Goal: Task Accomplishment & Management: Manage account settings

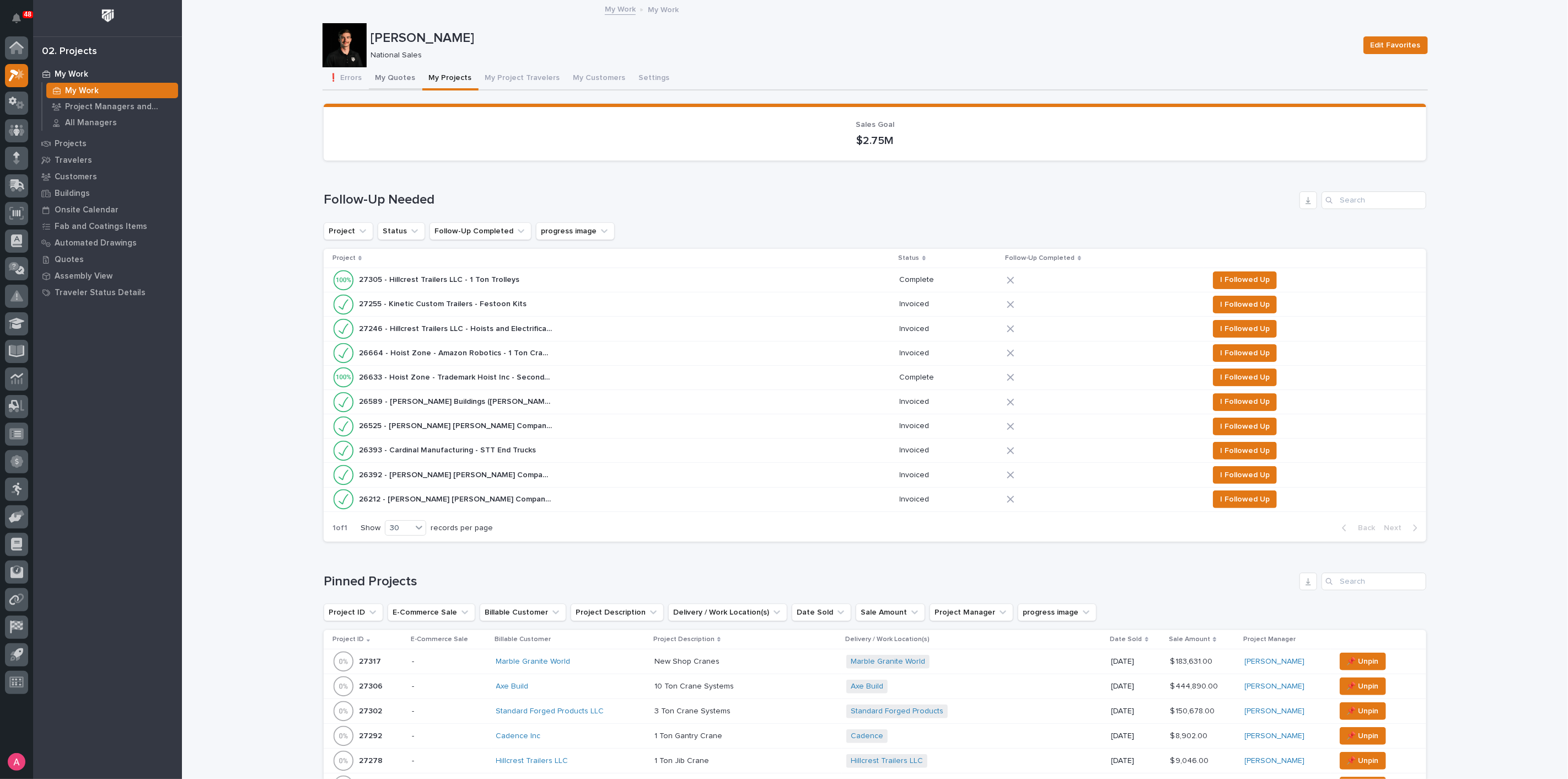
click at [386, 73] on button "My Quotes" at bounding box center [396, 79] width 54 height 23
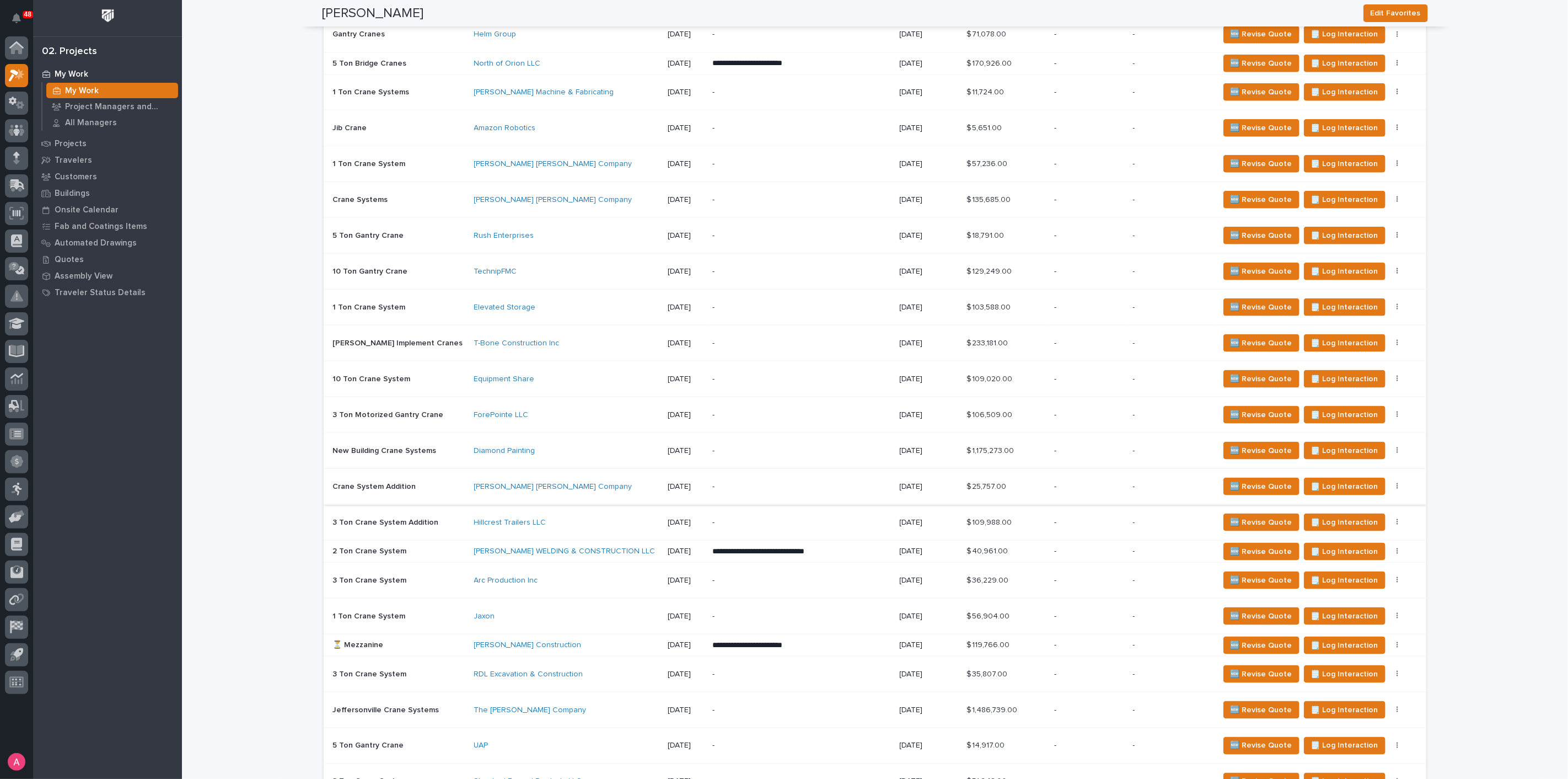
scroll to position [919, 0]
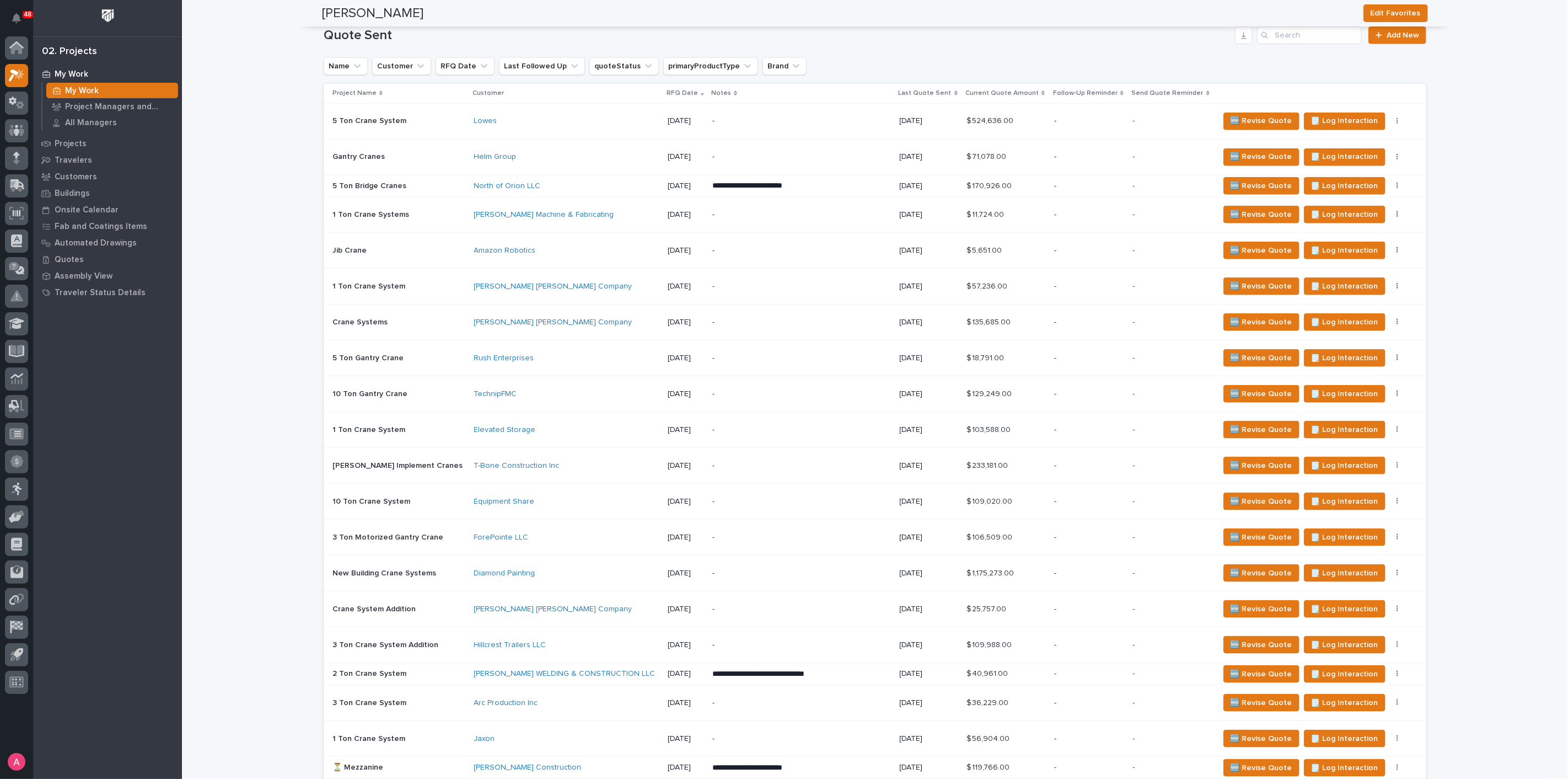
click at [761, 289] on p "-" at bounding box center [801, 286] width 178 height 9
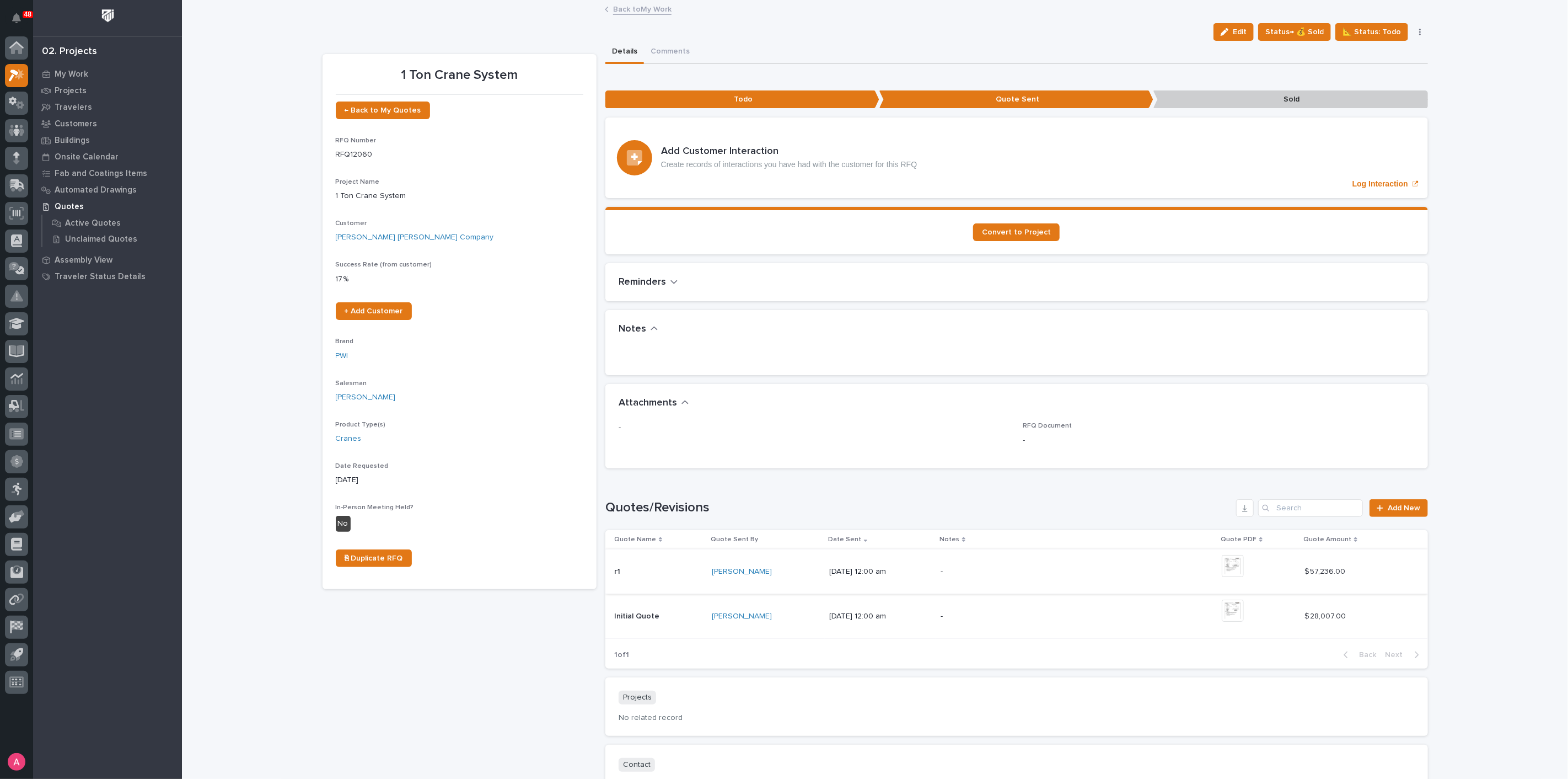
click at [1242, 563] on img at bounding box center [1233, 566] width 22 height 22
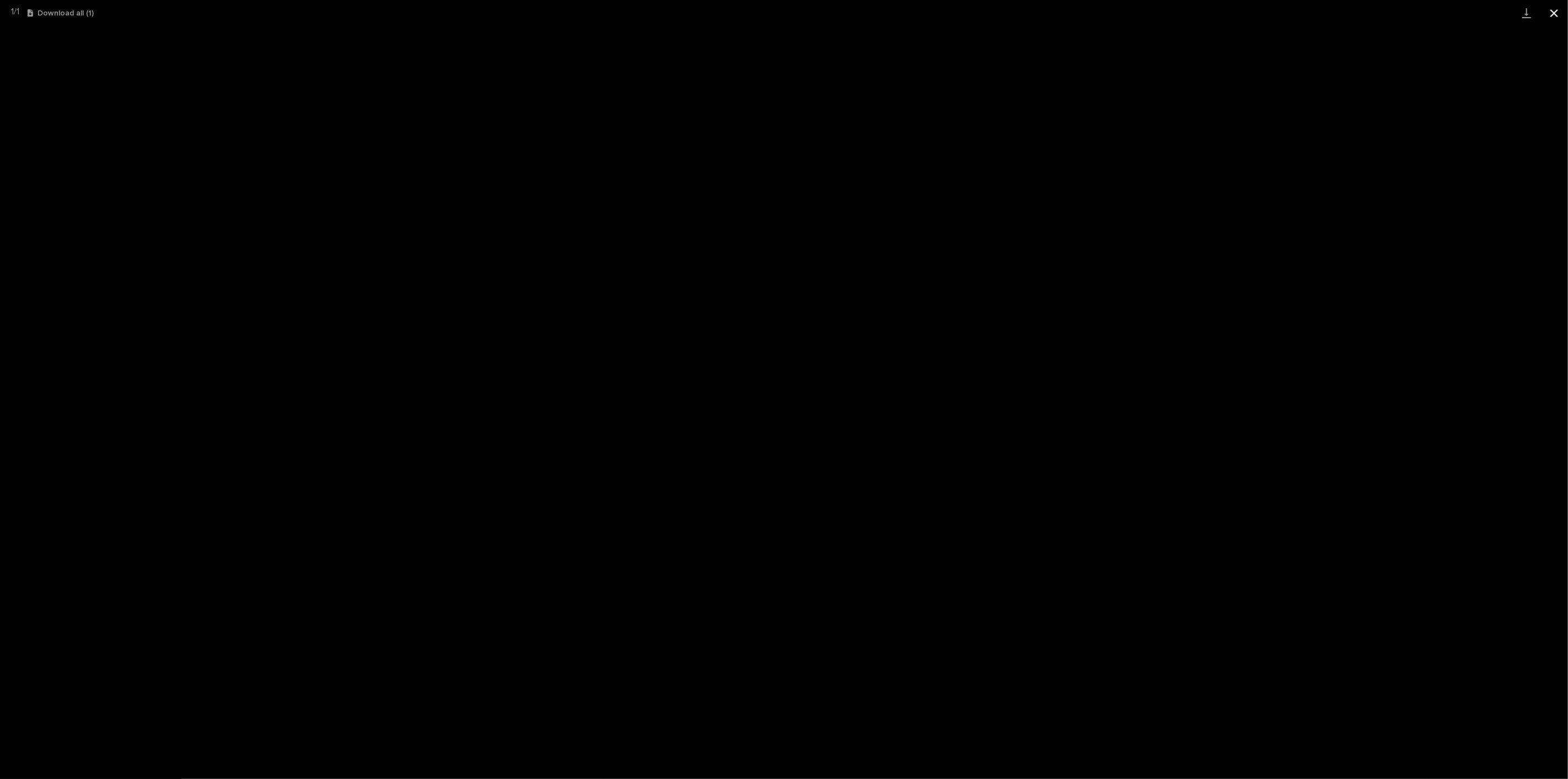
click at [1555, 16] on button "Close gallery" at bounding box center [1554, 13] width 27 height 26
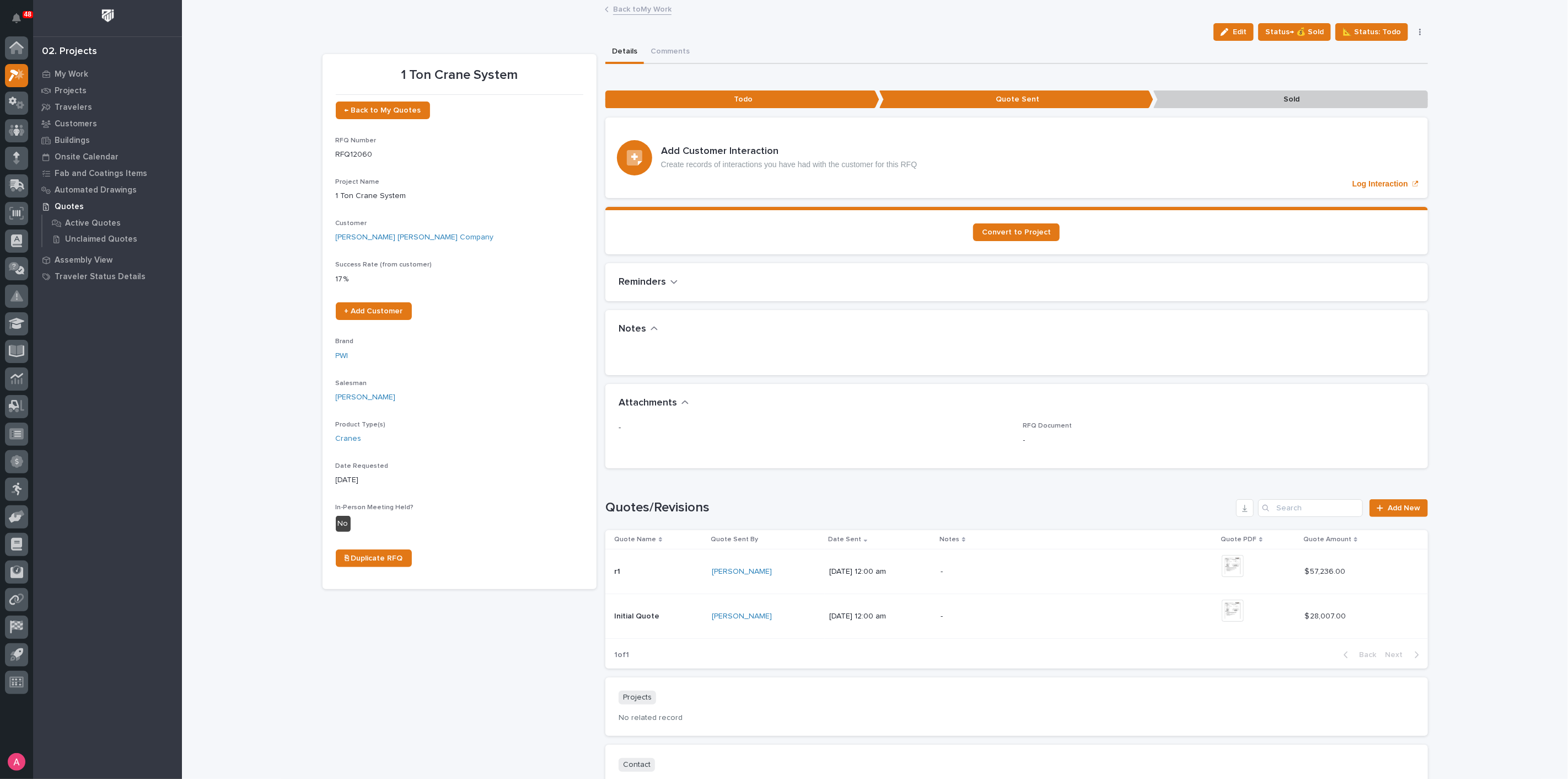
click at [1103, 568] on p "-" at bounding box center [1037, 571] width 193 height 9
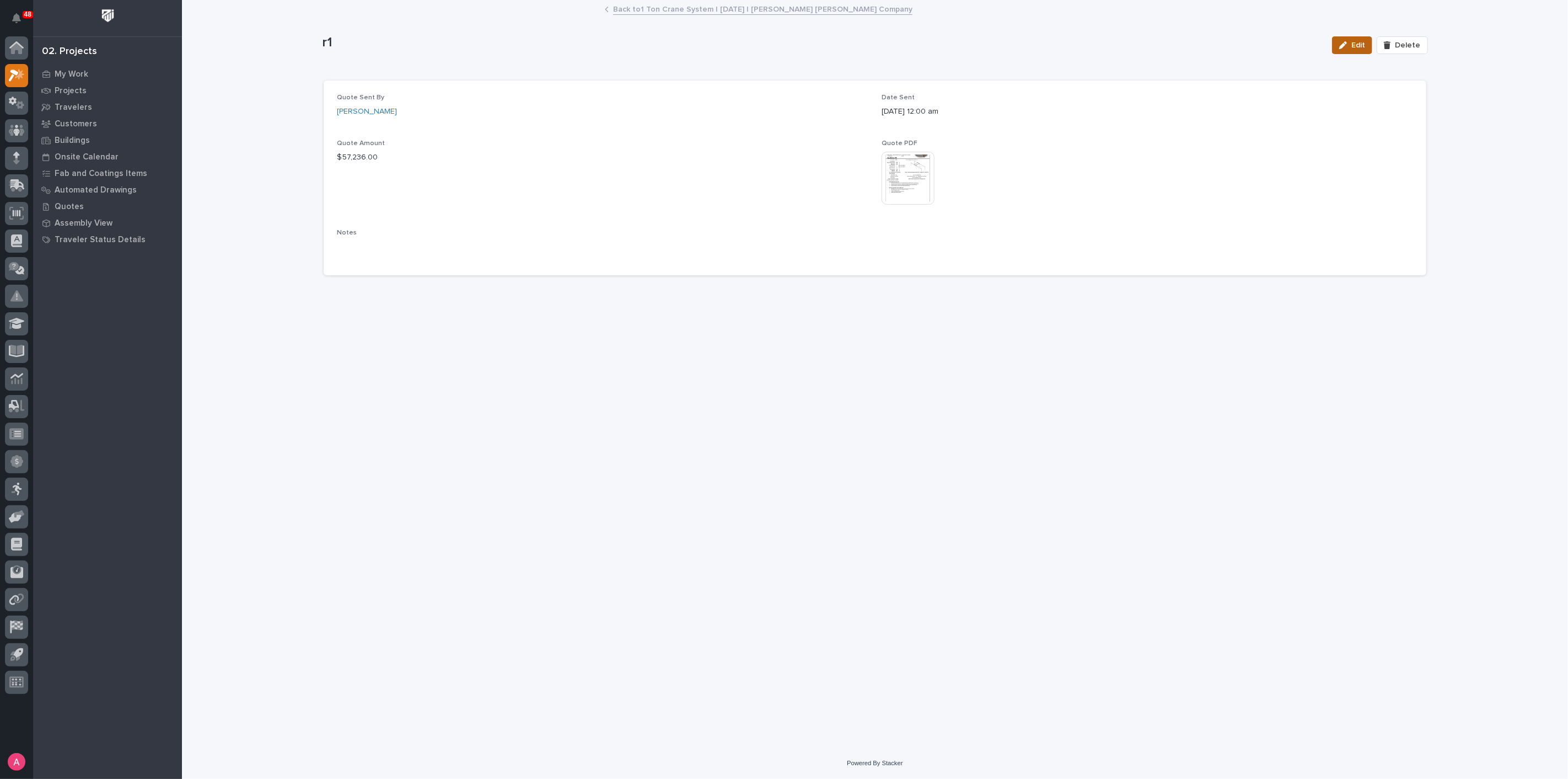
click at [1354, 37] on button "Edit" at bounding box center [1352, 45] width 40 height 18
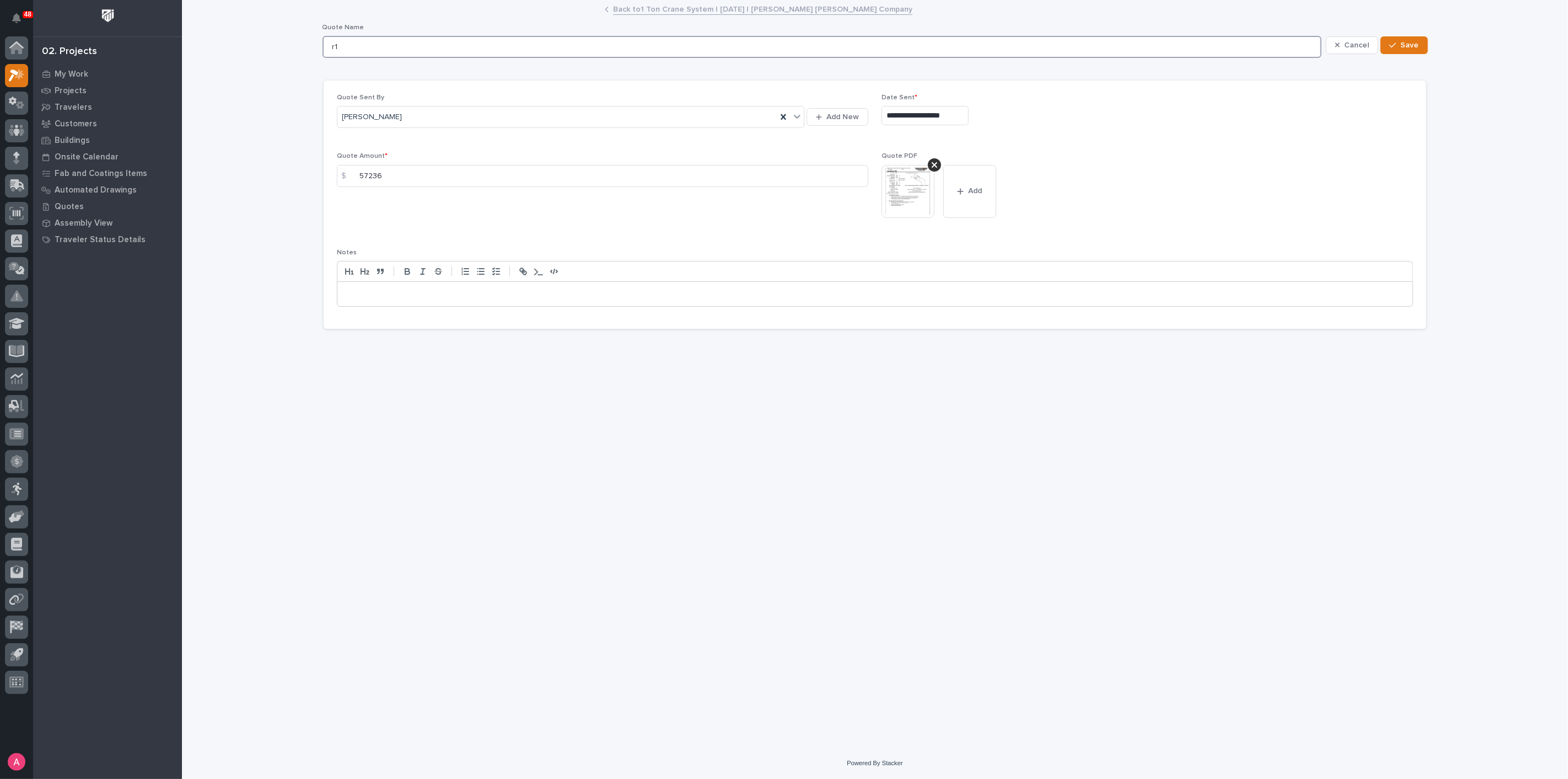
click at [374, 49] on input "r1" at bounding box center [822, 47] width 999 height 22
type input "r3"
click at [1401, 38] on button "Save" at bounding box center [1404, 45] width 47 height 18
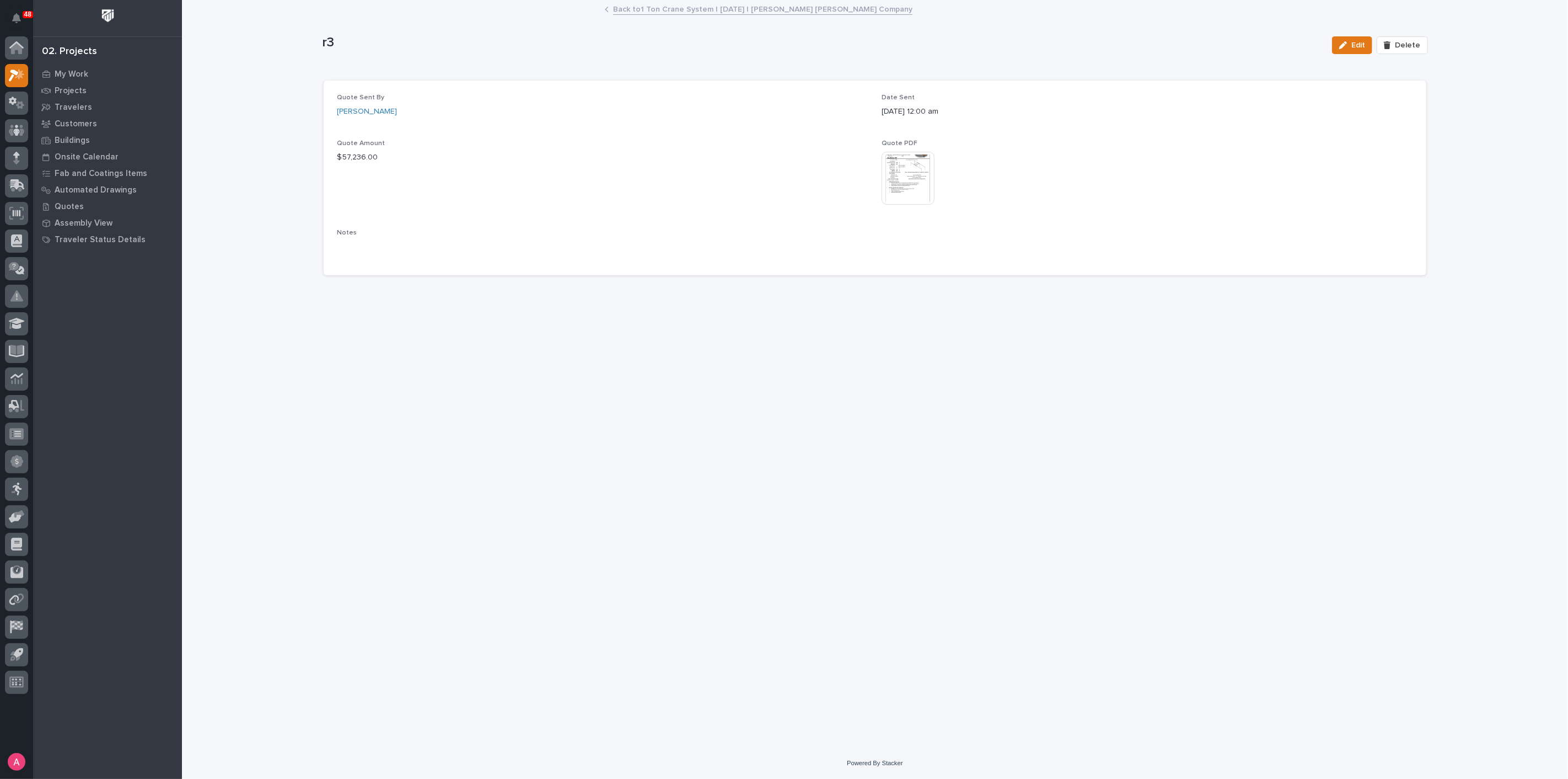
click at [685, 9] on link "Back to 1 Ton Crane System | 09/04/2025 | Deshazo Crane Company" at bounding box center [763, 9] width 299 height 13
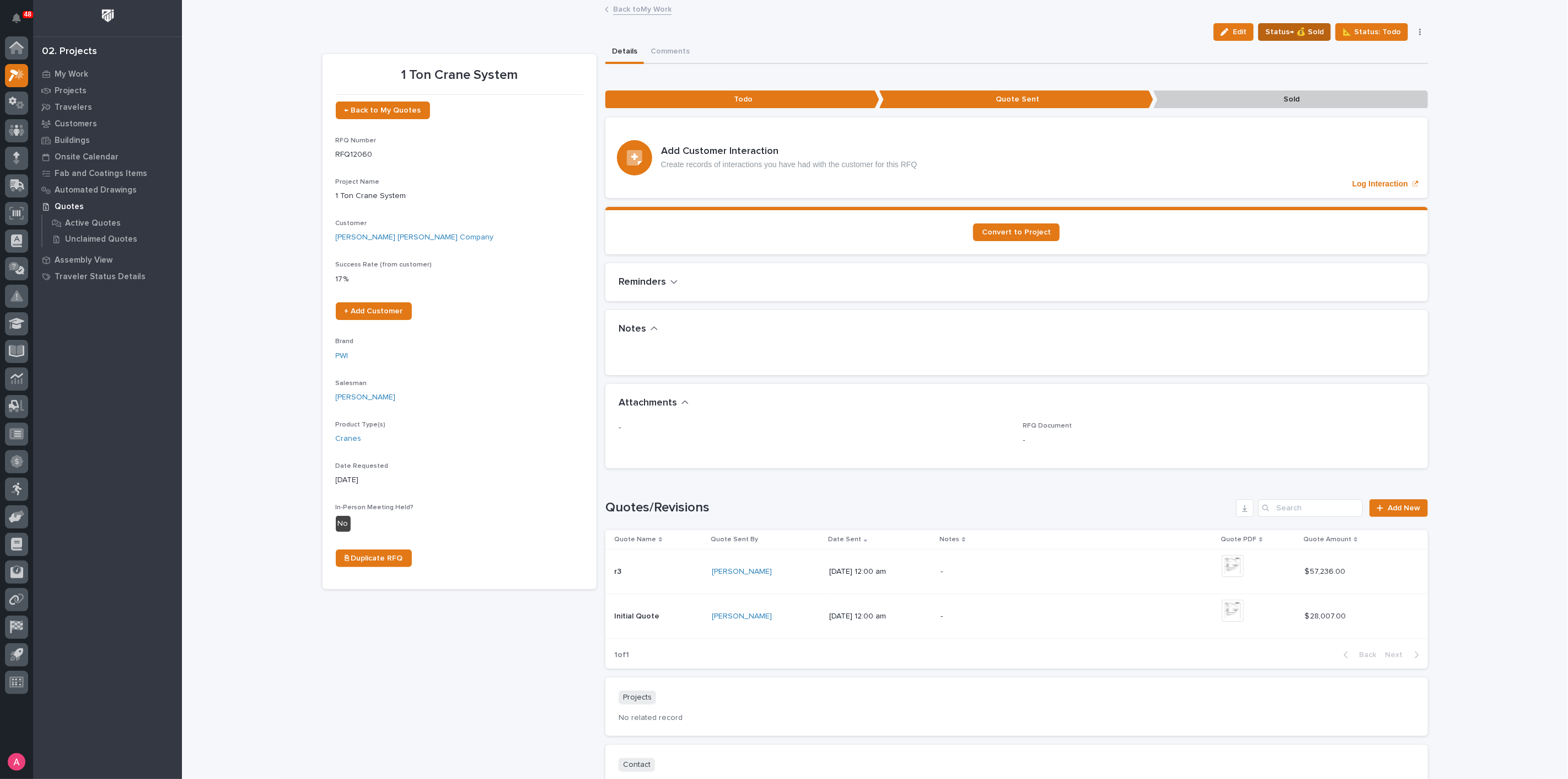
click at [1296, 32] on span "Status→ 💰 Sold" at bounding box center [1295, 32] width 58 height 13
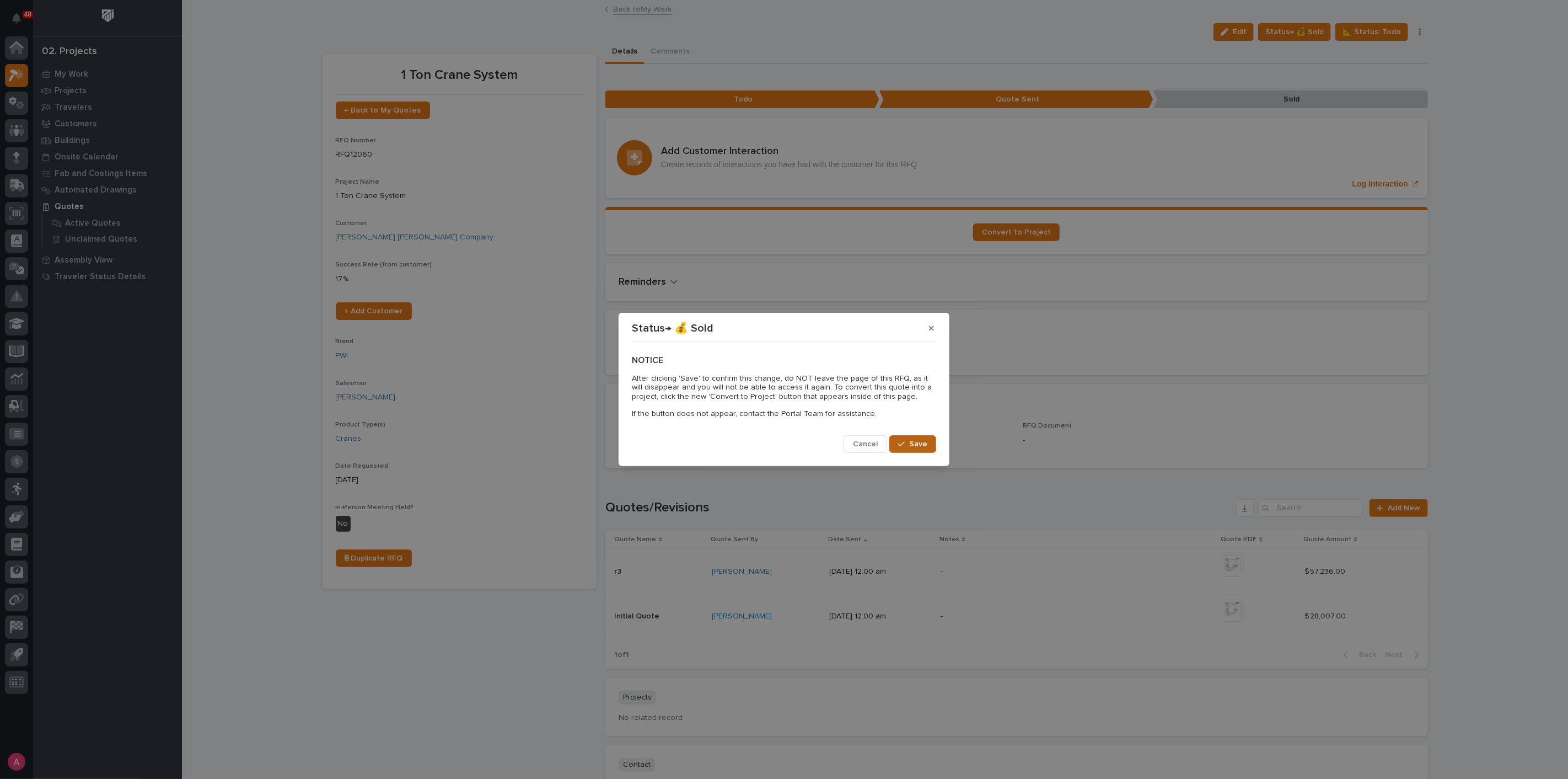
click at [916, 445] on span "Save" at bounding box center [919, 444] width 18 height 10
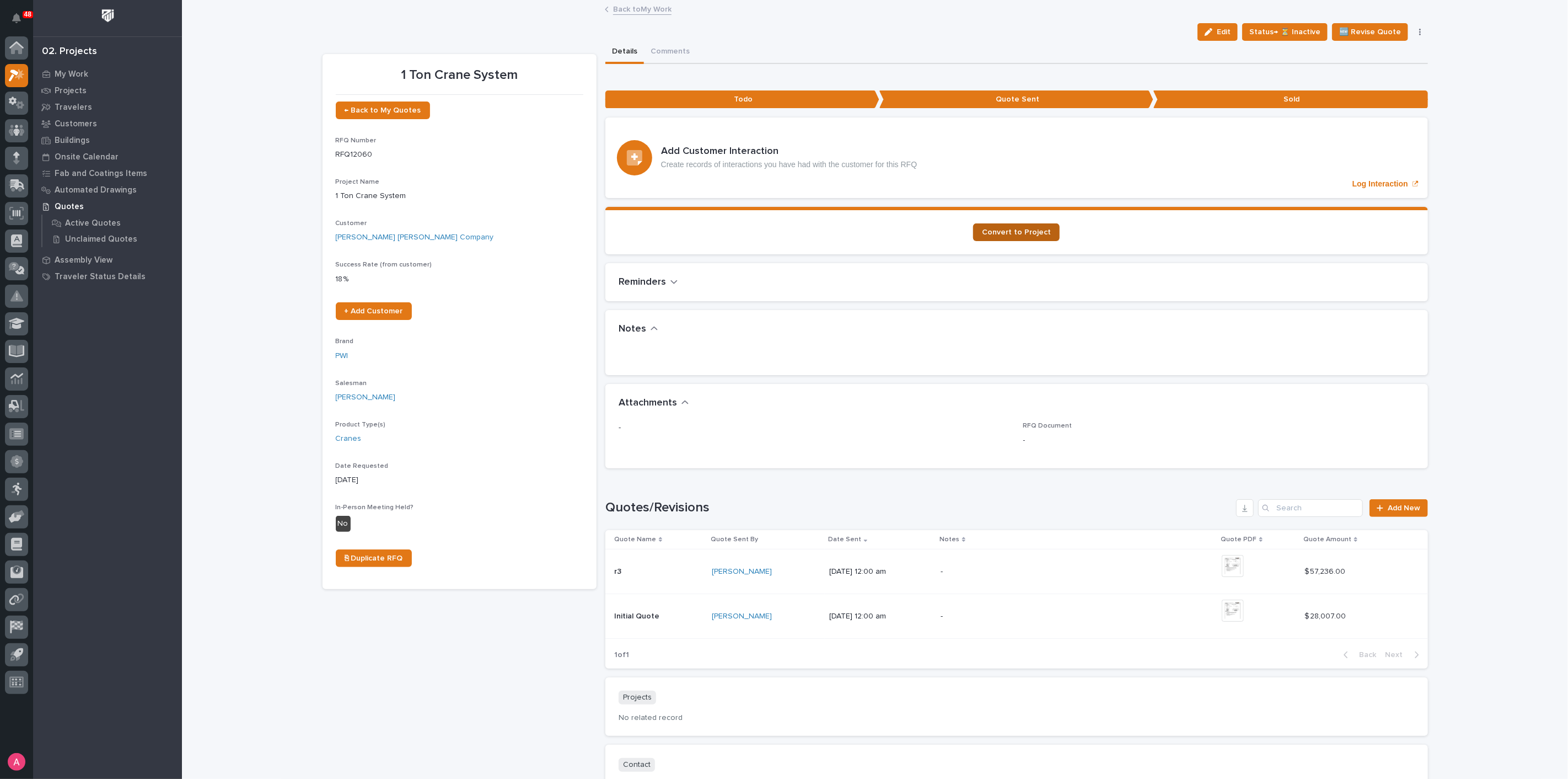
click at [1027, 233] on span "Convert to Project" at bounding box center [1016, 232] width 69 height 8
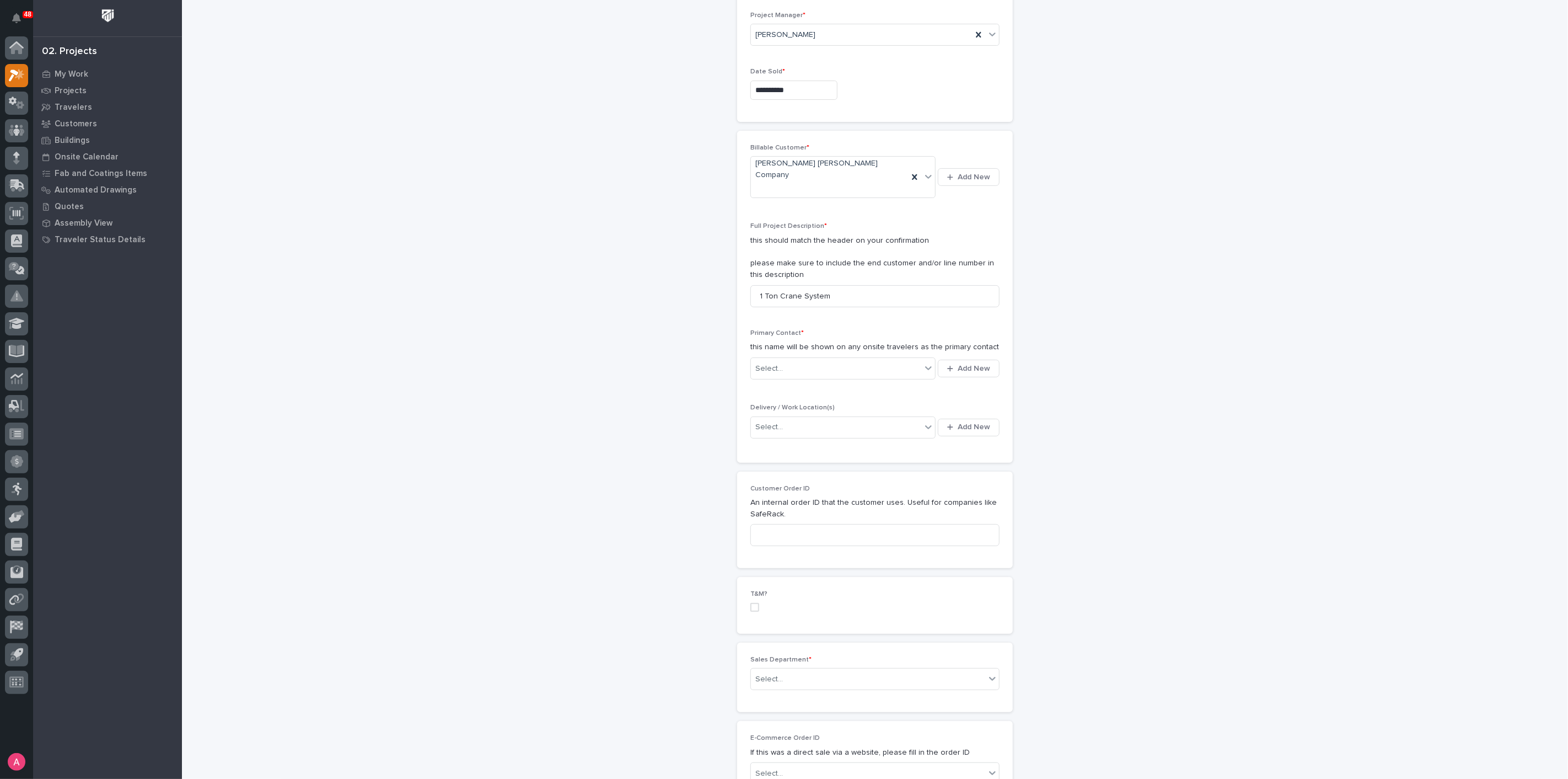
scroll to position [122, 0]
click at [828, 359] on div "Select..." at bounding box center [836, 368] width 170 height 18
type input "*******"
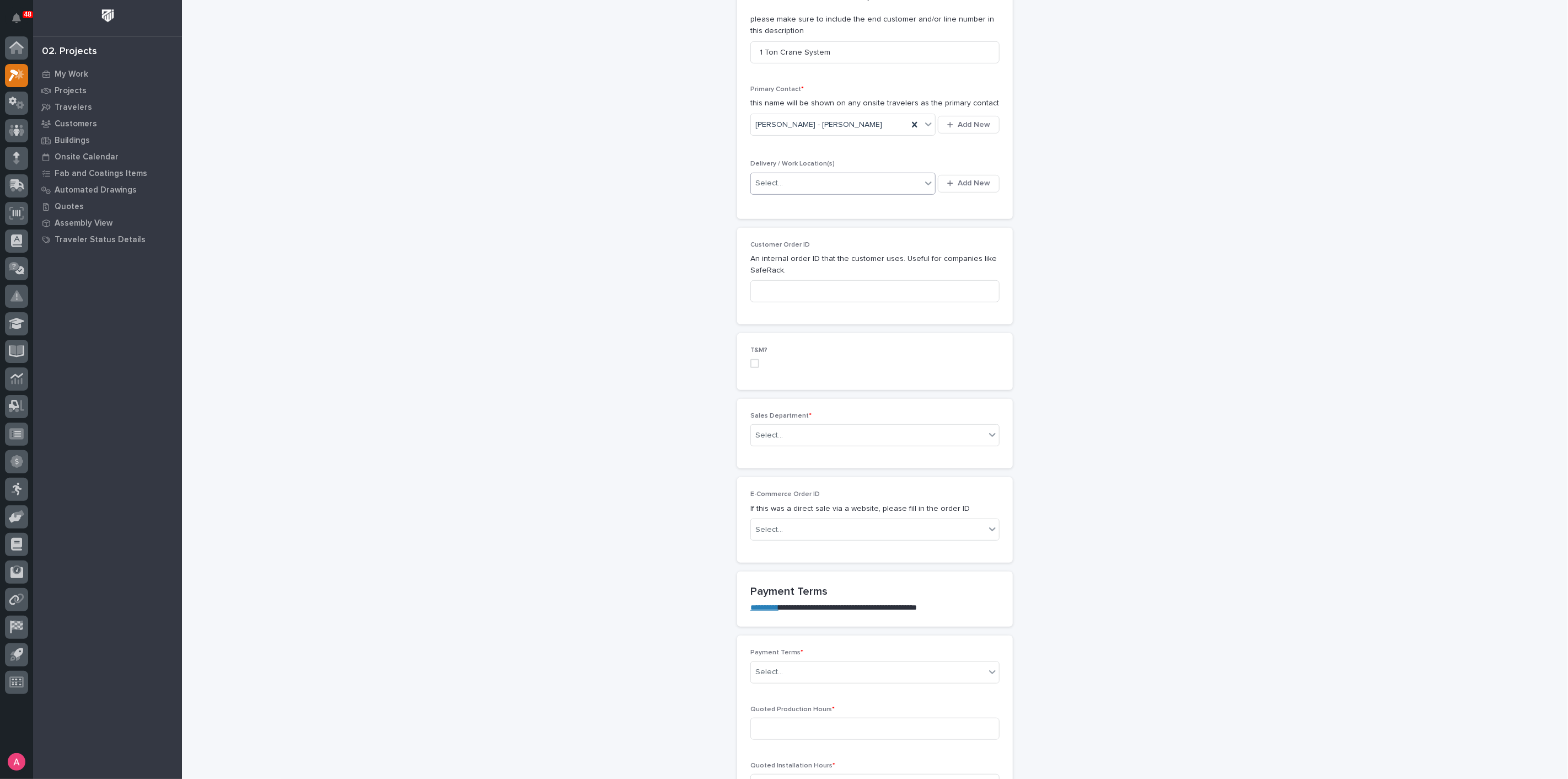
scroll to position [367, 0]
click at [814, 425] on div "Select..." at bounding box center [868, 434] width 234 height 18
click at [796, 432] on span "National Sales" at bounding box center [779, 431] width 55 height 12
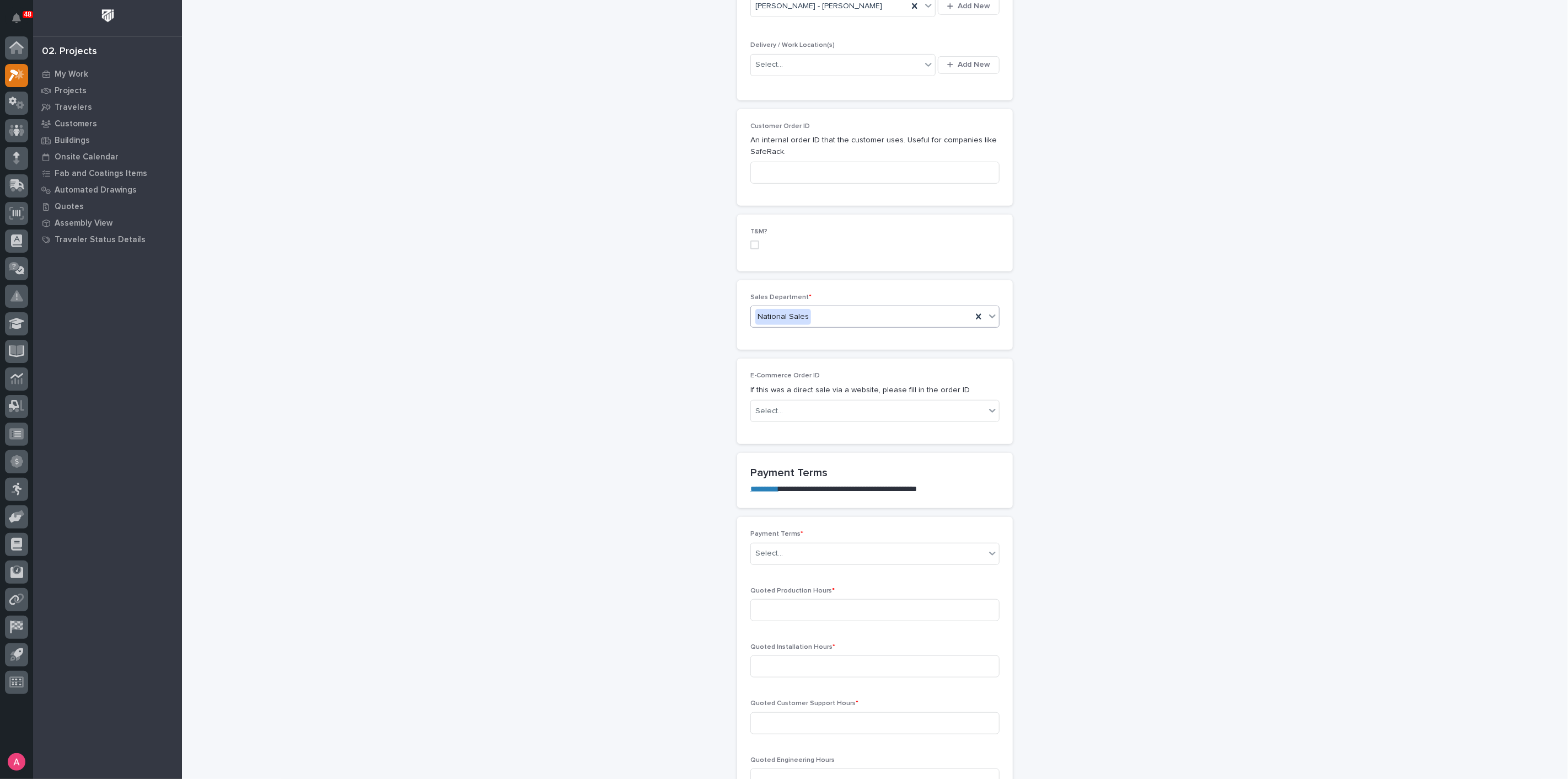
scroll to position [490, 0]
click at [807, 538] on div "Select..." at bounding box center [868, 548] width 234 height 18
click at [791, 582] on div "35/65" at bounding box center [870, 584] width 248 height 19
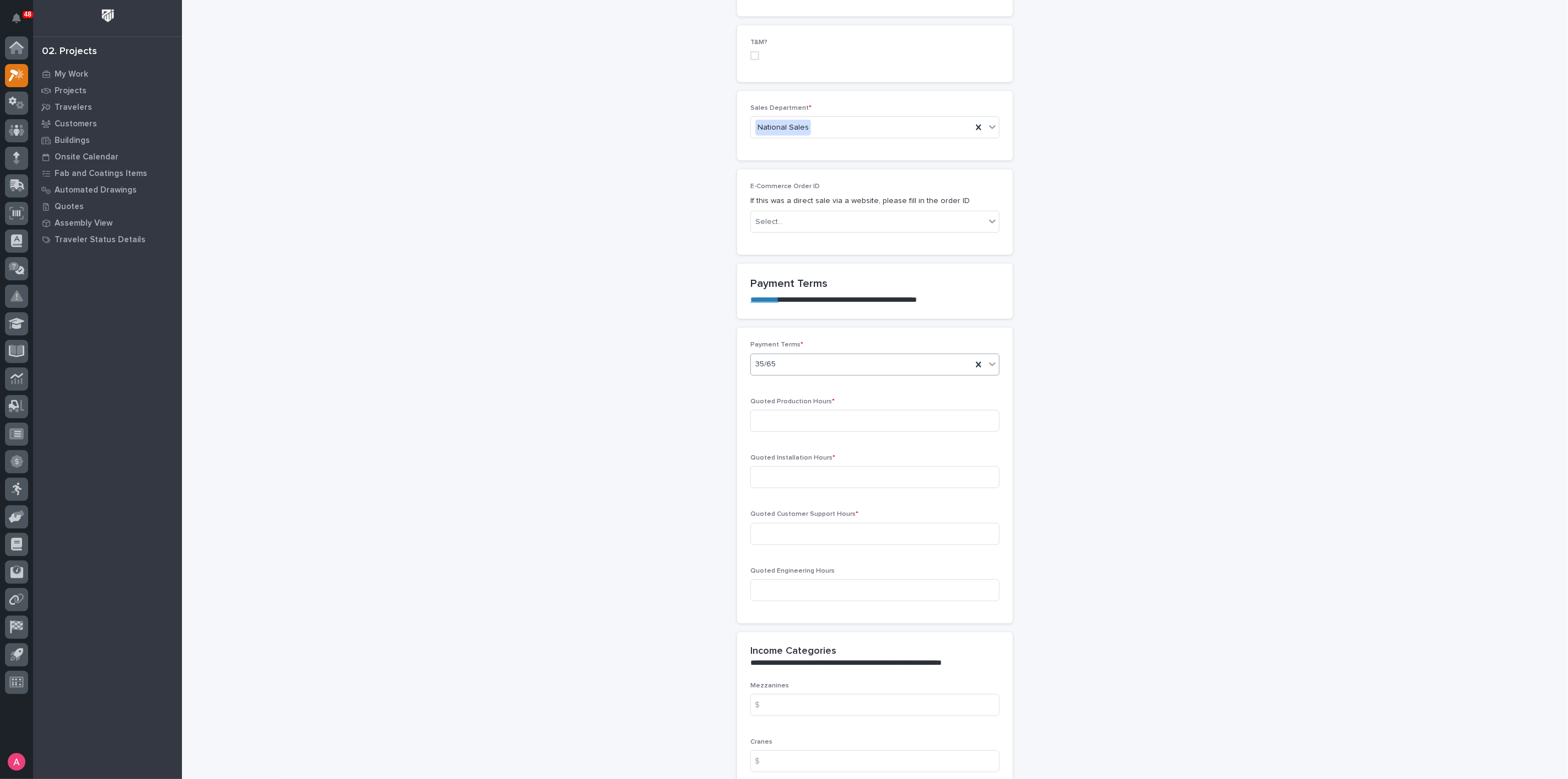
scroll to position [674, 0]
click at [888, 409] on input at bounding box center [875, 420] width 249 height 22
type input "196"
type input "0"
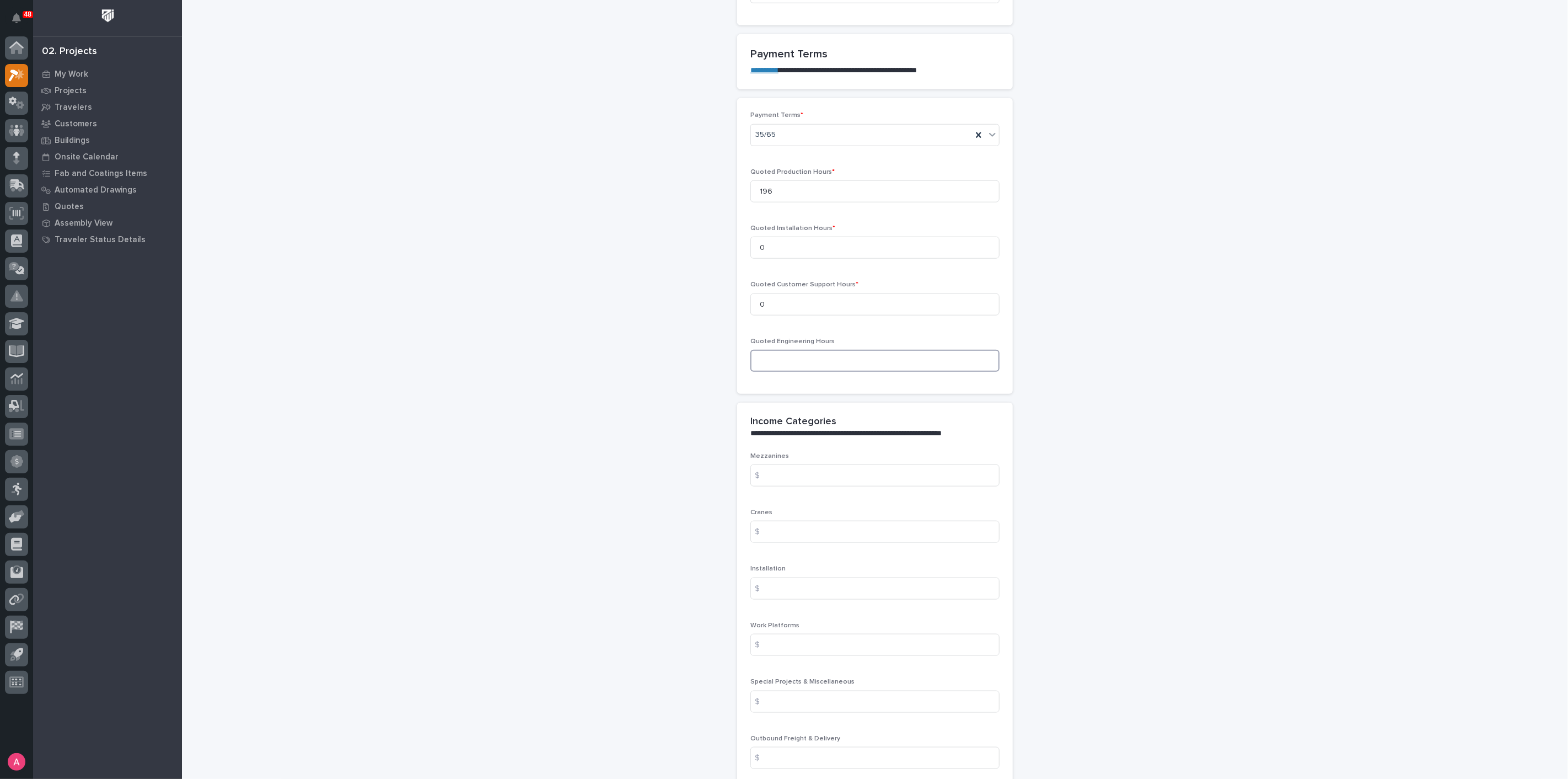
scroll to position [919, 0]
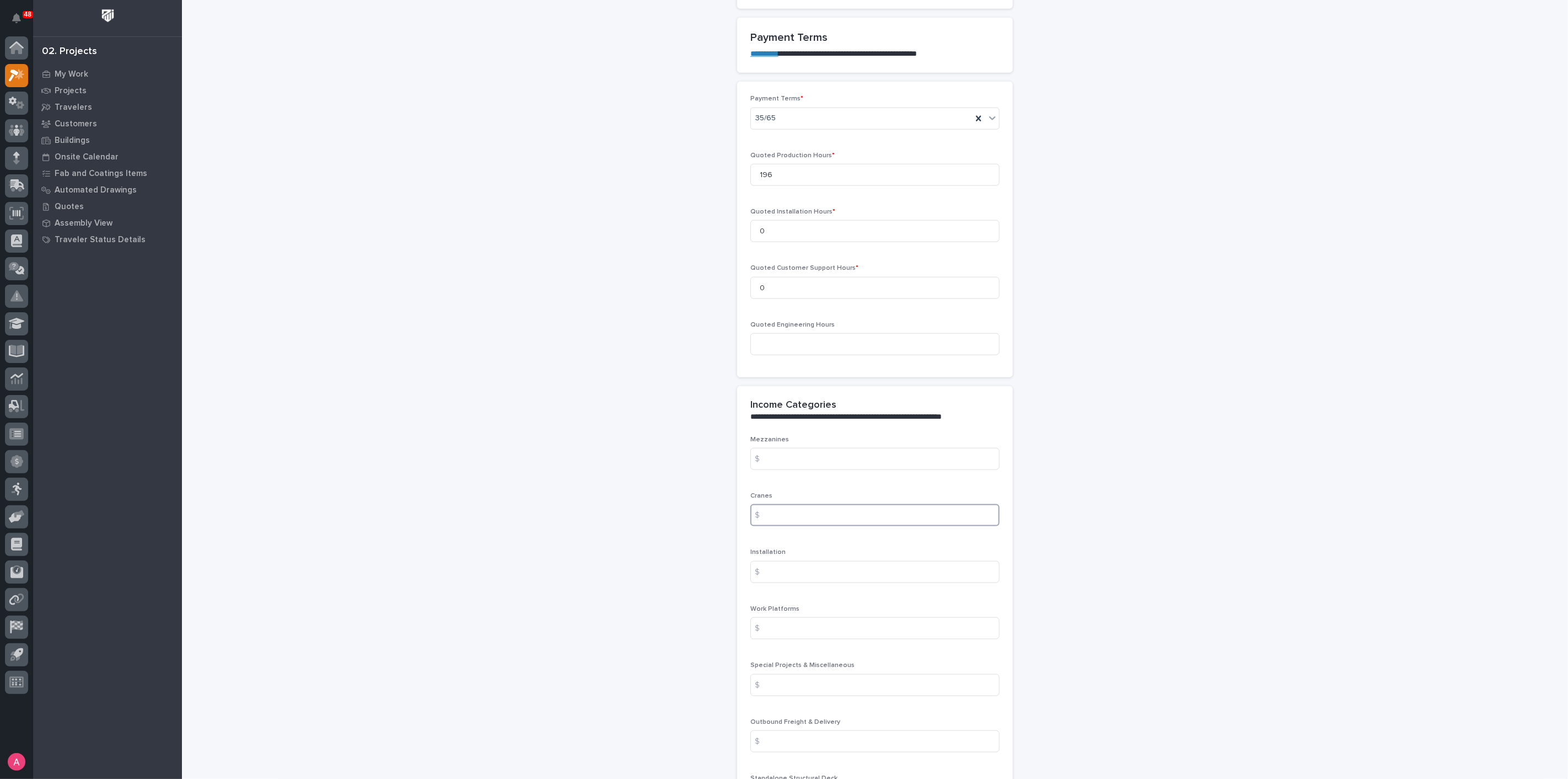
click at [800, 504] on input at bounding box center [875, 515] width 249 height 22
click at [829, 504] on input at bounding box center [875, 515] width 249 height 22
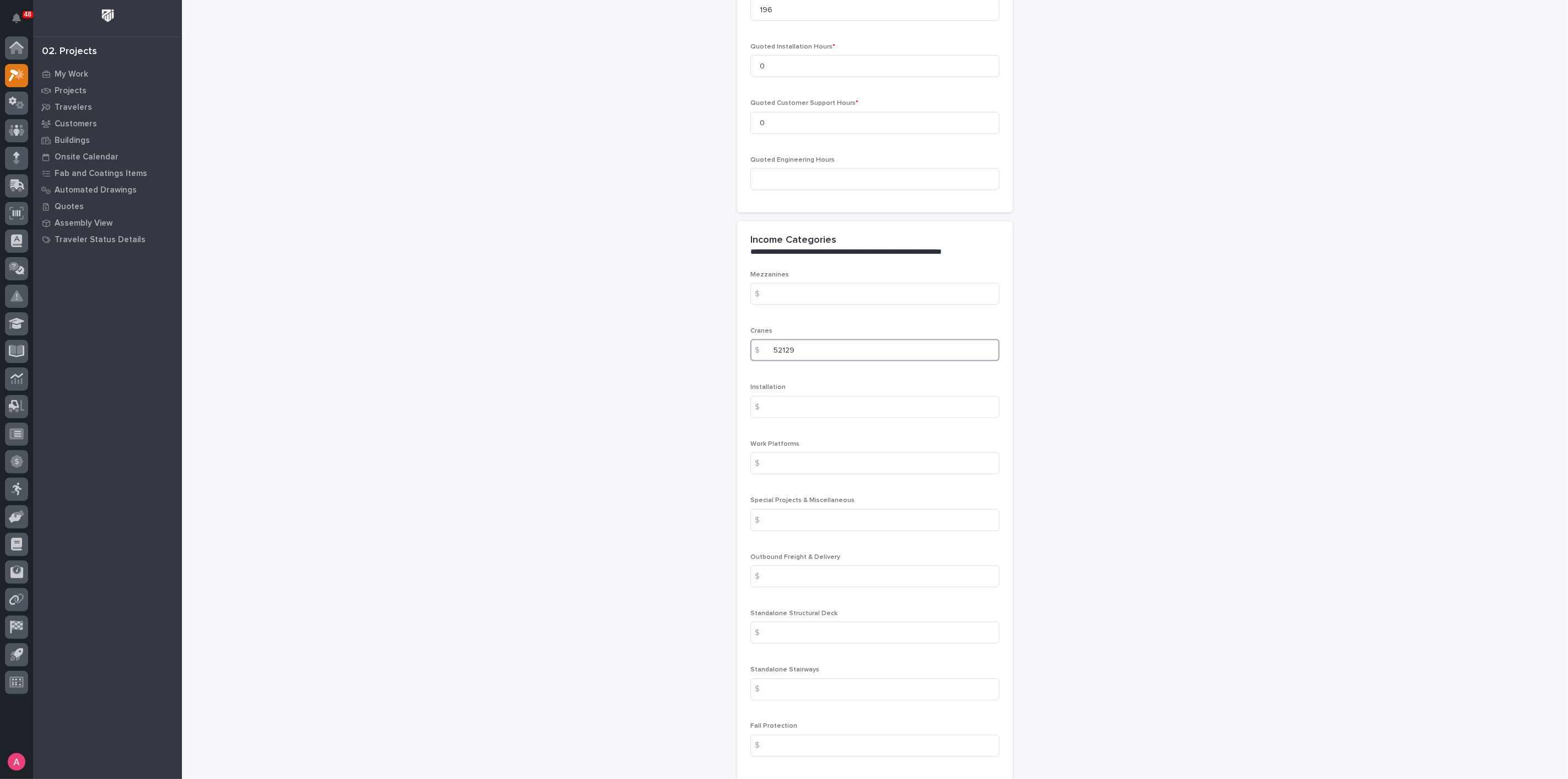
scroll to position [1104, 0]
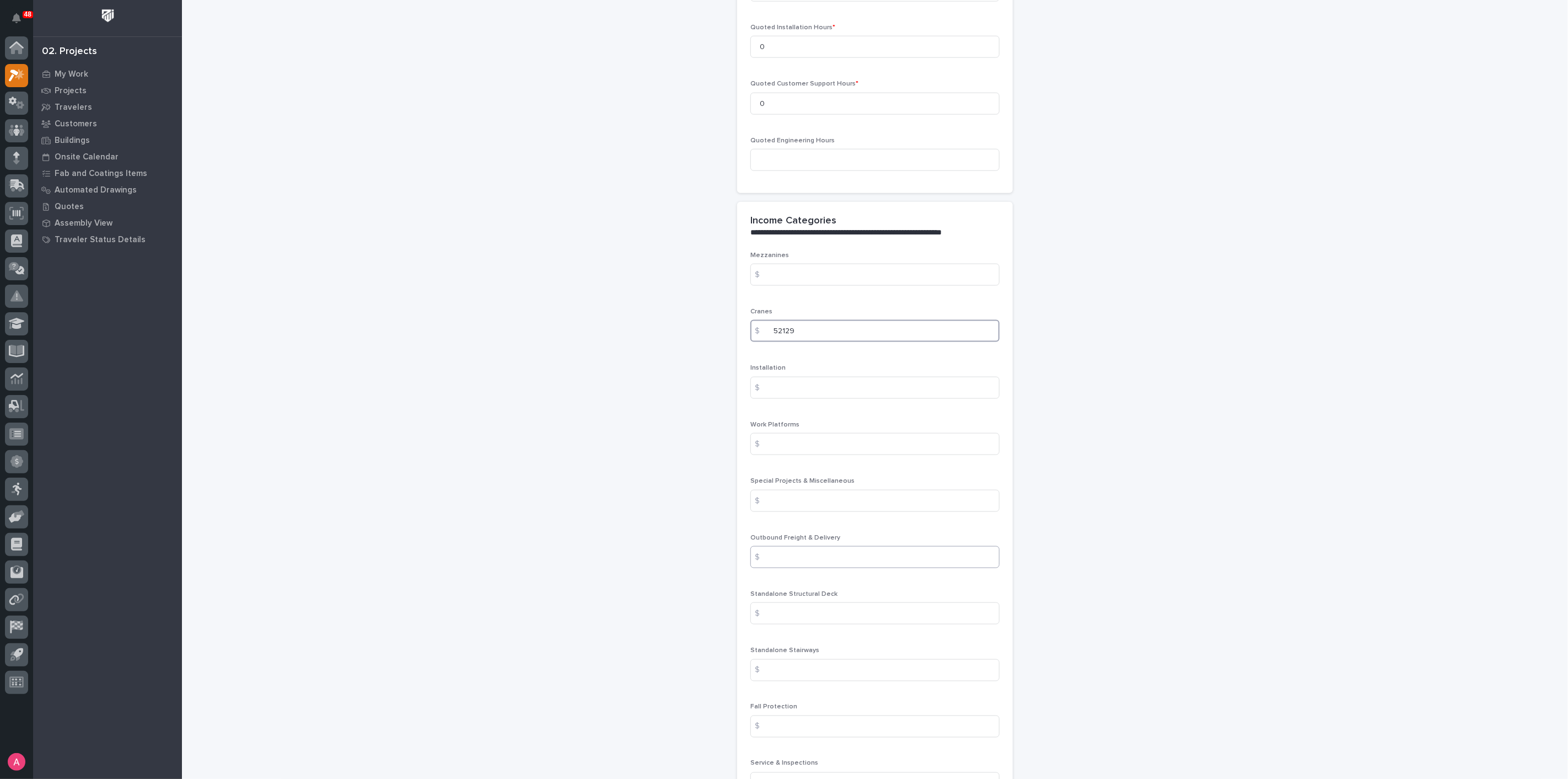
type input "52129"
click at [827, 546] on input at bounding box center [875, 557] width 249 height 22
click at [822, 546] on input at bounding box center [875, 557] width 249 height 22
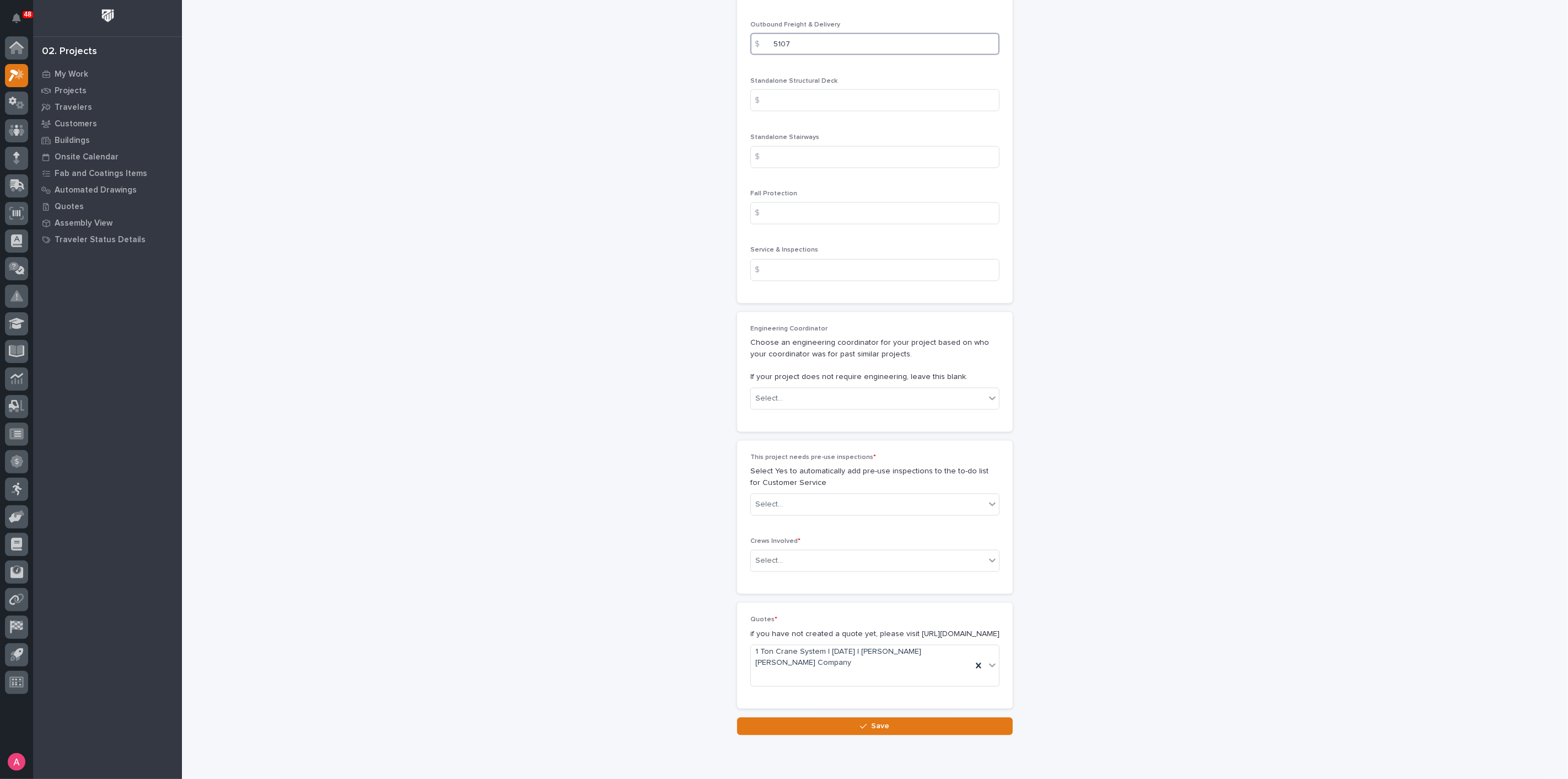
scroll to position [1626, 0]
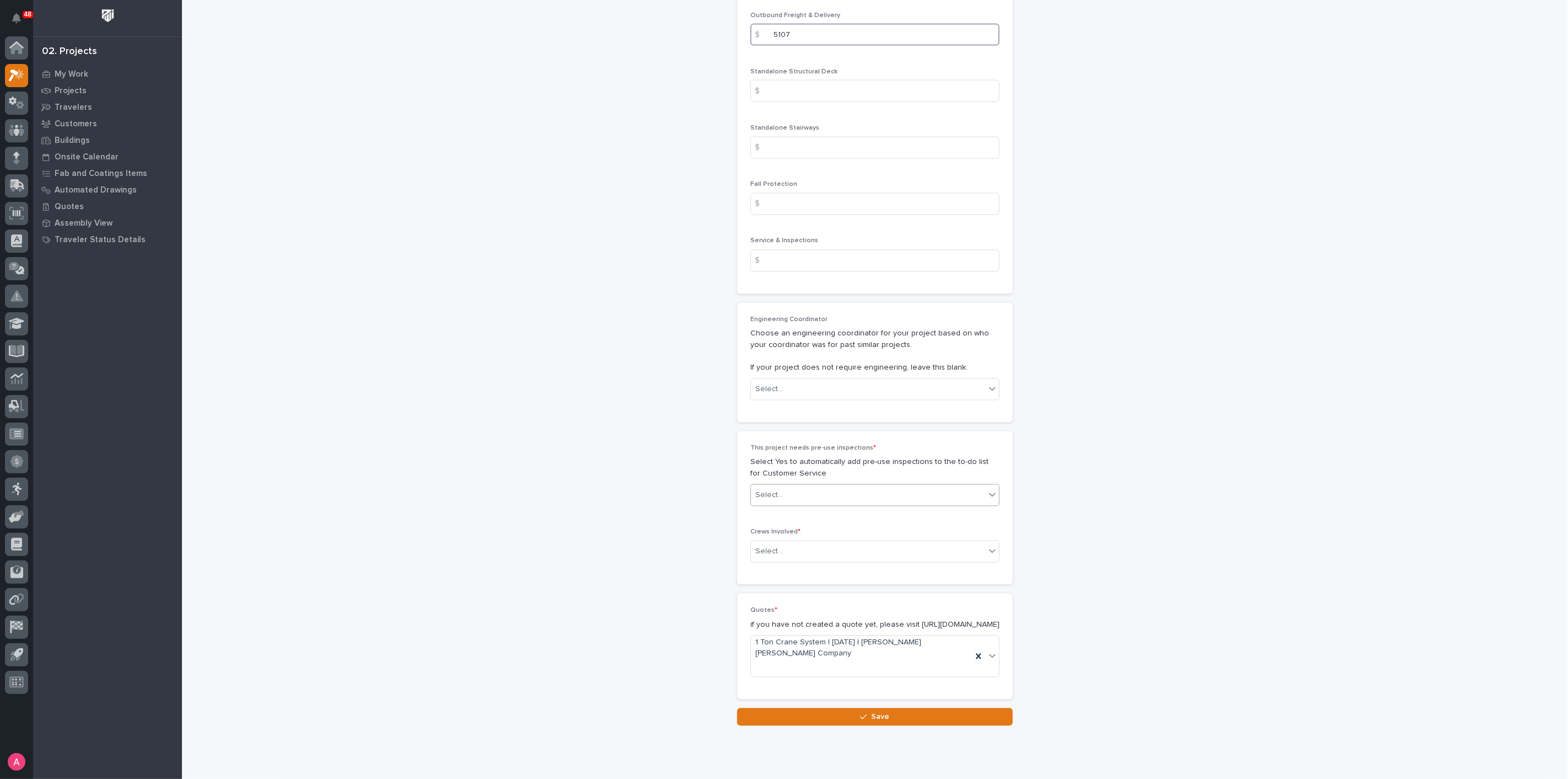
type input "5107"
click at [803, 487] on div "Select..." at bounding box center [868, 496] width 234 height 18
click at [802, 506] on div "No" at bounding box center [870, 512] width 248 height 19
click at [825, 543] on div "Select..." at bounding box center [868, 552] width 234 height 18
click at [817, 546] on div "Production" at bounding box center [870, 549] width 248 height 19
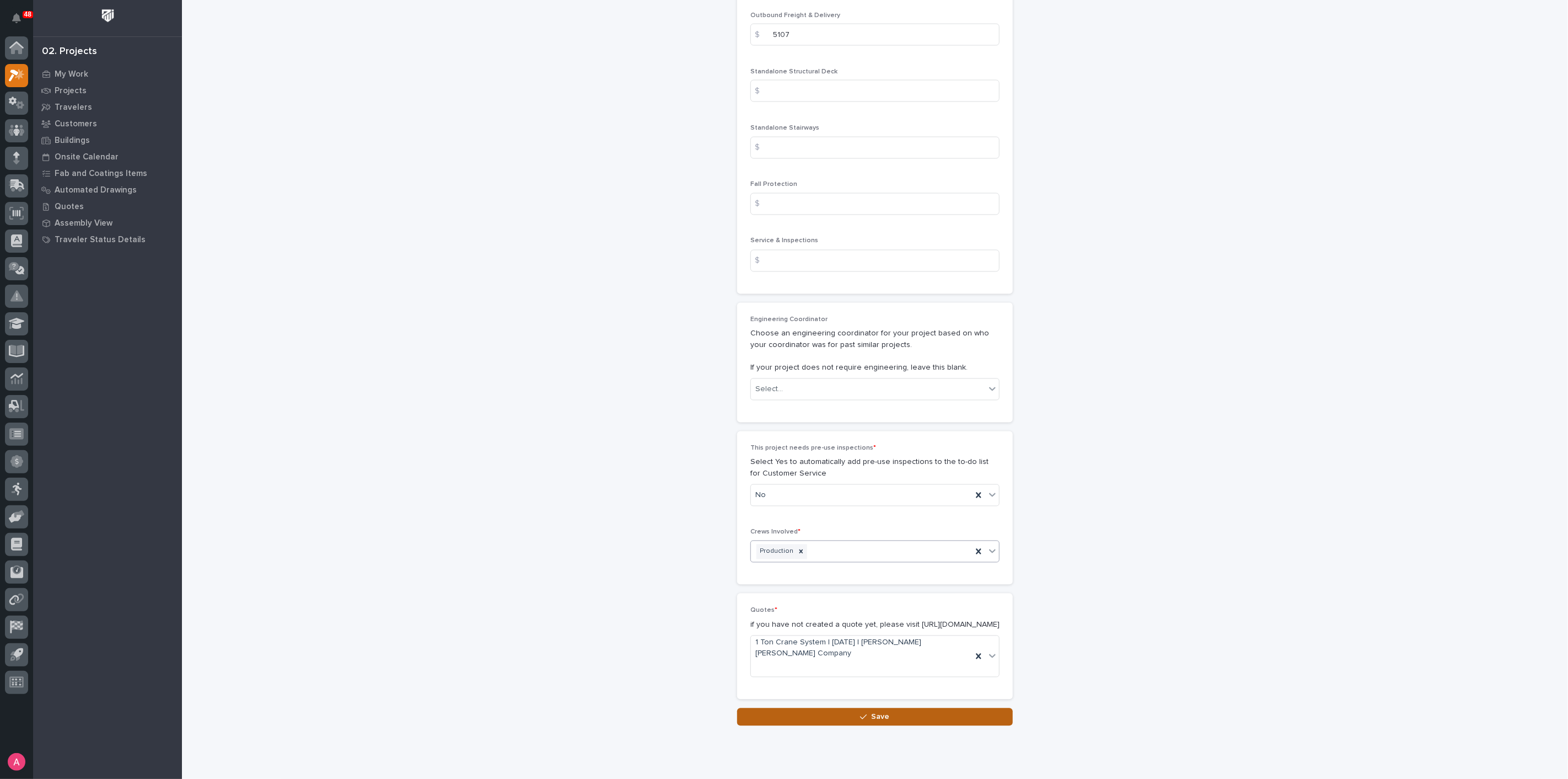
click at [857, 708] on button "Save" at bounding box center [875, 717] width 276 height 18
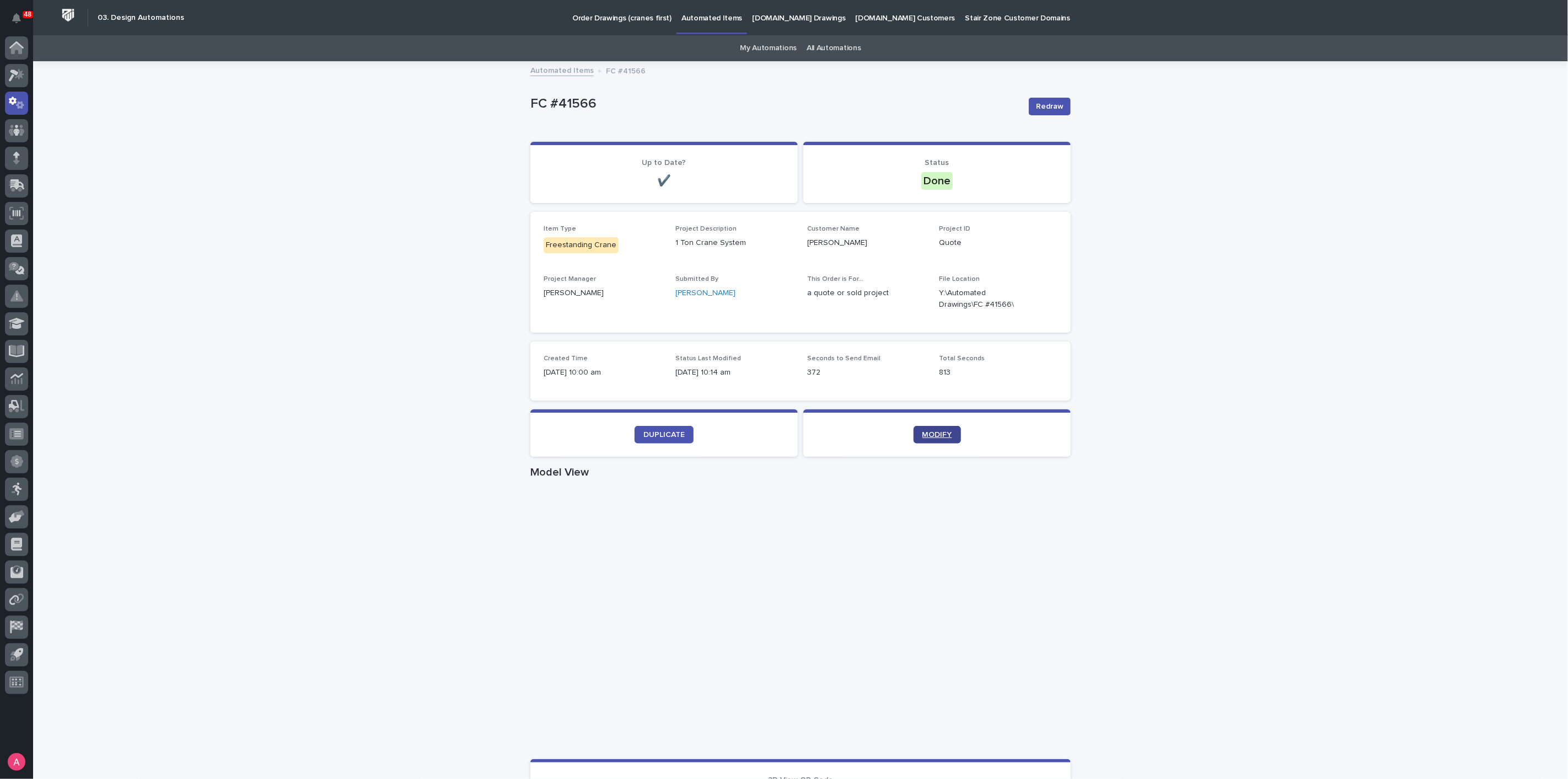
click at [943, 435] on span "MODIFY" at bounding box center [937, 434] width 30 height 8
click at [1034, 299] on button "button" at bounding box center [1044, 299] width 26 height 9
click at [673, 436] on span "DUPLICATE" at bounding box center [664, 434] width 41 height 8
click at [1228, 385] on div "Loading... Saving… Loading... Saving… FC #42955 Redraw FC #42955 Redraw Sorry, …" at bounding box center [800, 638] width 1535 height 1153
click at [1086, 306] on div "Loading... Saving… Loading... Saving… FC #42955 Redraw FC #42955 Redraw Sorry, …" at bounding box center [800, 638] width 1535 height 1153
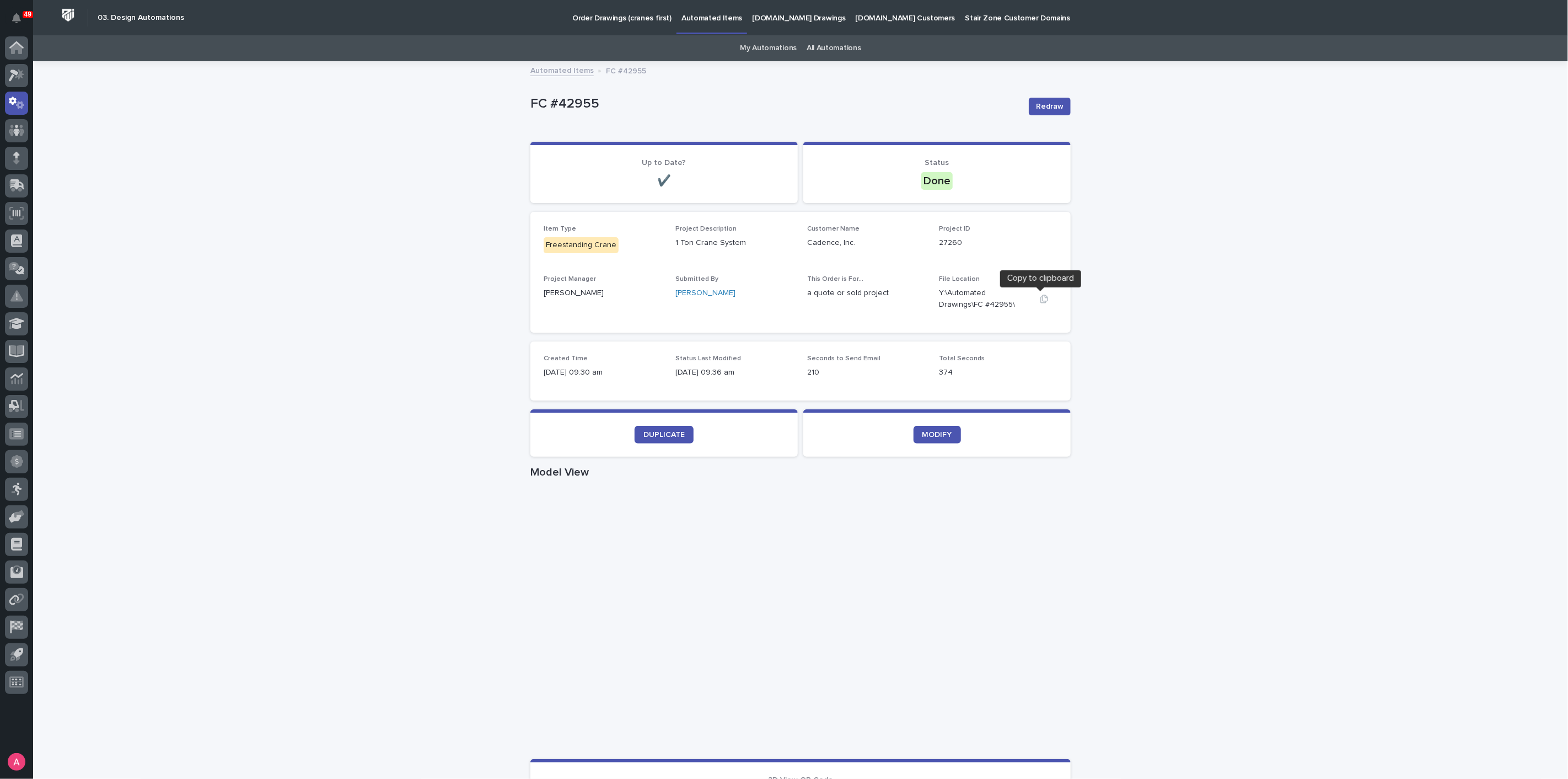
click at [1040, 297] on icon "button" at bounding box center [1044, 299] width 9 height 9
click at [1048, 300] on button "button" at bounding box center [1044, 299] width 26 height 9
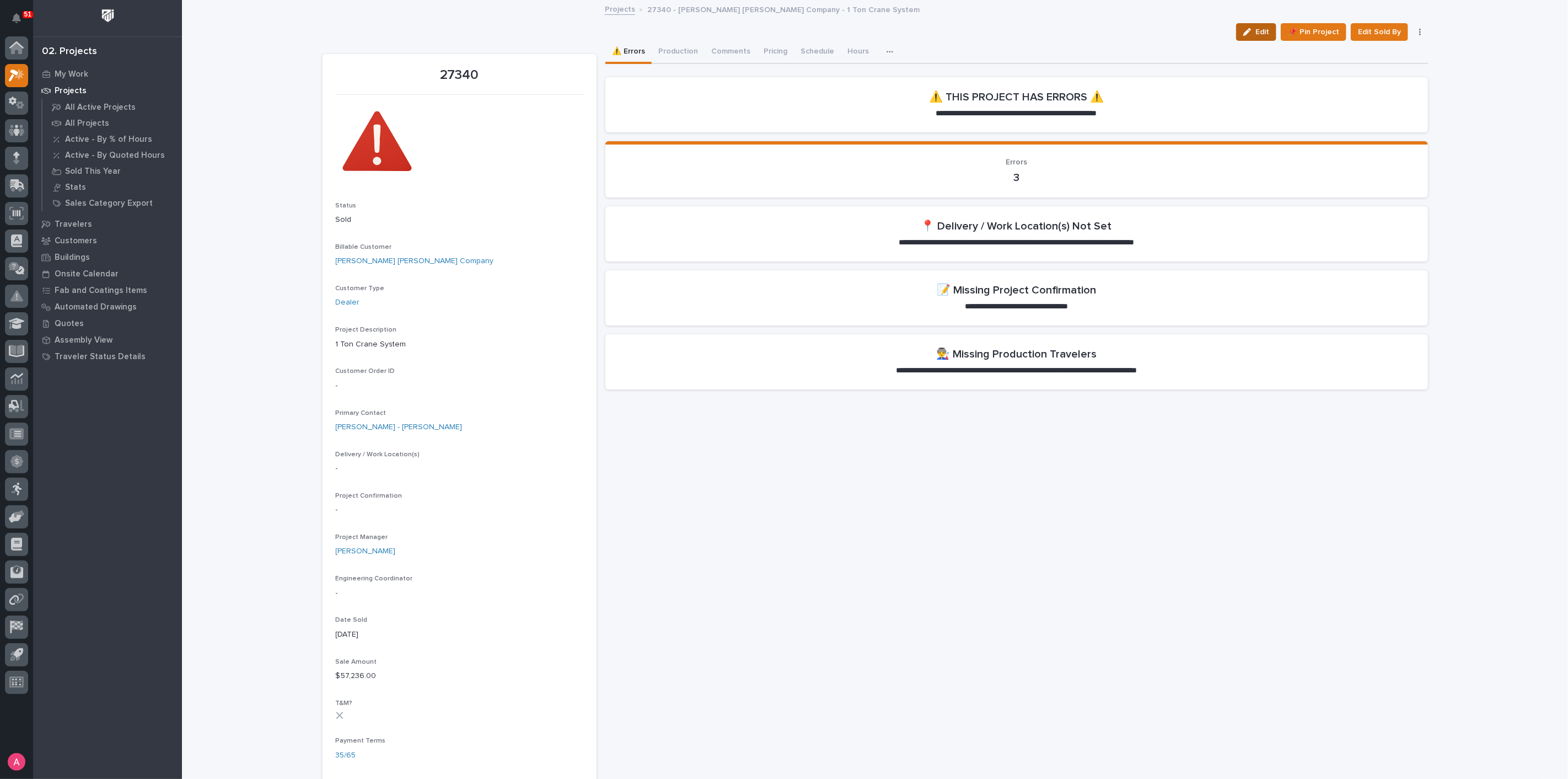
click at [1248, 24] on button "Edit" at bounding box center [1256, 32] width 40 height 18
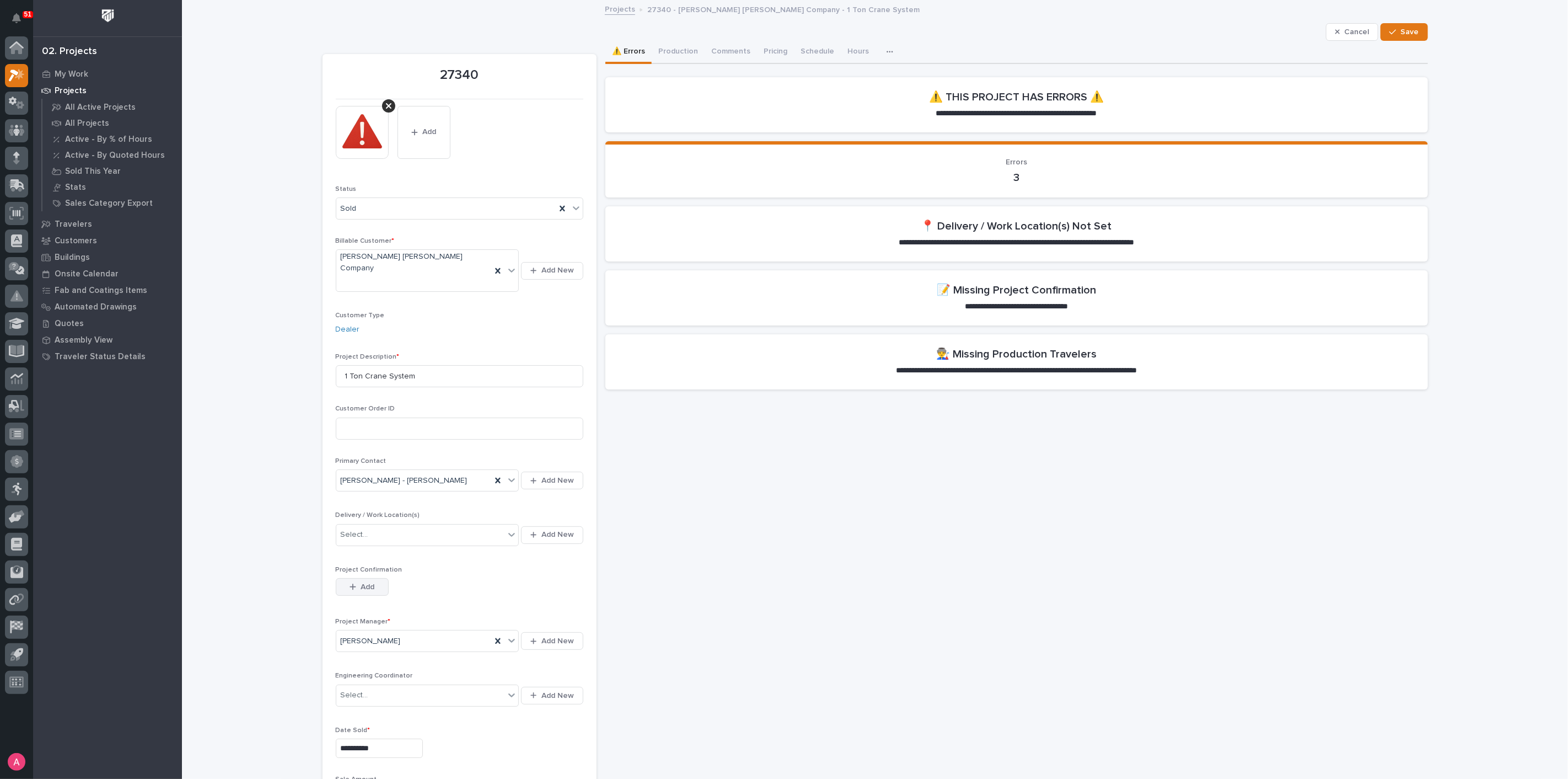
click at [360, 582] on span "Add" at bounding box center [367, 587] width 14 height 10
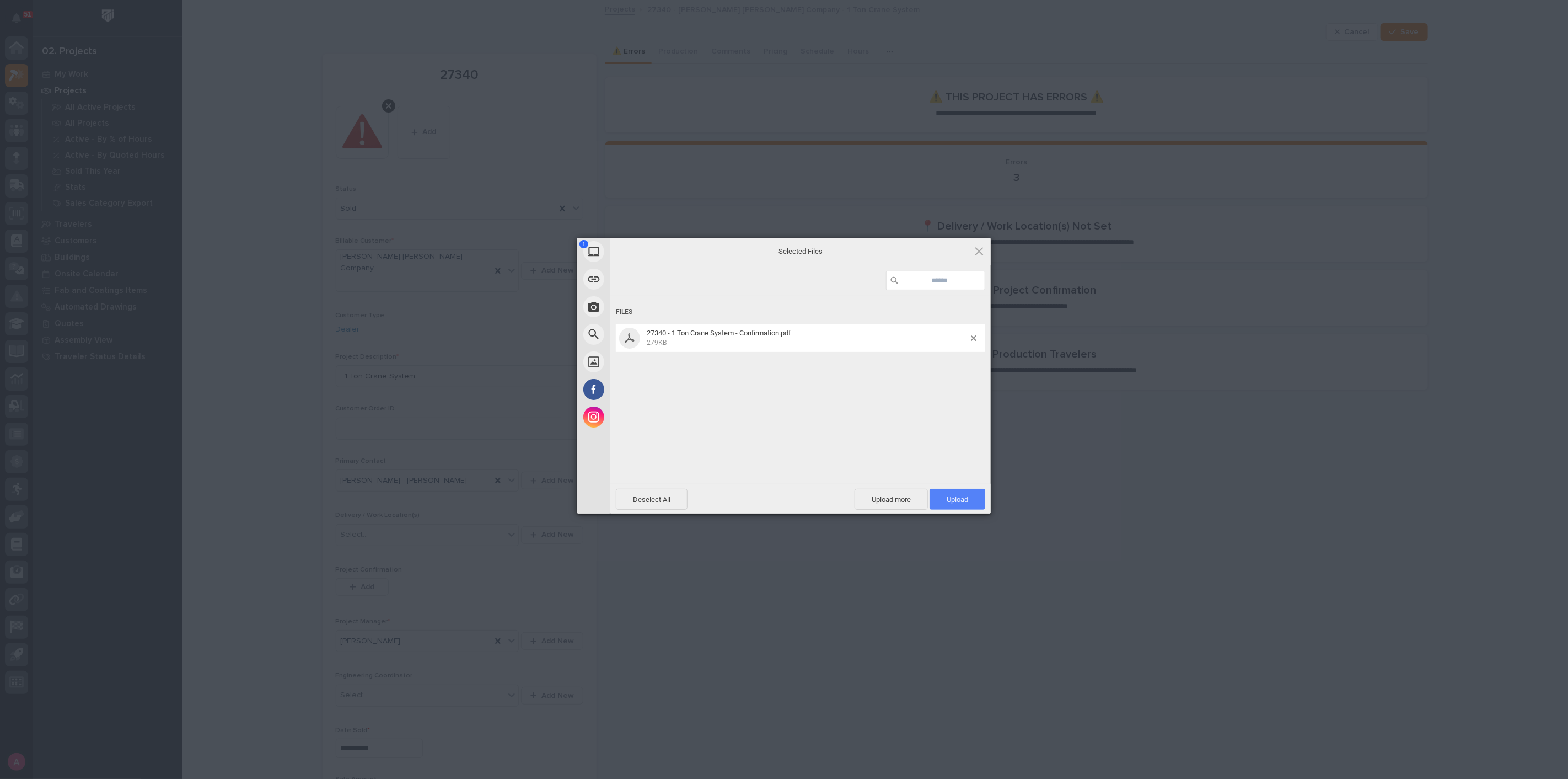
click at [957, 494] on span "Upload 1" at bounding box center [957, 499] width 55 height 21
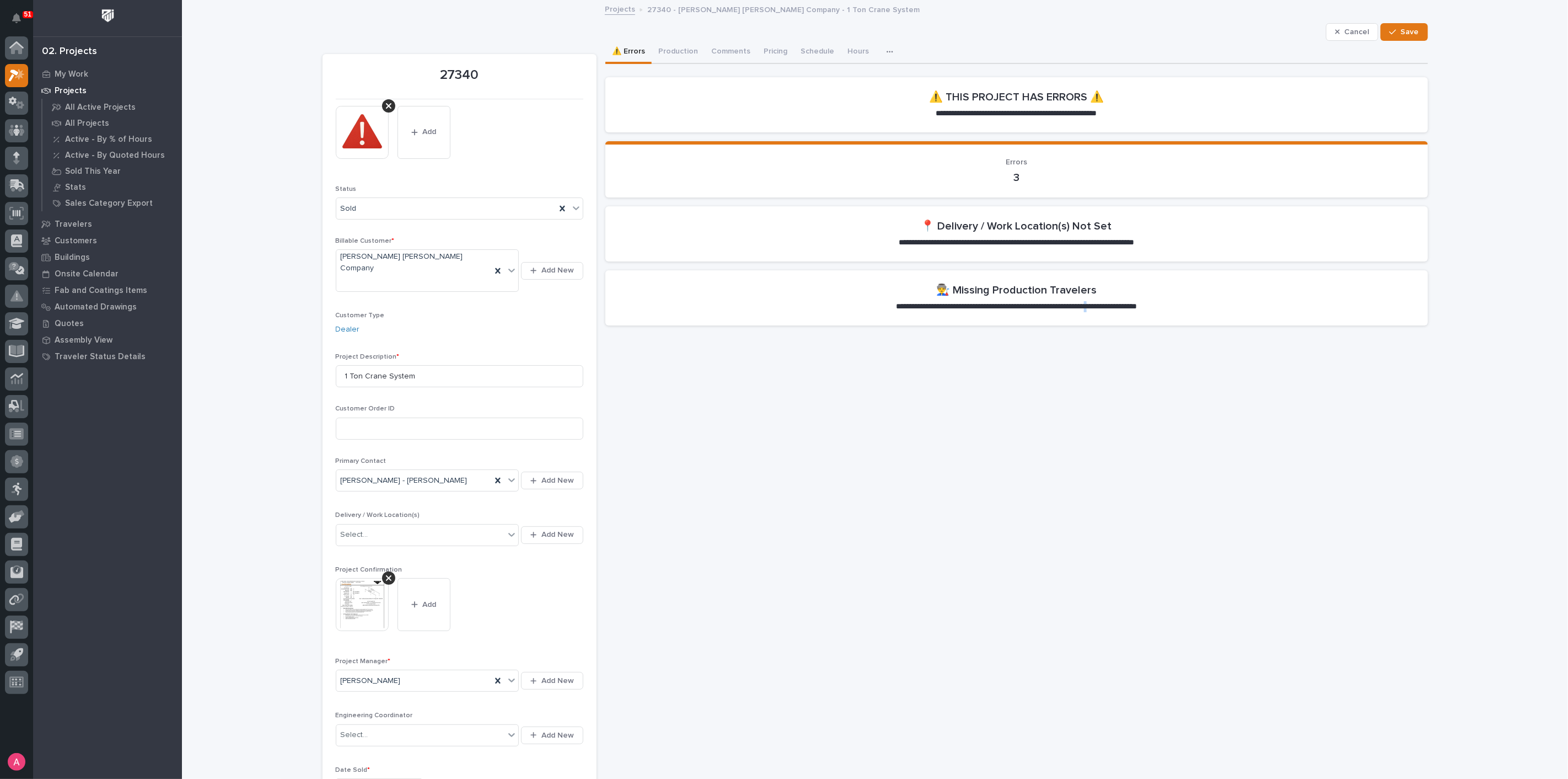
click at [1403, 31] on span "Save" at bounding box center [1410, 32] width 18 height 10
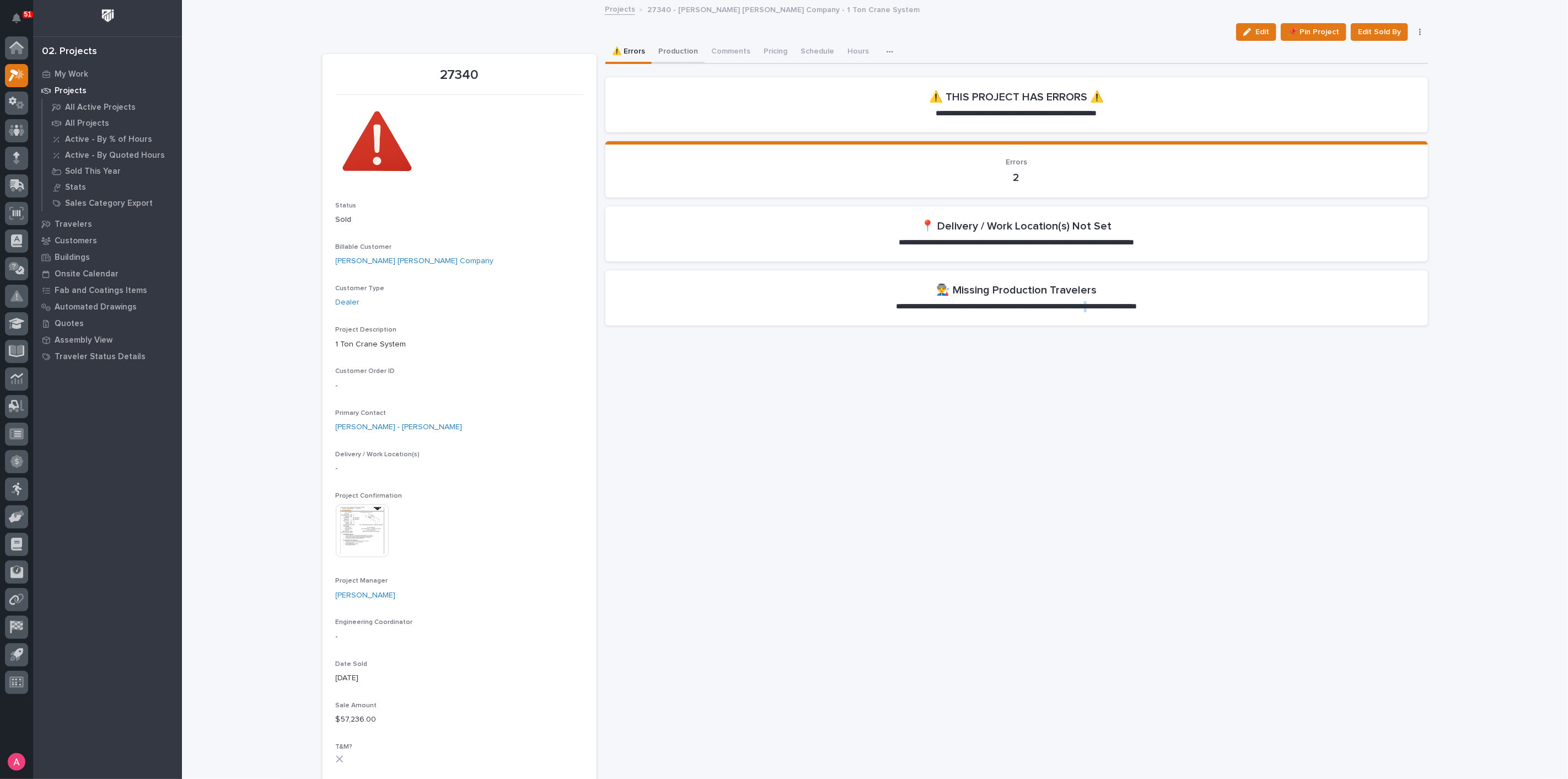
click at [673, 48] on button "Production" at bounding box center [678, 52] width 53 height 23
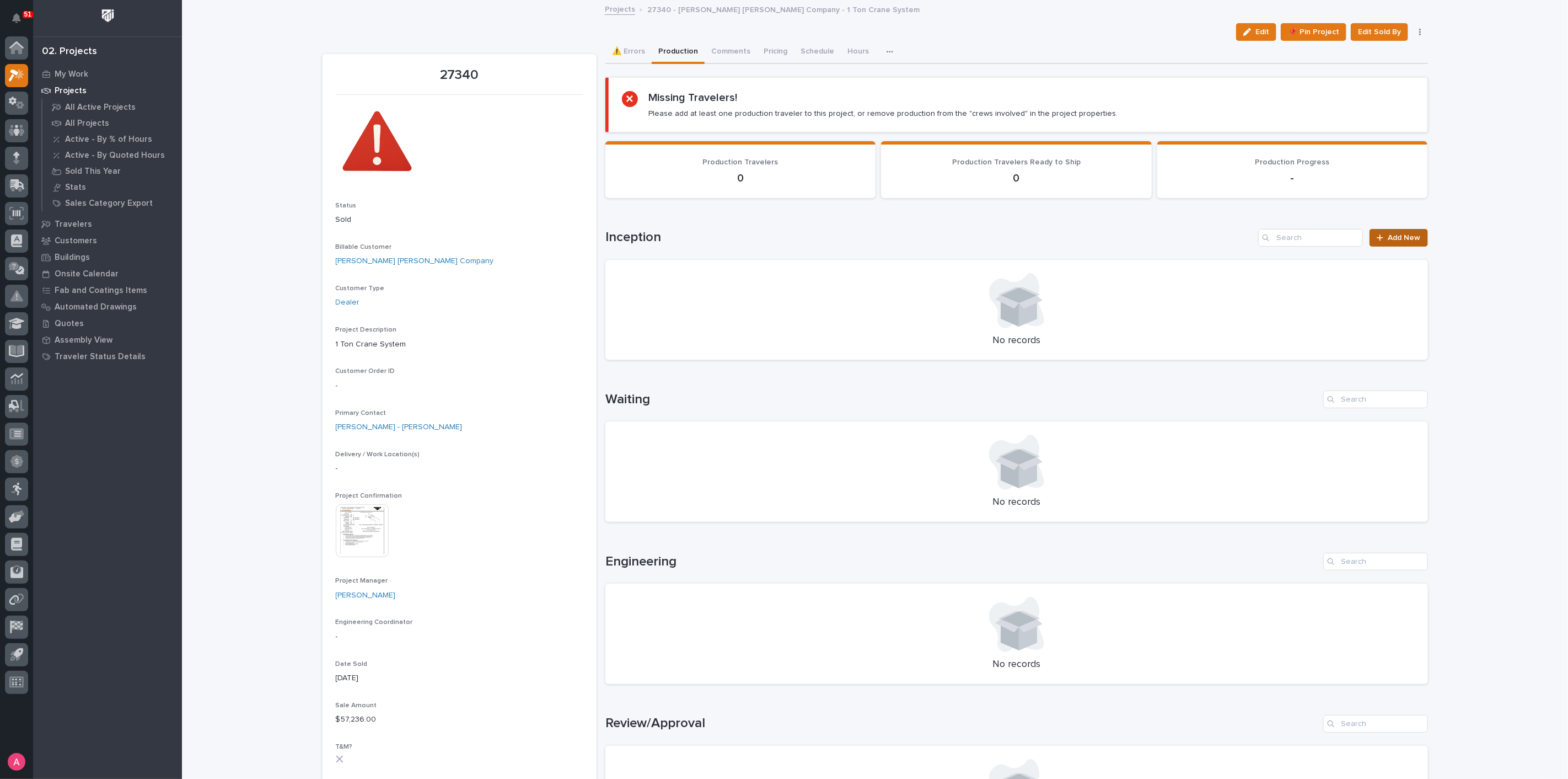
click at [1396, 229] on link "Add New" at bounding box center [1398, 238] width 58 height 18
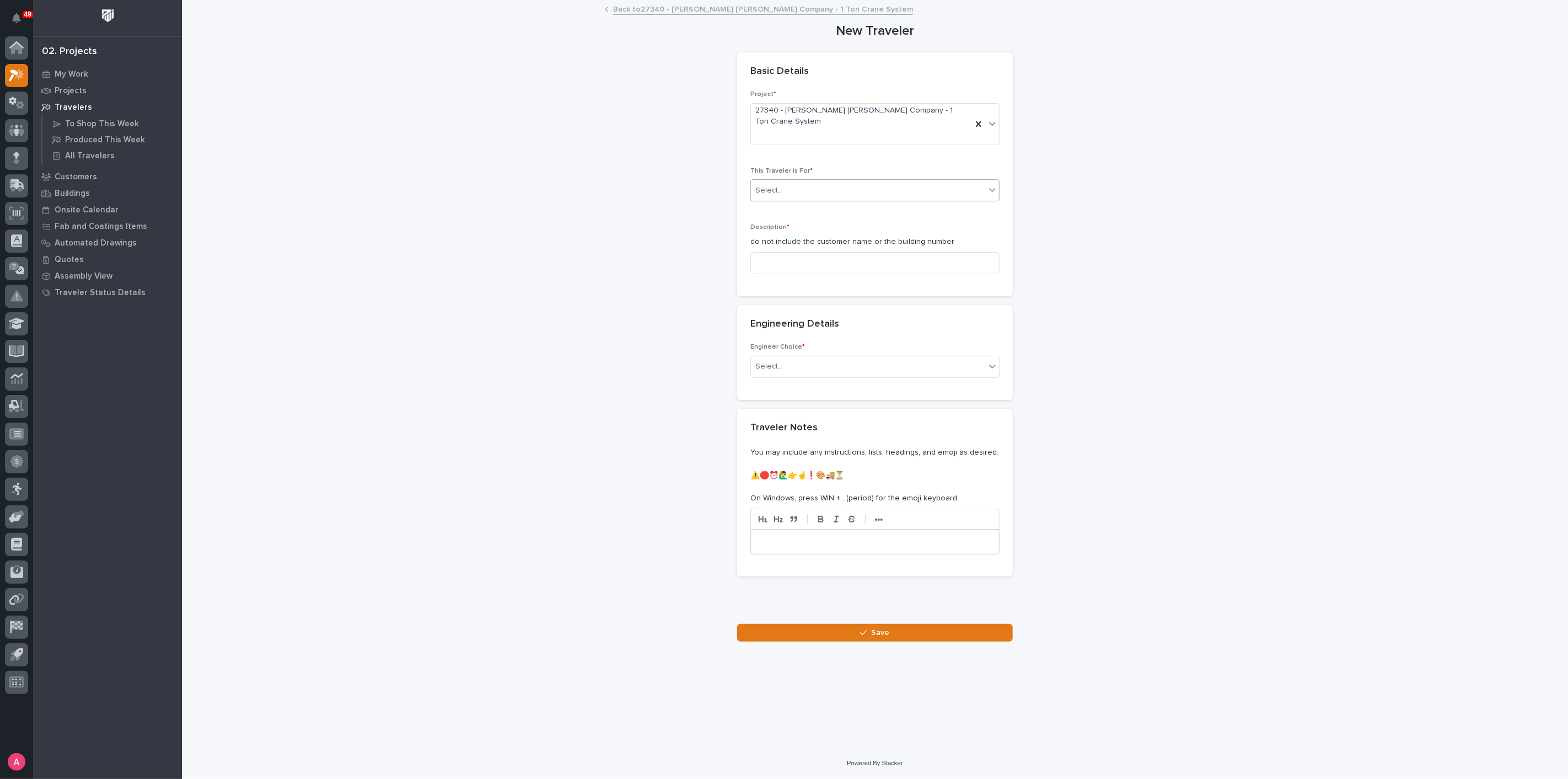
click at [820, 182] on div "Select..." at bounding box center [868, 191] width 234 height 18
click at [819, 185] on div "Production" at bounding box center [875, 191] width 248 height 19
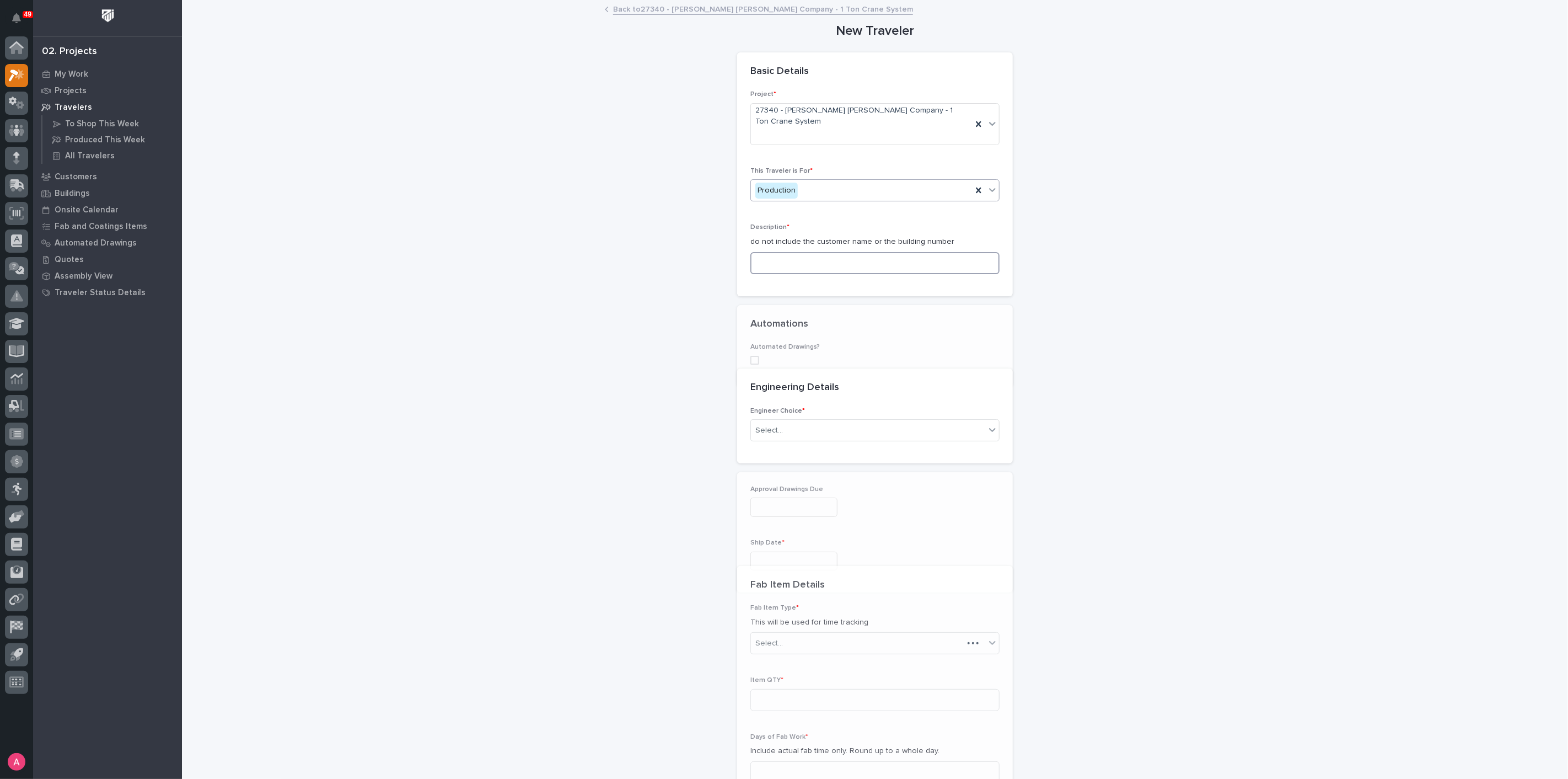
click at [821, 252] on input at bounding box center [875, 263] width 249 height 22
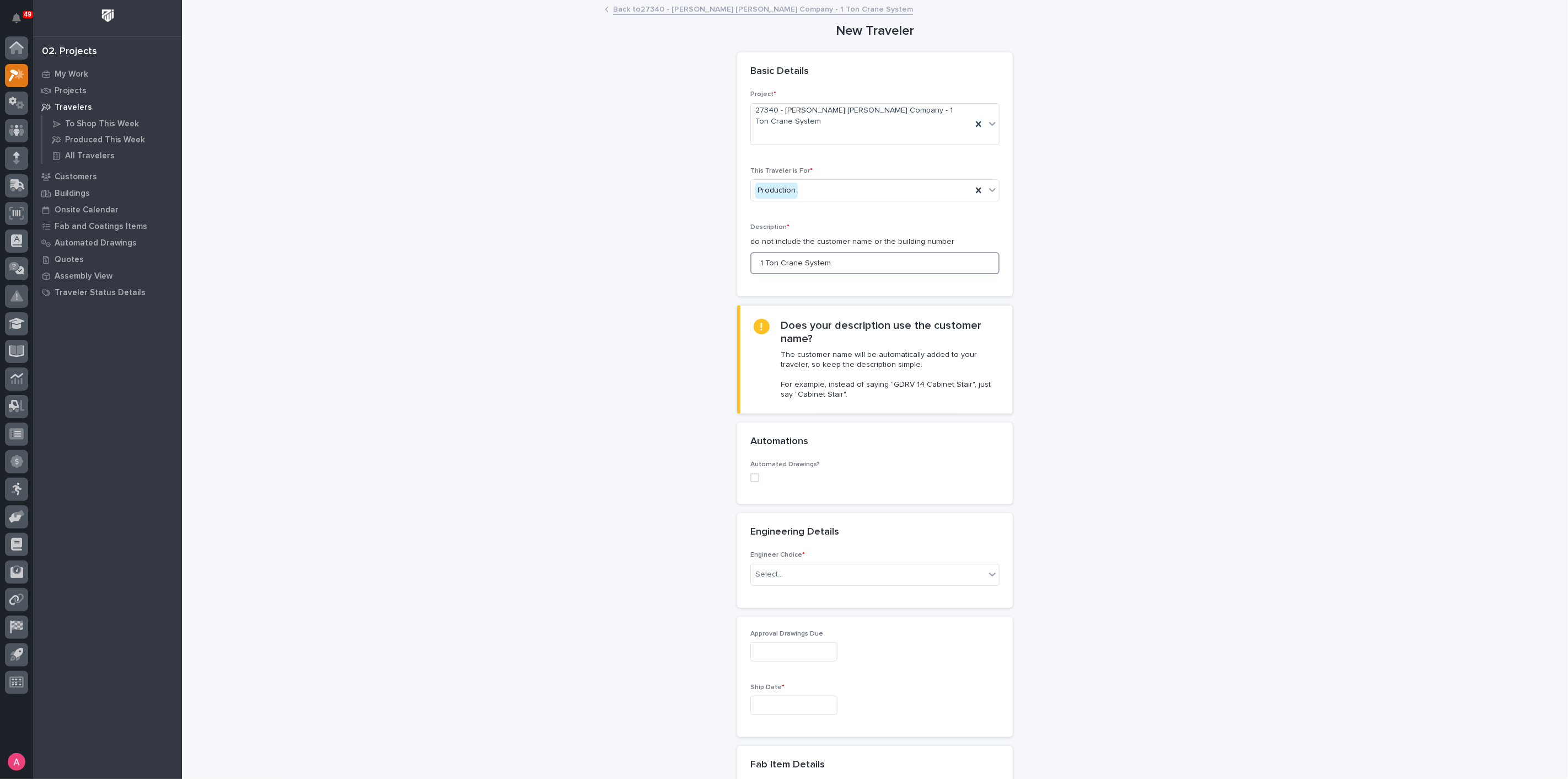
click at [753, 473] on span at bounding box center [755, 478] width 9 height 9
type input "1 Ton Crane System"
click at [859, 551] on div "Engineering Details •••" at bounding box center [875, 552] width 276 height 38
click at [788, 541] on div "Select..." at bounding box center [868, 550] width 234 height 18
click at [808, 541] on div "Select..." at bounding box center [868, 550] width 234 height 18
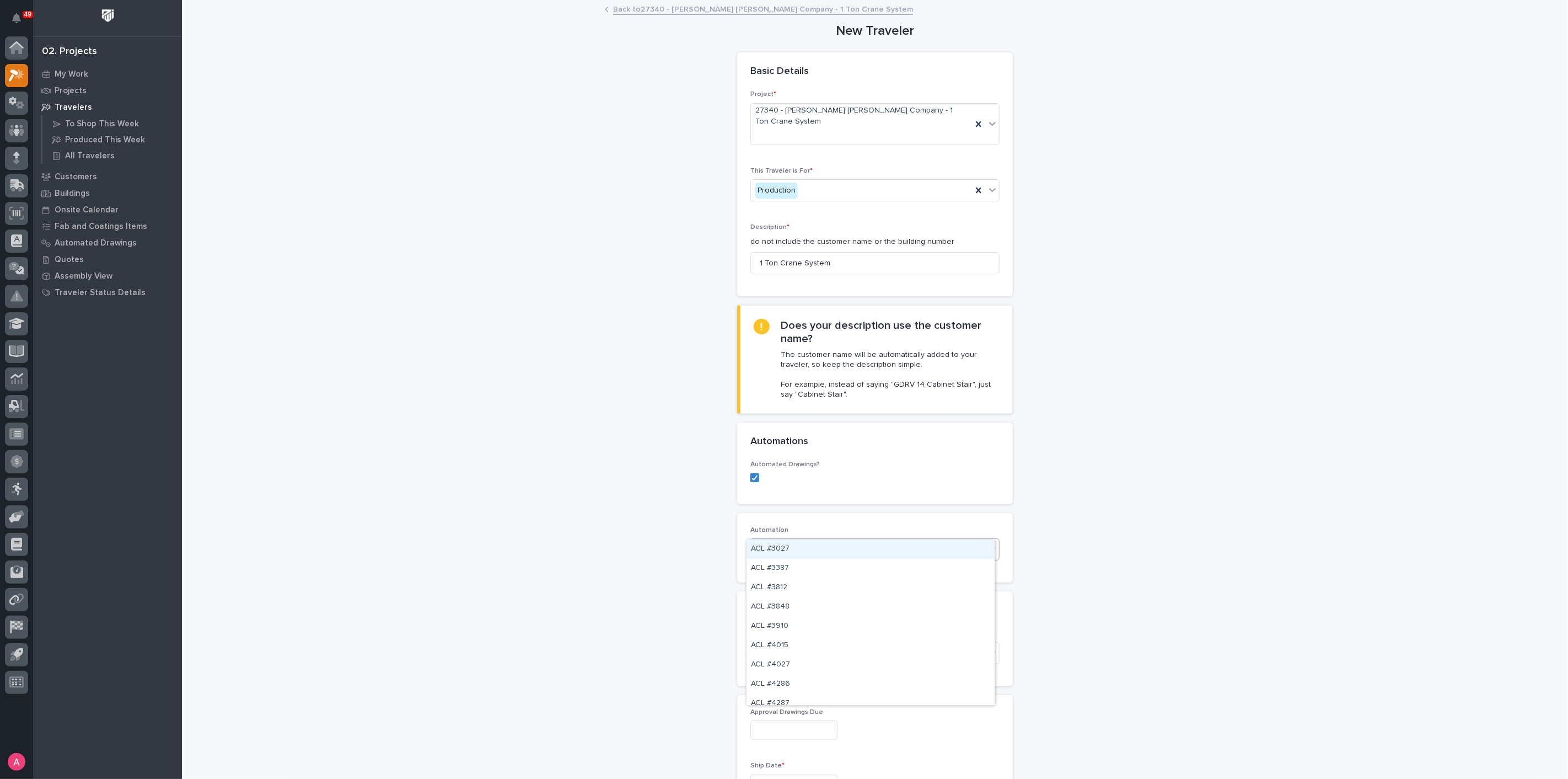
paste input "*********"
type input "*********"
click at [810, 551] on div "FC #41566" at bounding box center [870, 549] width 248 height 19
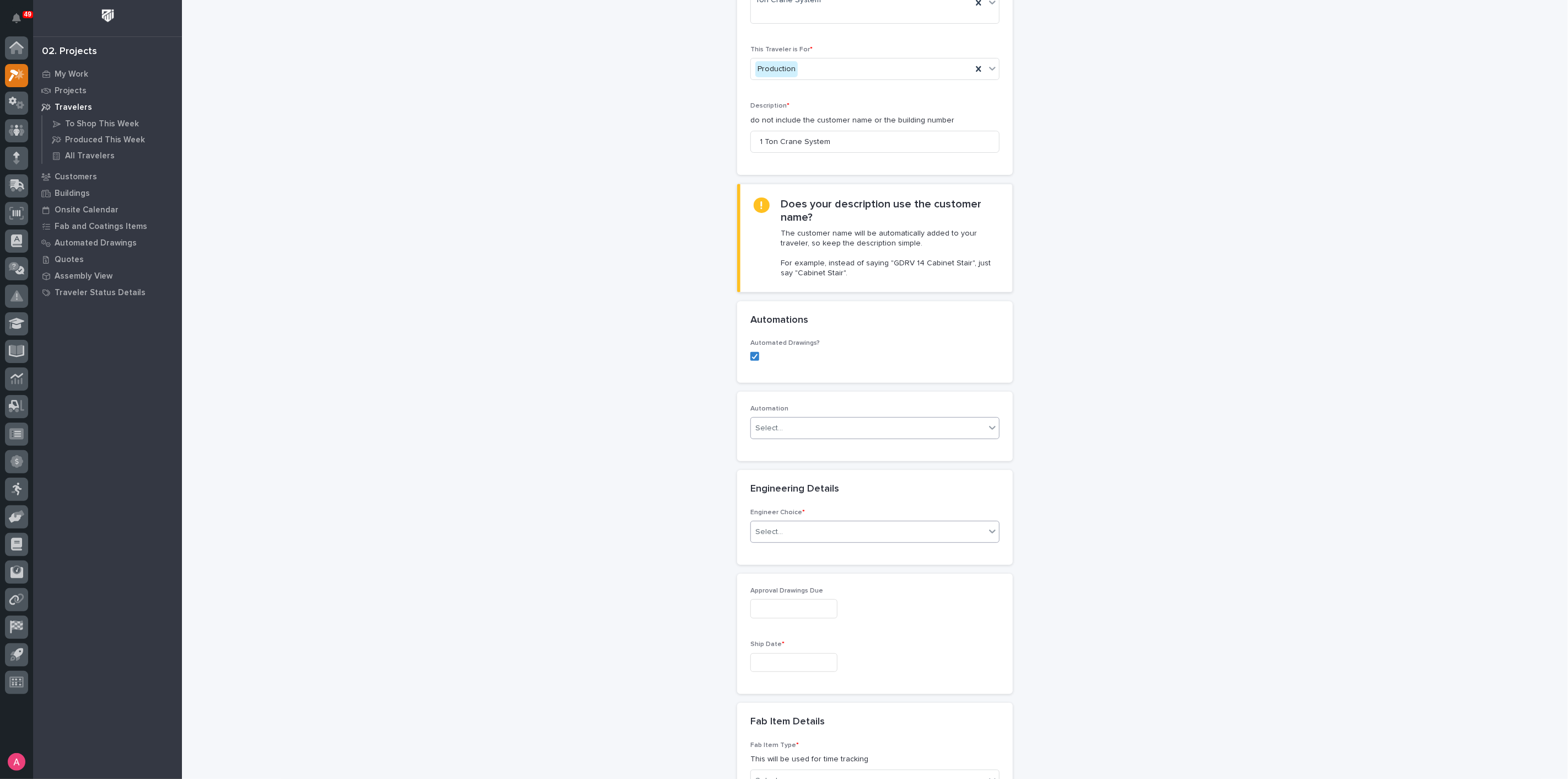
scroll to position [122, 0]
click at [809, 522] on div "Select..." at bounding box center [868, 531] width 234 height 18
click at [810, 570] on div "I know who will draw this" at bounding box center [870, 569] width 248 height 19
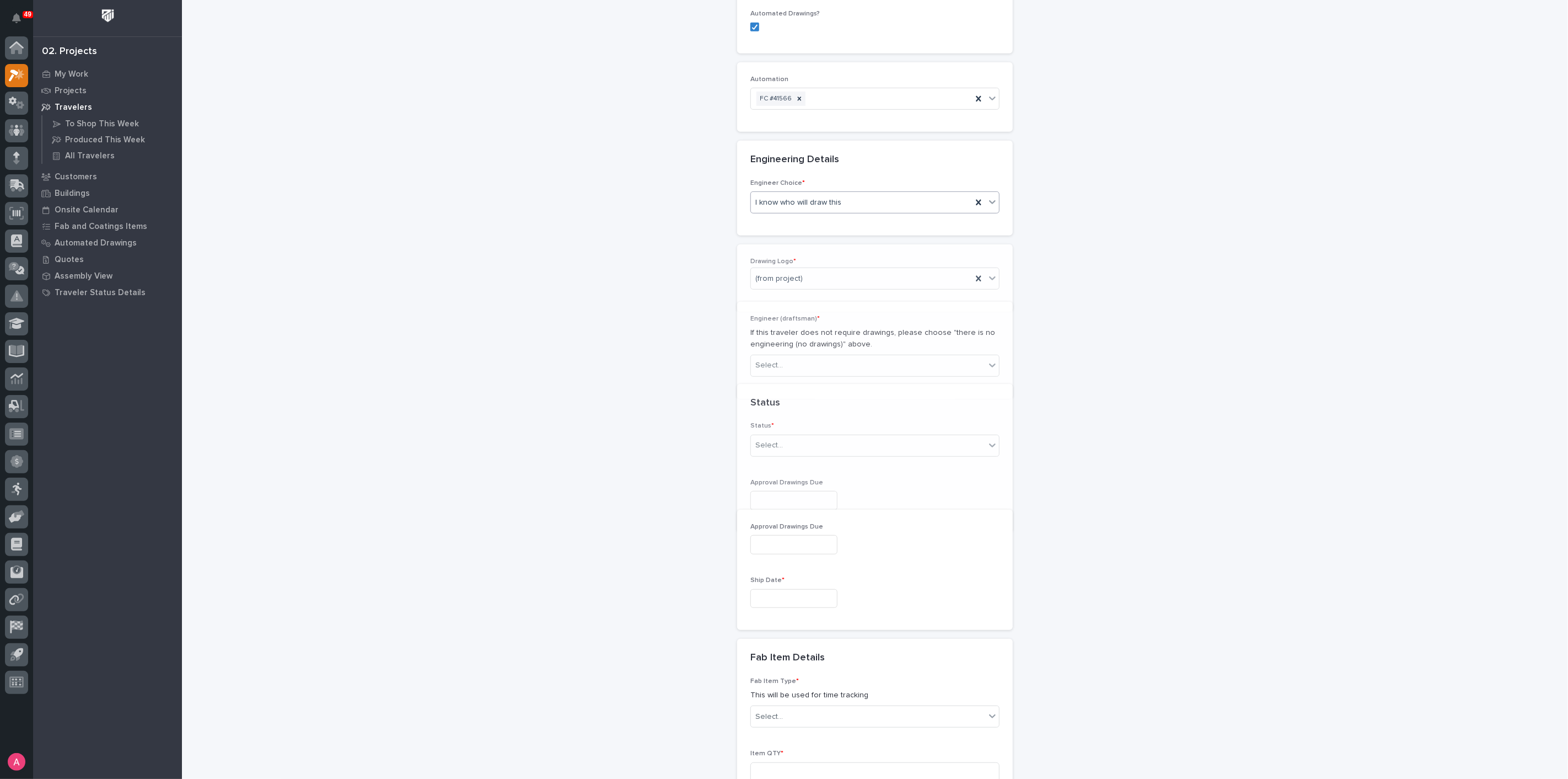
scroll to position [476, 0]
click at [822, 351] on div "Select..." at bounding box center [868, 360] width 234 height 18
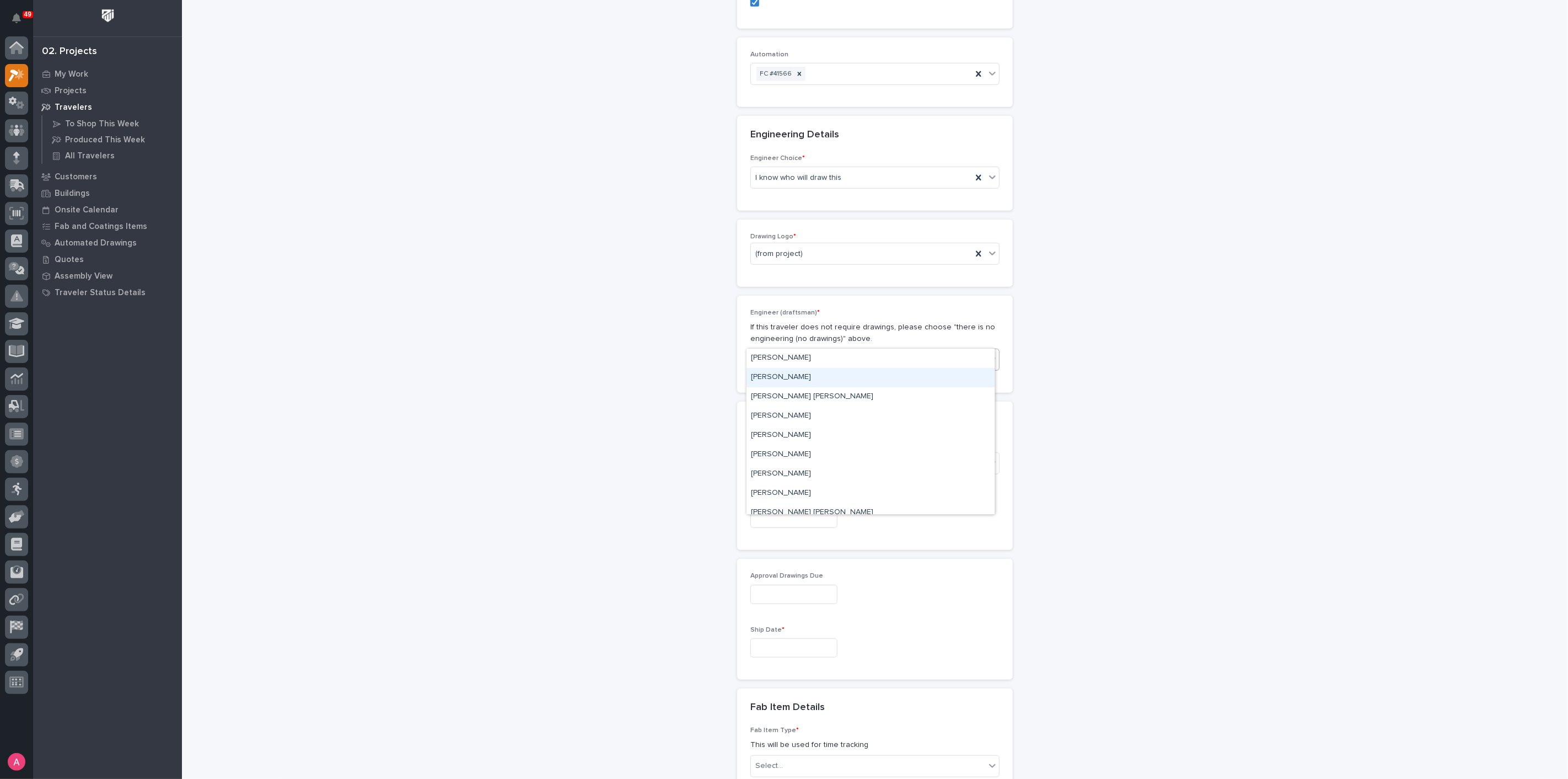
click at [805, 378] on div "[PERSON_NAME]" at bounding box center [870, 378] width 248 height 19
click at [807, 454] on div "Select..." at bounding box center [868, 464] width 234 height 18
click at [805, 467] on div "Sold (no traveler printed)" at bounding box center [870, 462] width 248 height 19
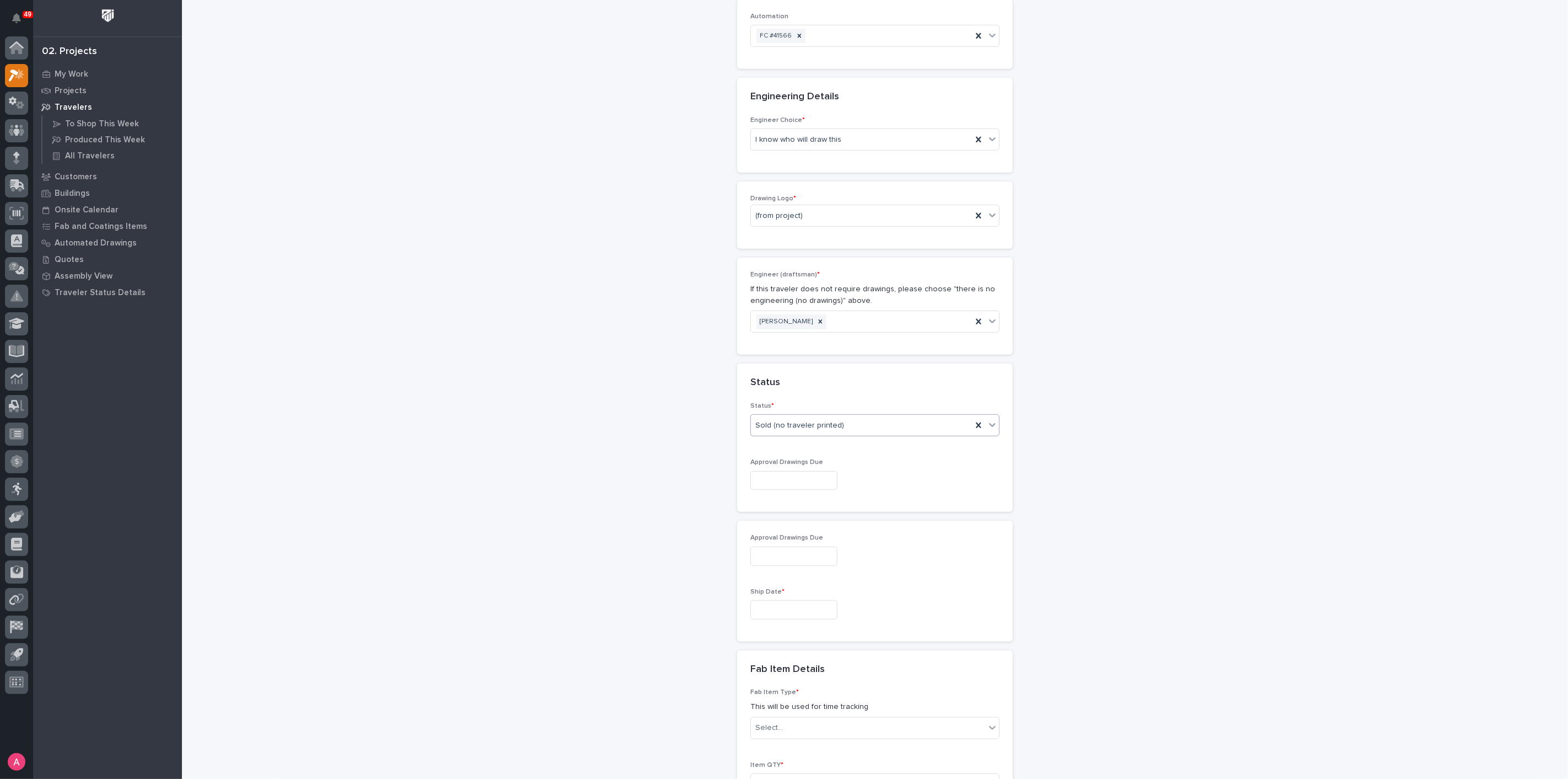
scroll to position [598, 0]
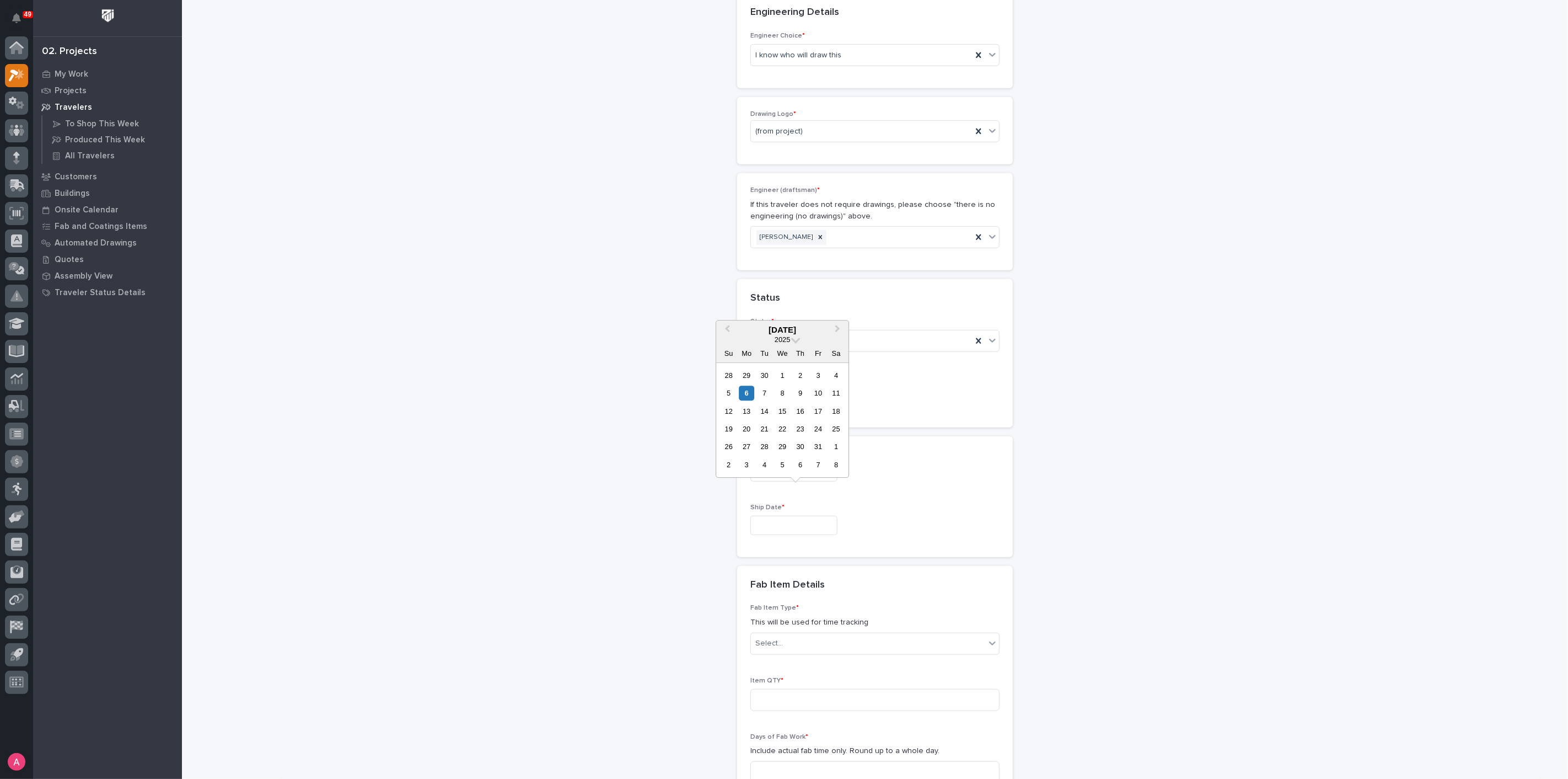
click at [781, 516] on input "text" at bounding box center [794, 526] width 87 height 19
click at [842, 330] on button "Next Month" at bounding box center [838, 330] width 18 height 18
click at [762, 428] on div "18" at bounding box center [765, 429] width 15 height 15
type input "**********"
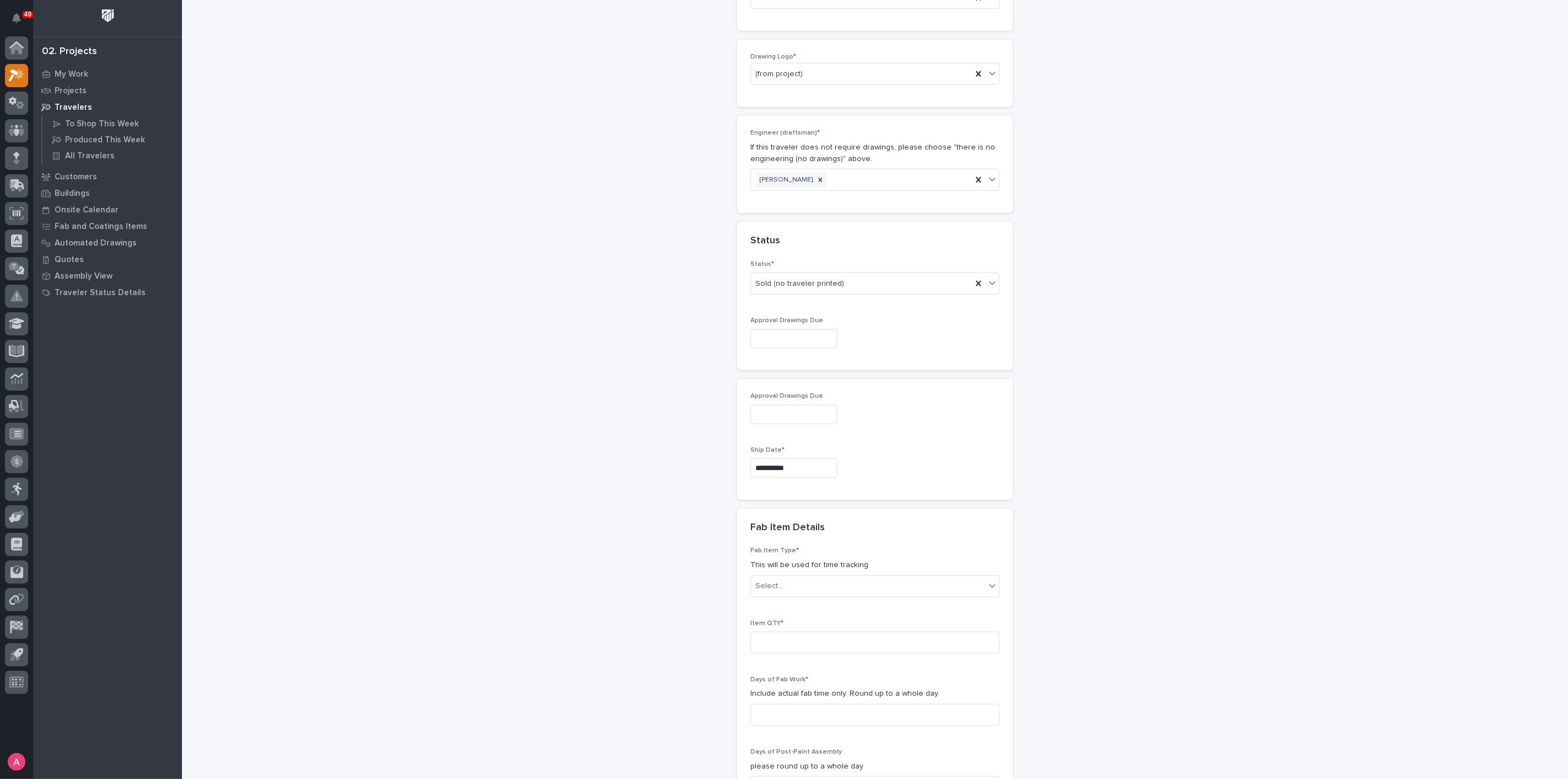
scroll to position [721, 0]
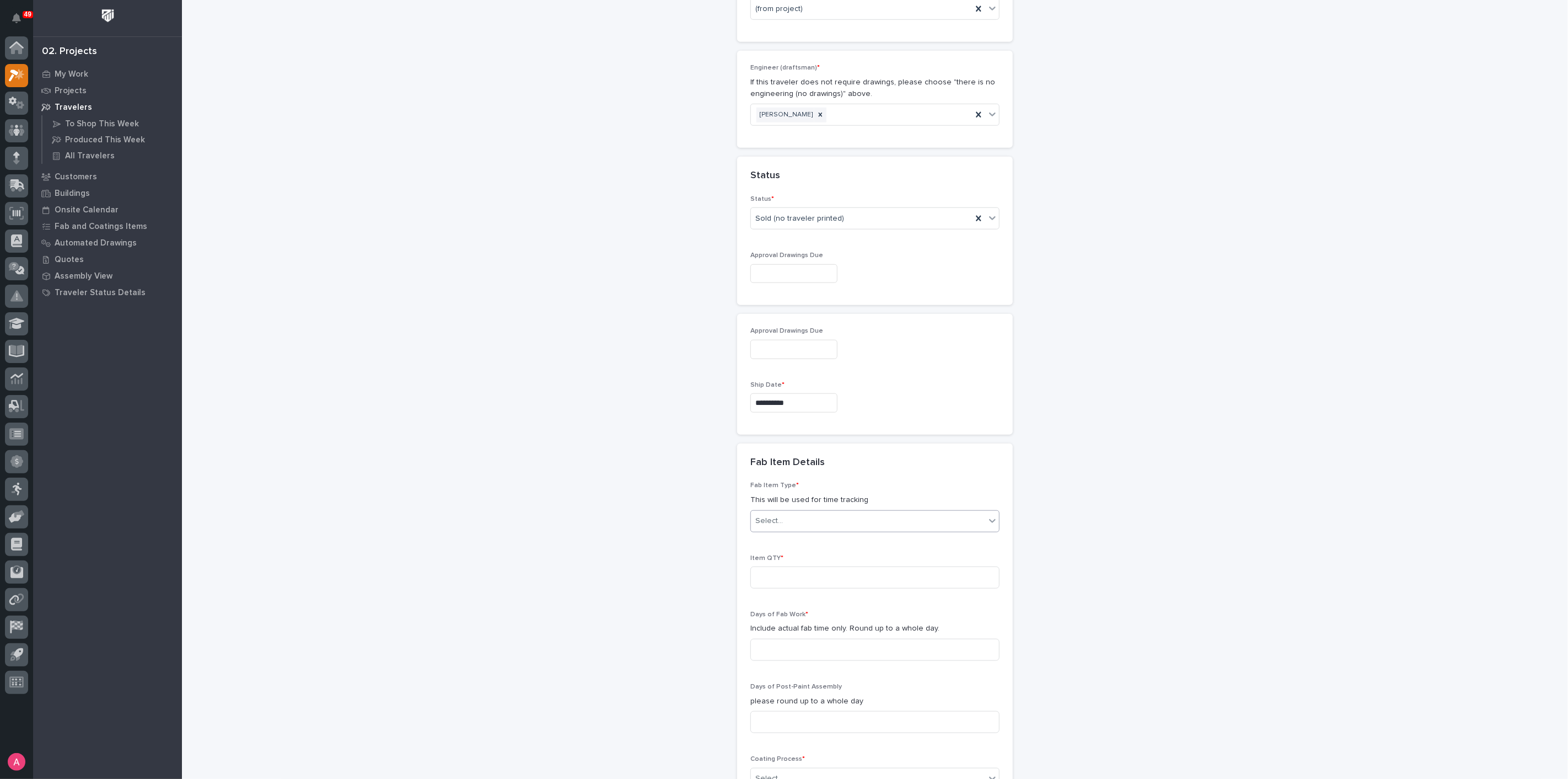
click at [816, 512] on div "Select..." at bounding box center [868, 521] width 234 height 18
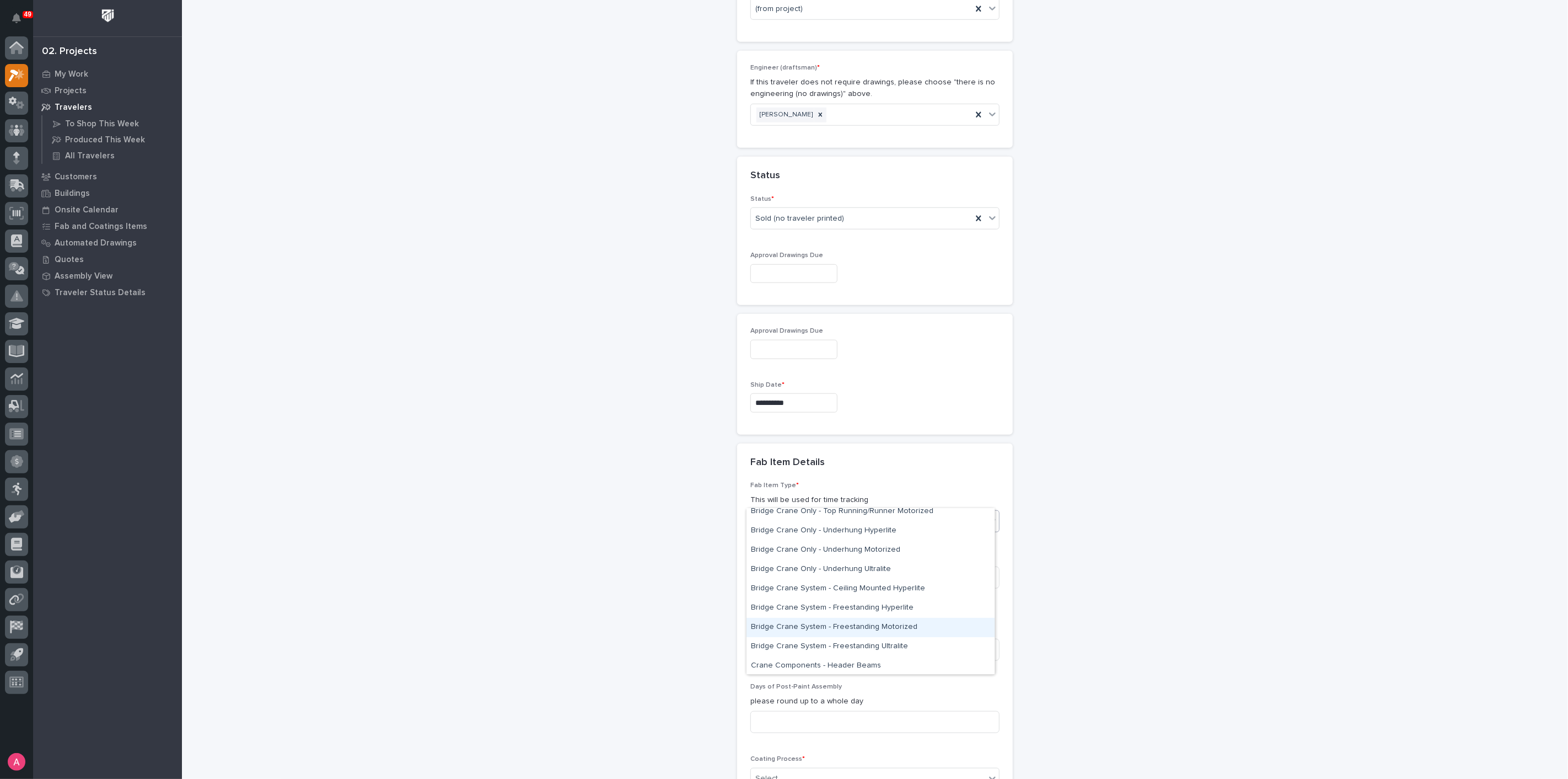
scroll to position [184, 0]
click at [840, 565] on div "Bridge Crane System - Freestanding Motorized" at bounding box center [870, 566] width 248 height 19
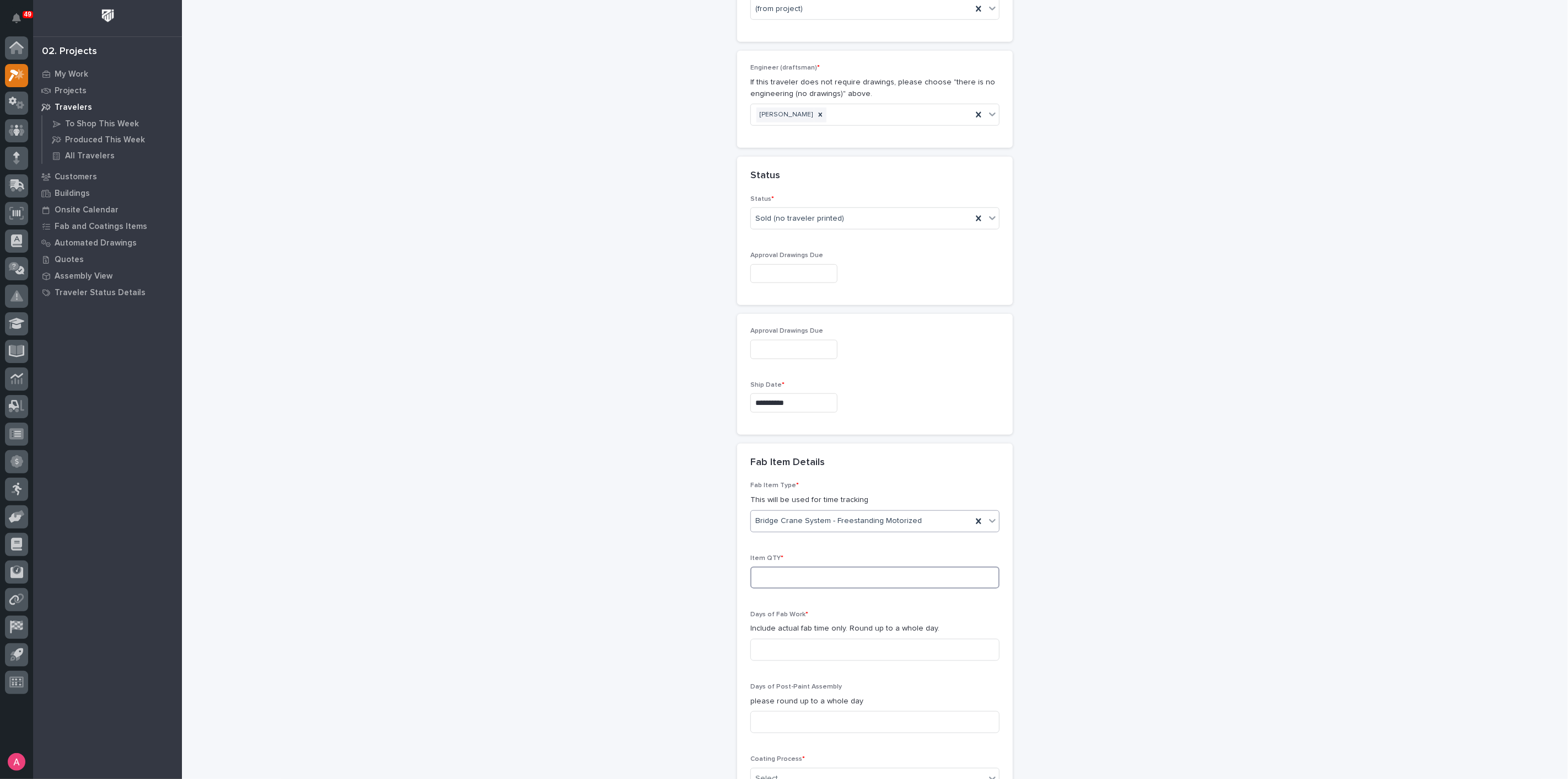
click at [811, 566] on input at bounding box center [875, 577] width 249 height 22
type input "1"
click at [800, 639] on input at bounding box center [875, 650] width 249 height 22
click at [858, 639] on input at bounding box center [875, 650] width 249 height 22
type input "4"
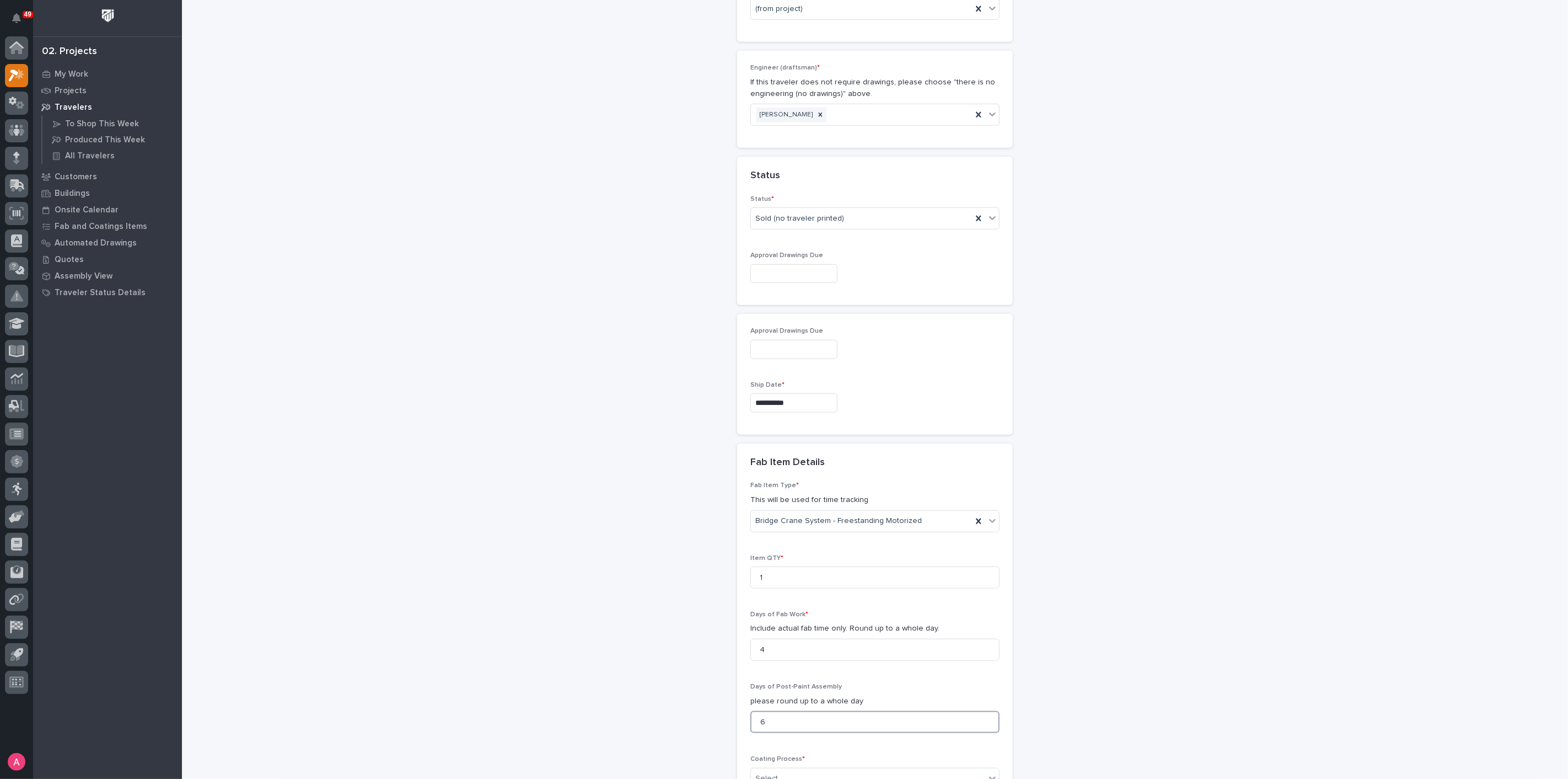
type input "6"
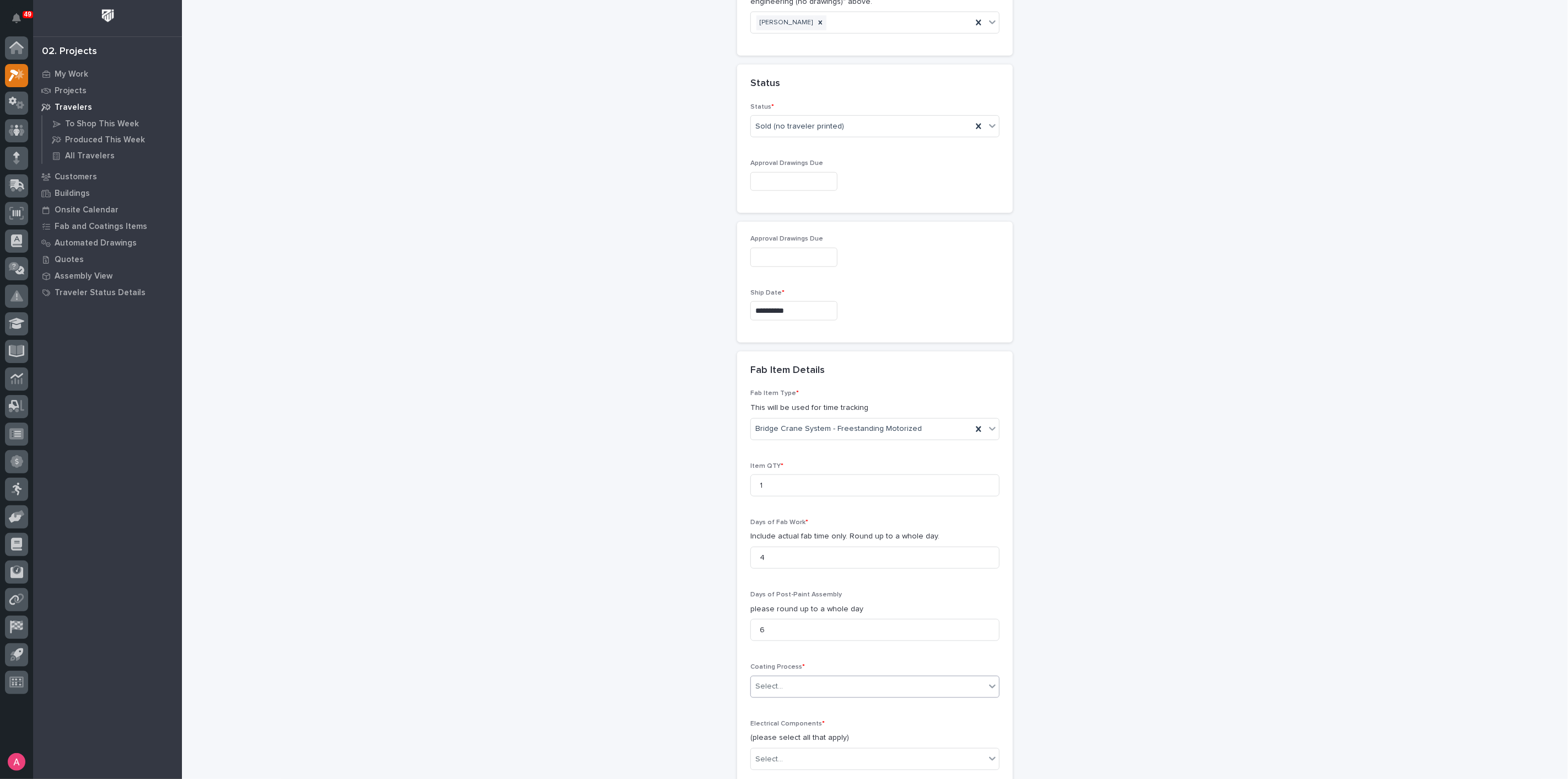
scroll to position [904, 0]
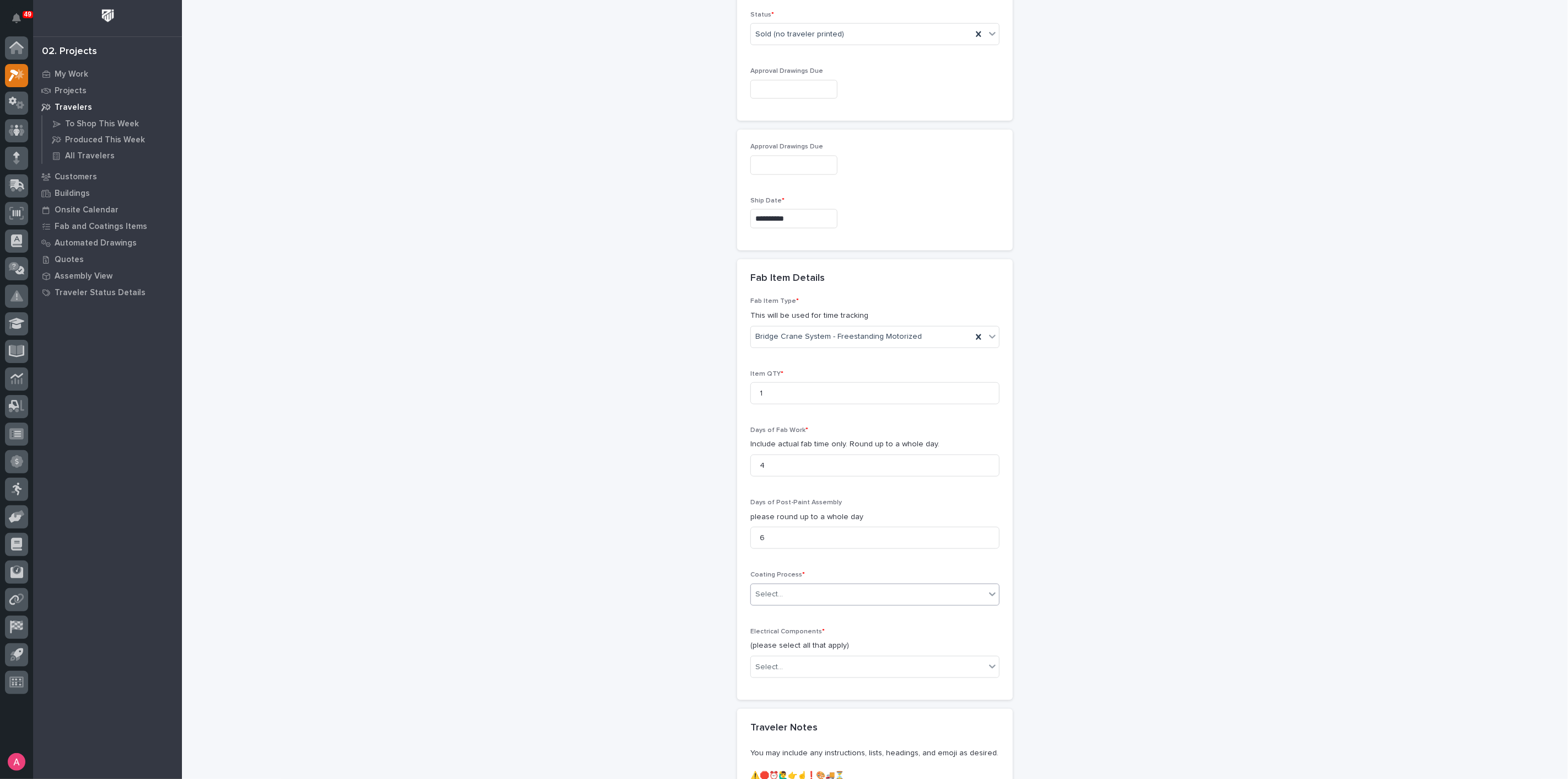
click at [773, 588] on div "Select..." at bounding box center [769, 594] width 27 height 12
click at [788, 607] on div "In-House Paint/Powder" at bounding box center [870, 611] width 248 height 19
click at [806, 658] on div "Select..." at bounding box center [868, 668] width 234 height 18
click at [805, 684] on div "Motorized End Trucks" at bounding box center [870, 683] width 248 height 19
click at [870, 658] on div "Motorized End Trucks" at bounding box center [861, 668] width 221 height 19
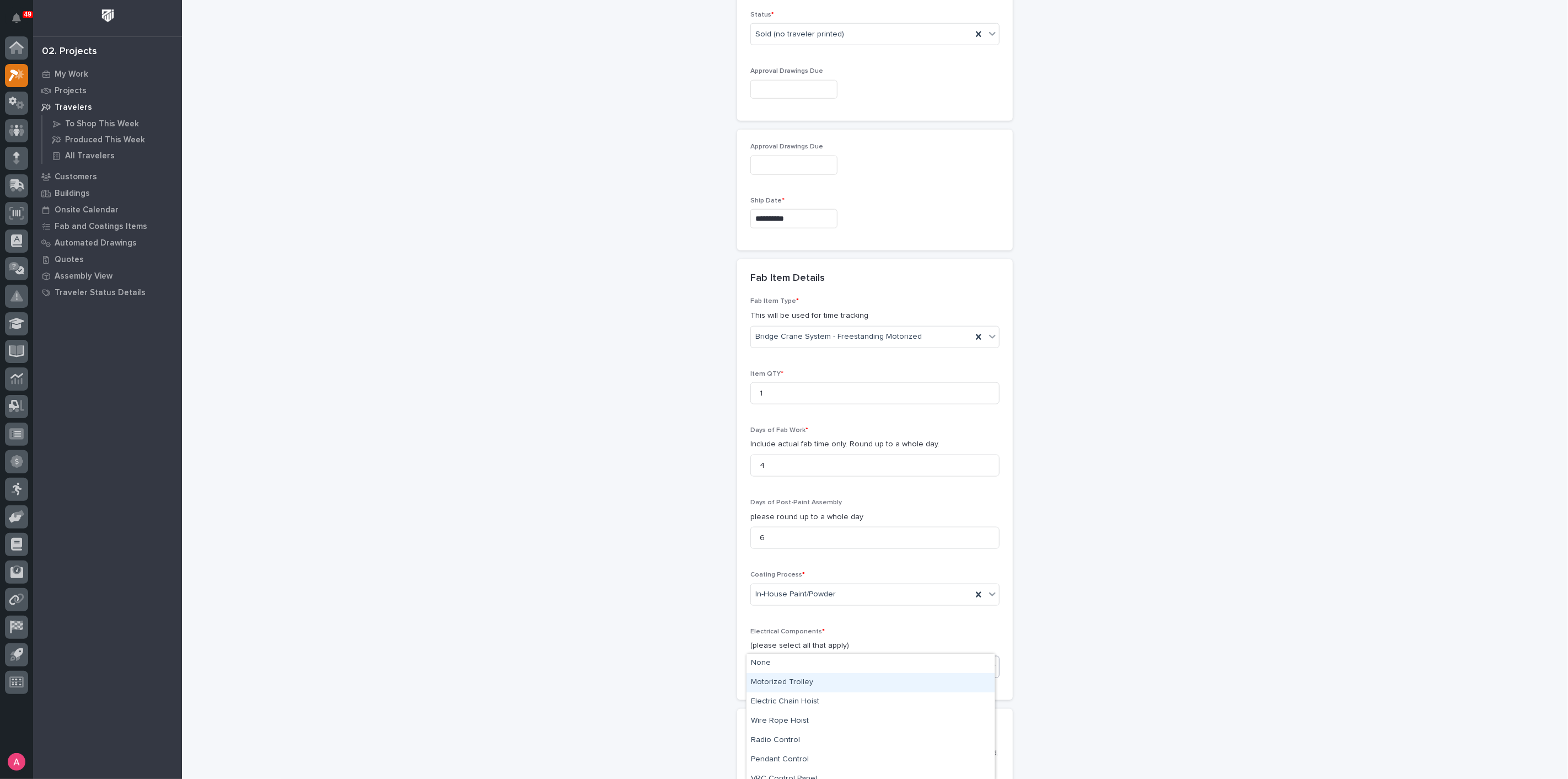
click at [844, 688] on div "Motorized Trolley" at bounding box center [870, 683] width 248 height 19
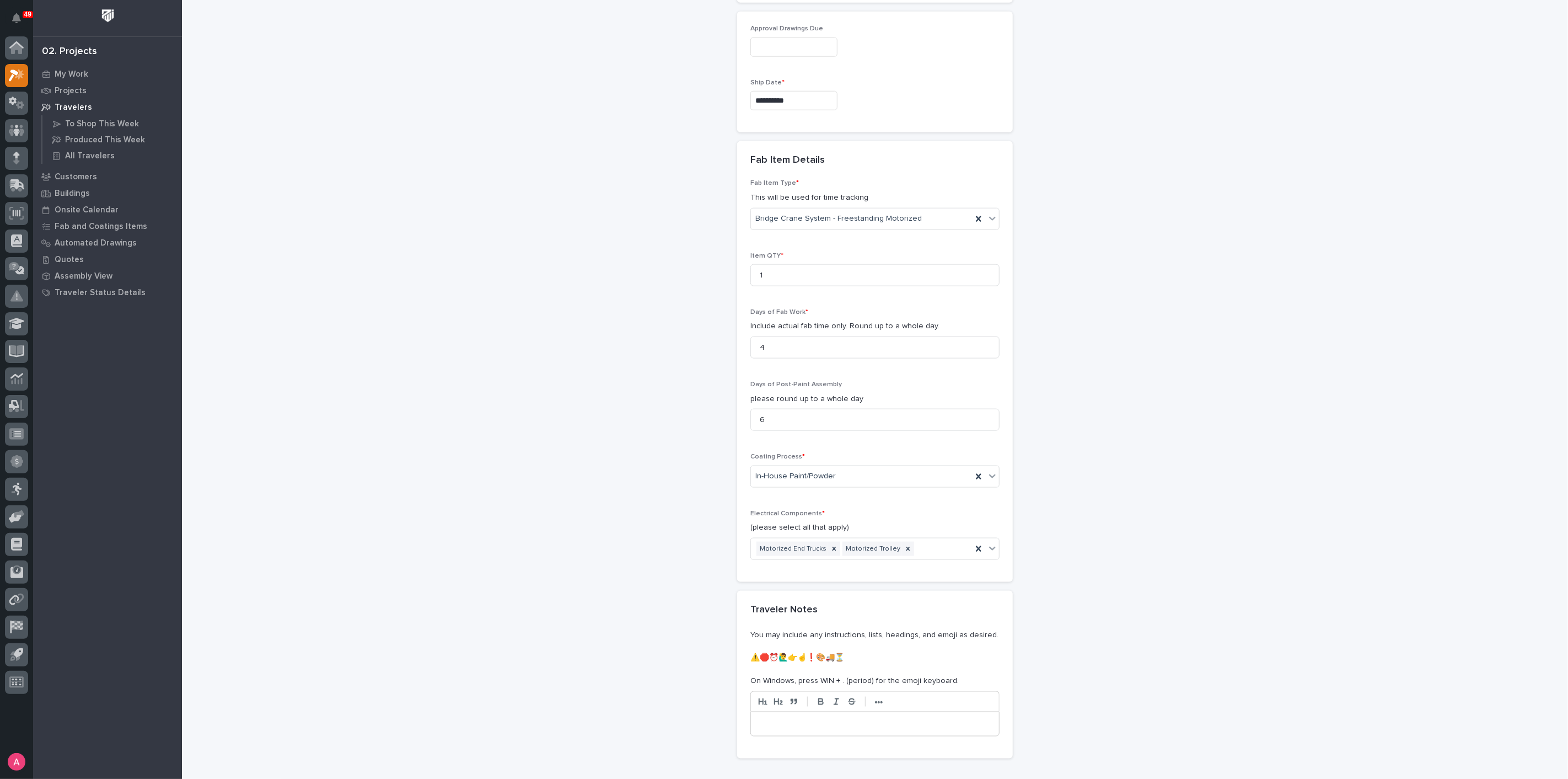
scroll to position [1088, 0]
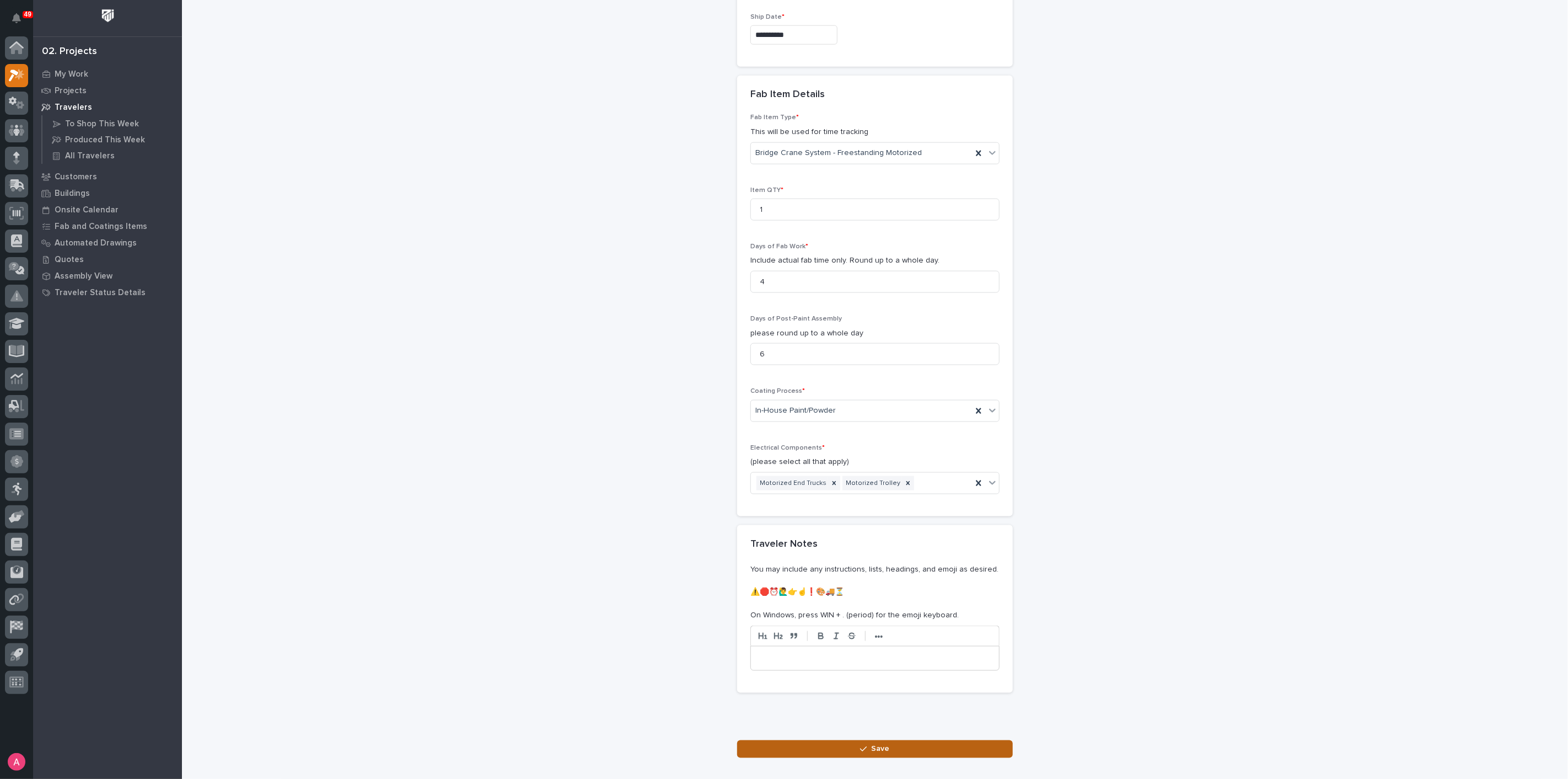
click at [897, 741] on button "Save" at bounding box center [875, 749] width 276 height 18
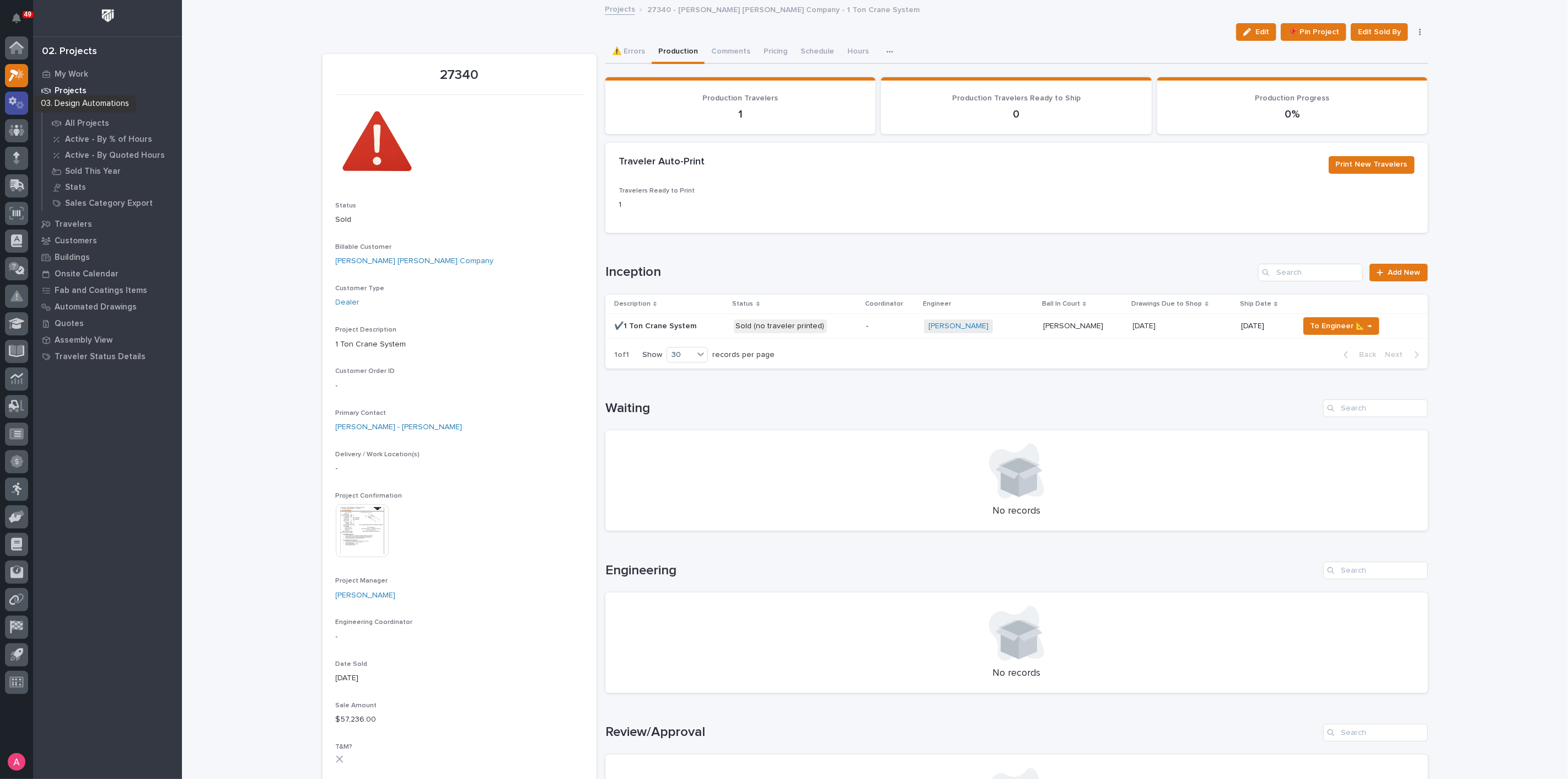
click at [16, 108] on icon at bounding box center [16, 103] width 16 height 13
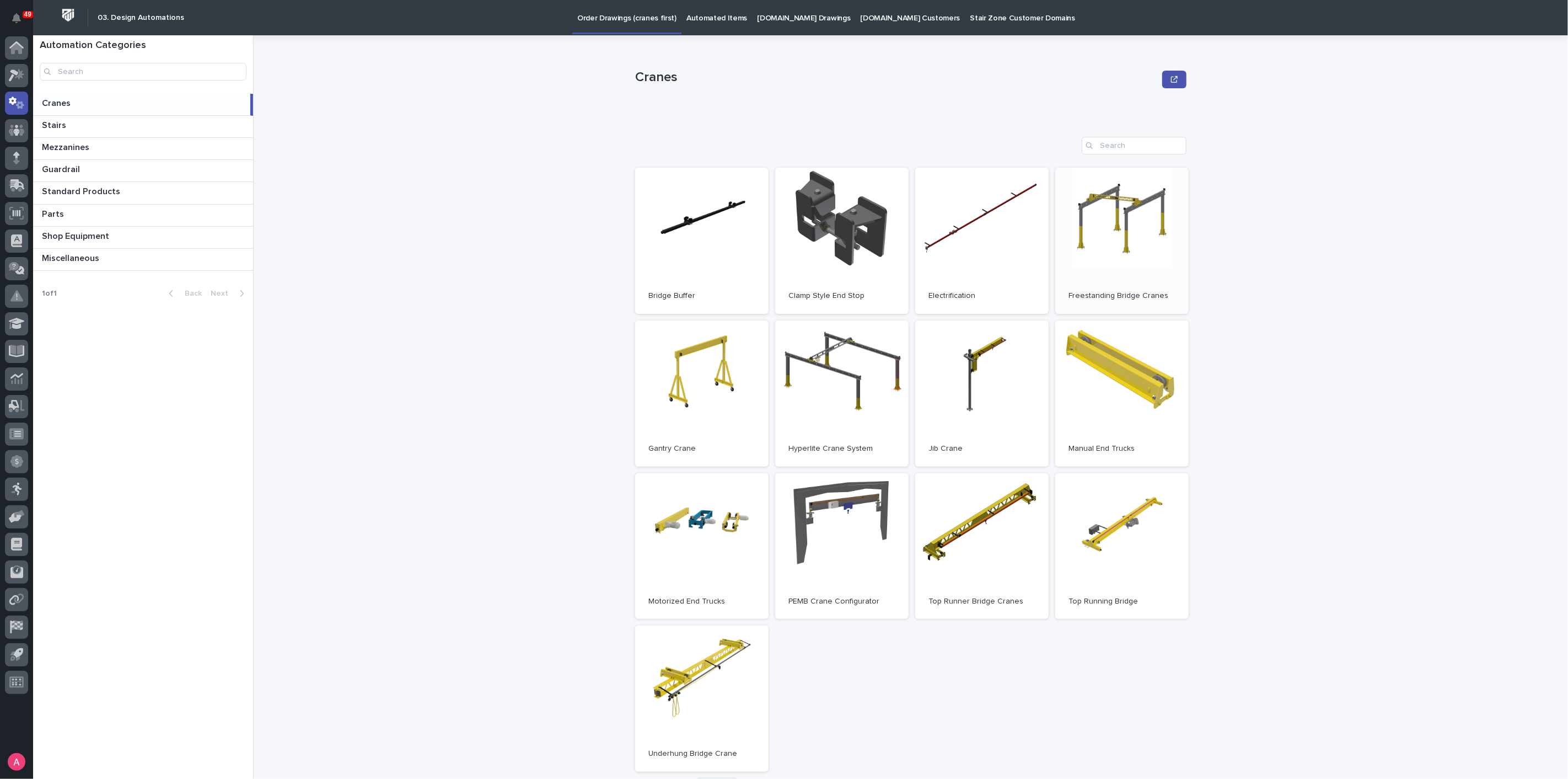
click at [1088, 256] on link "Open" at bounding box center [1122, 241] width 133 height 146
click at [849, 546] on link "Open" at bounding box center [842, 546] width 133 height 146
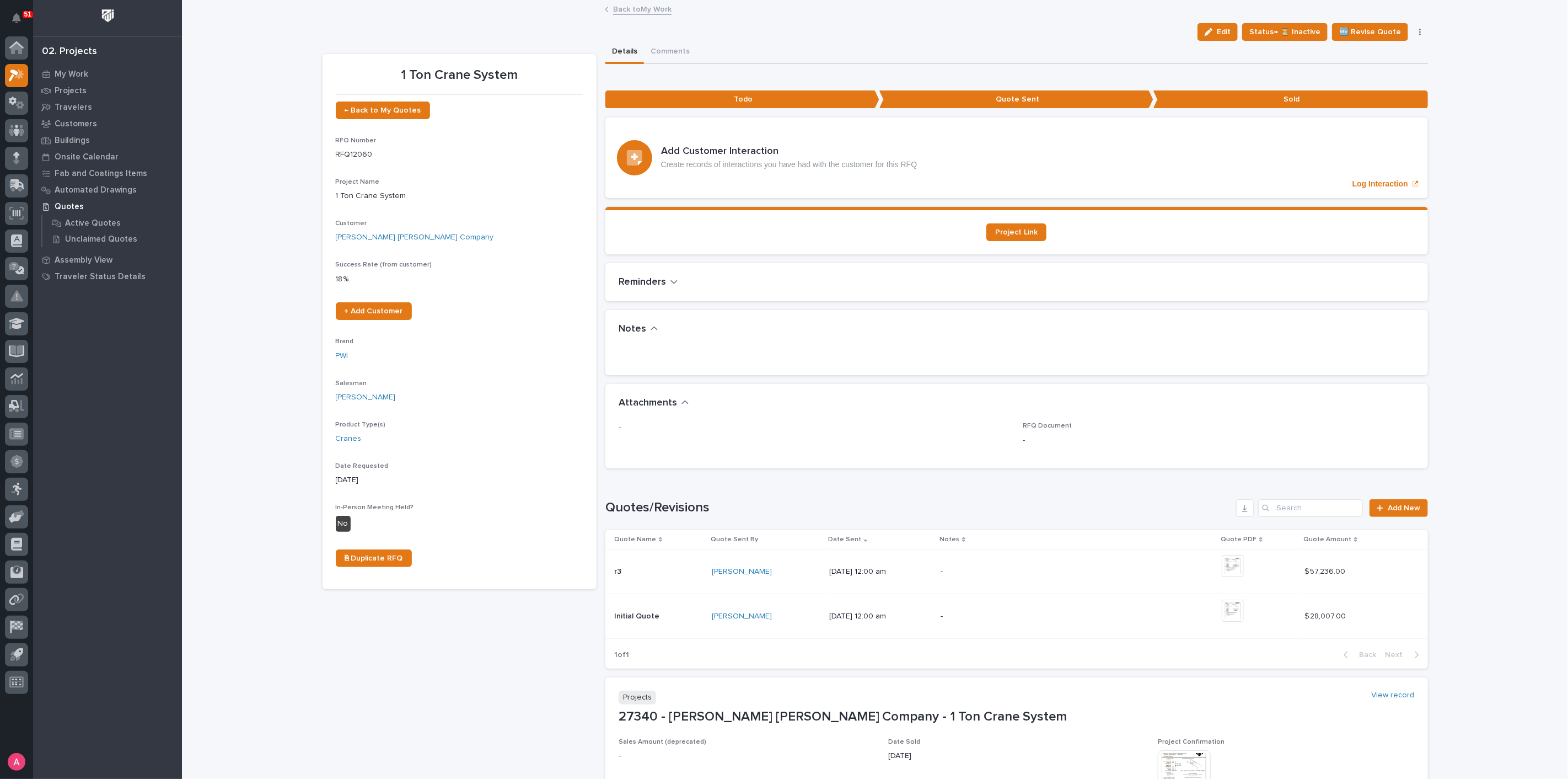
click at [209, 326] on div "Loading... Saving… Loading... Saving… 1 Ton Crane System Edit Status→ ⏳ Inactiv…" at bounding box center [875, 480] width 1386 height 957
click at [76, 71] on p "My Work" at bounding box center [71, 74] width 33 height 10
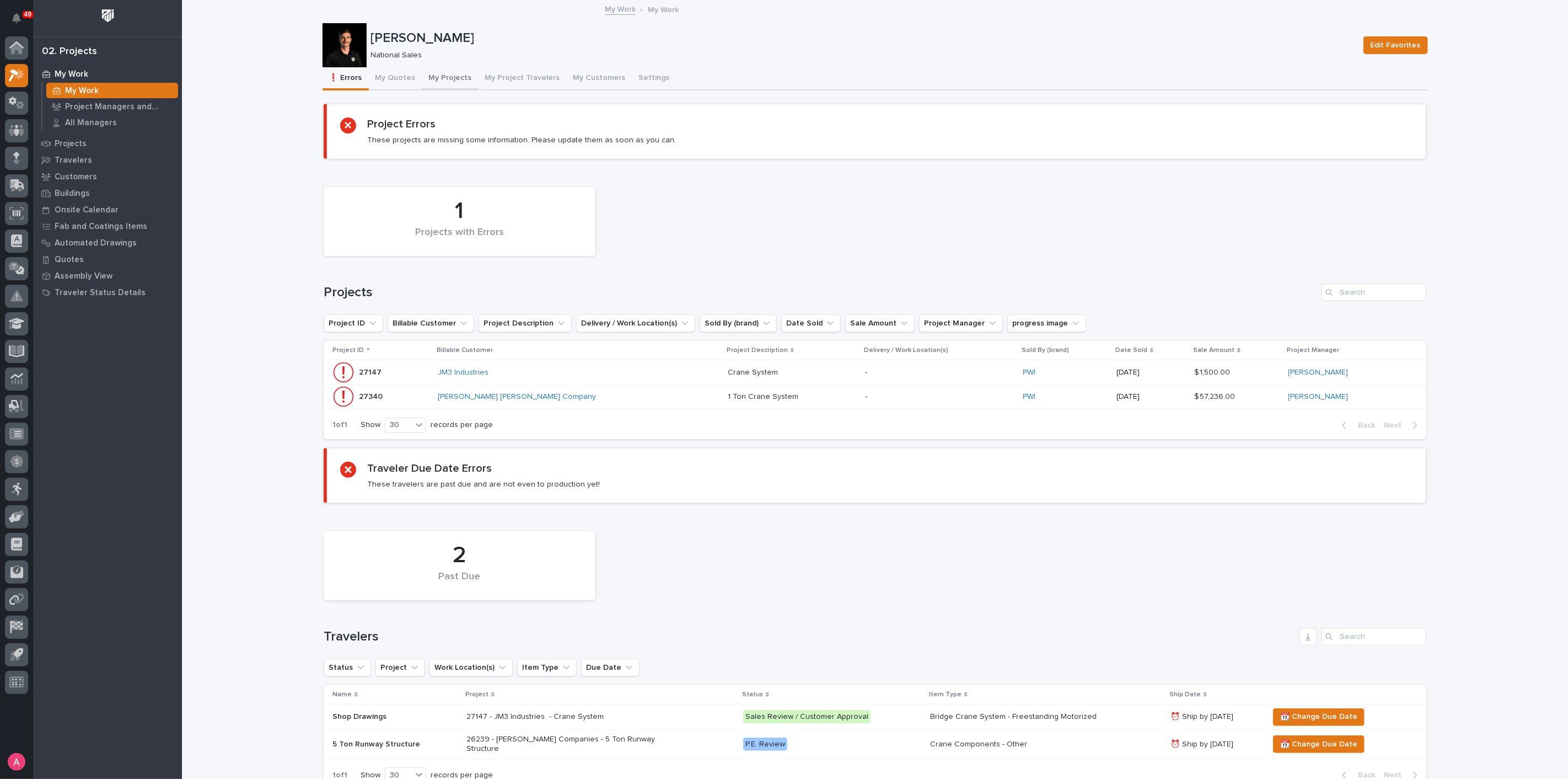
click at [438, 77] on button "My Projects" at bounding box center [450, 79] width 56 height 23
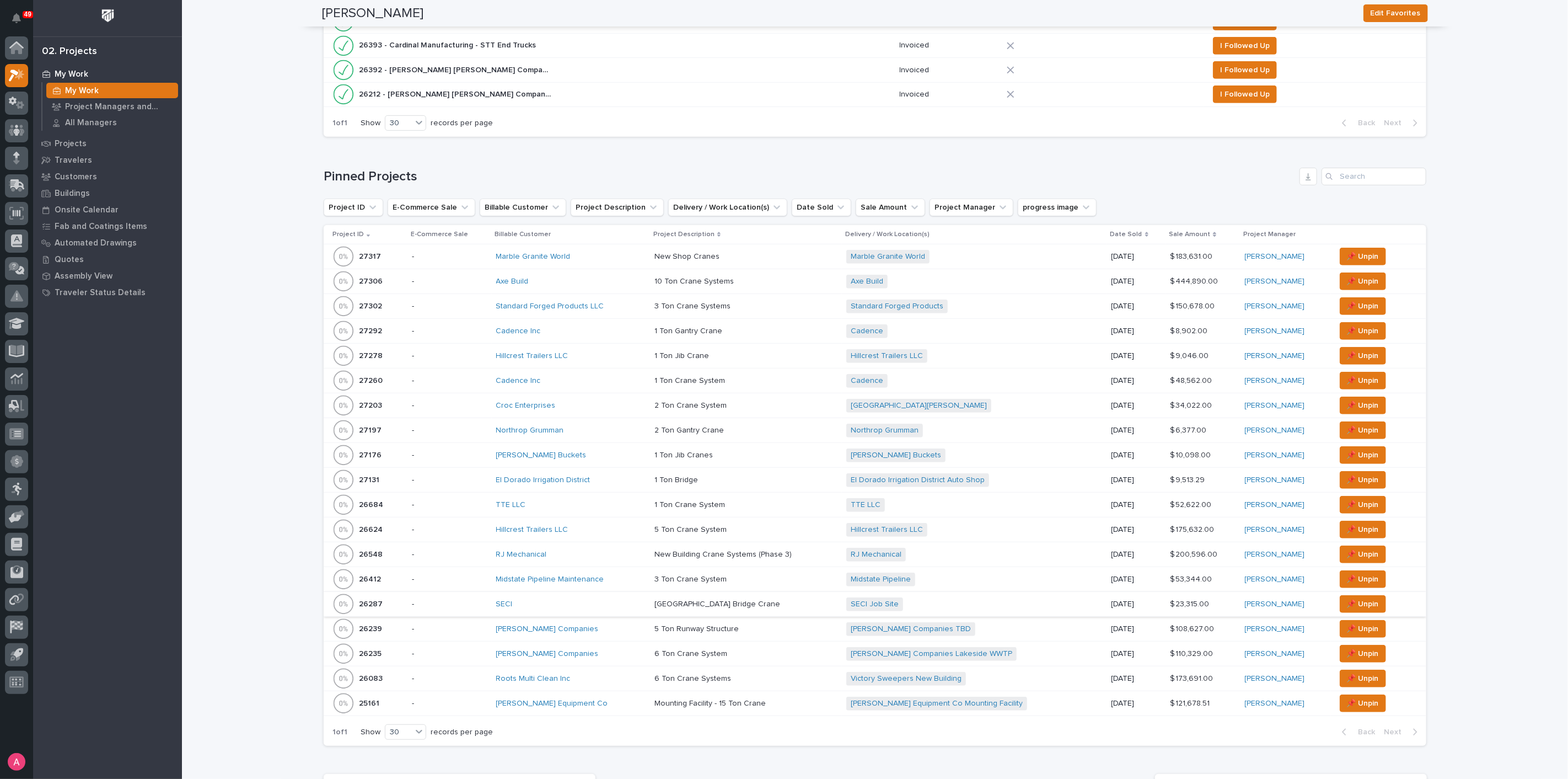
scroll to position [429, 0]
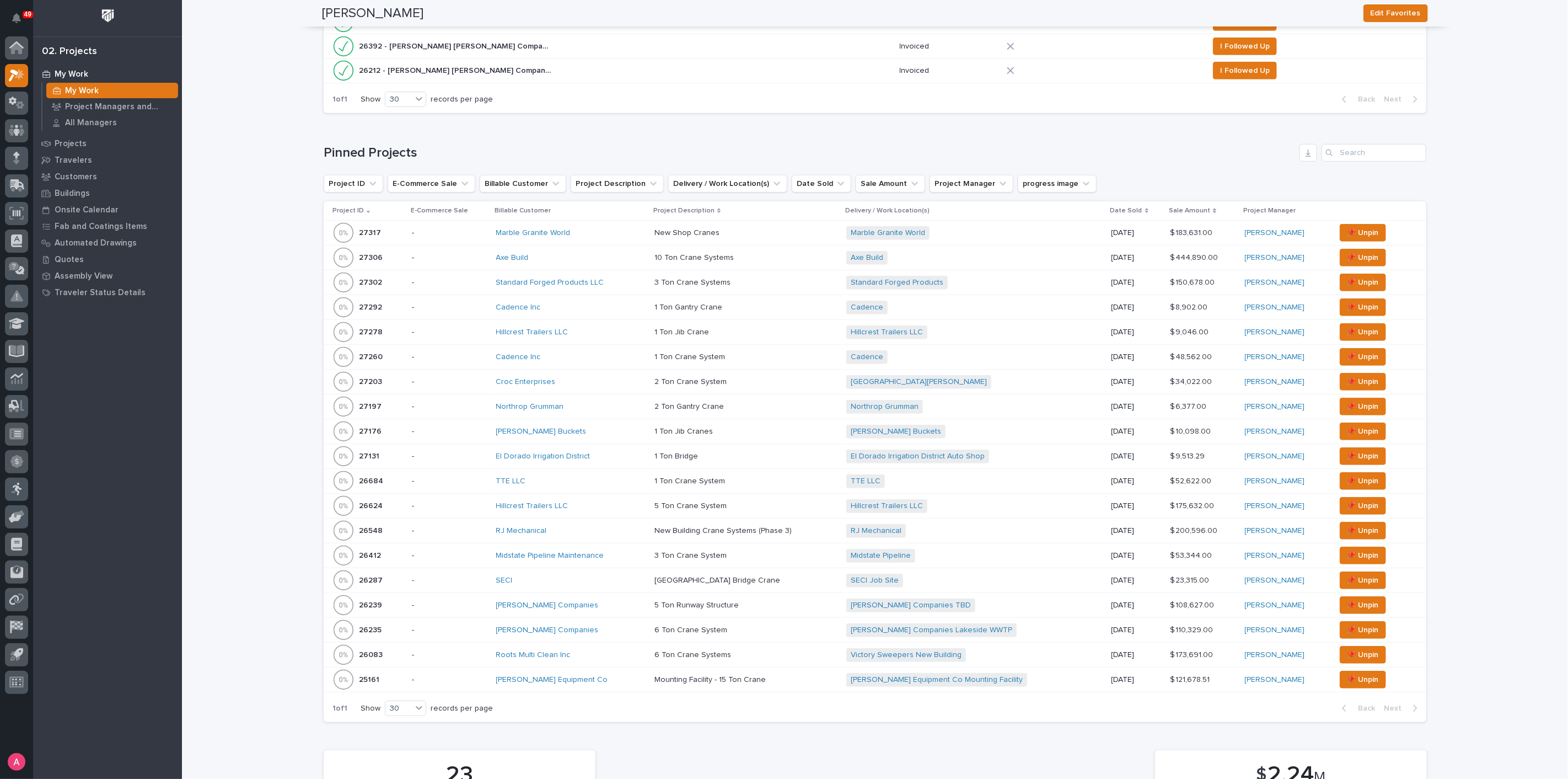
click at [616, 527] on div "RJ Mechanical" at bounding box center [571, 530] width 150 height 9
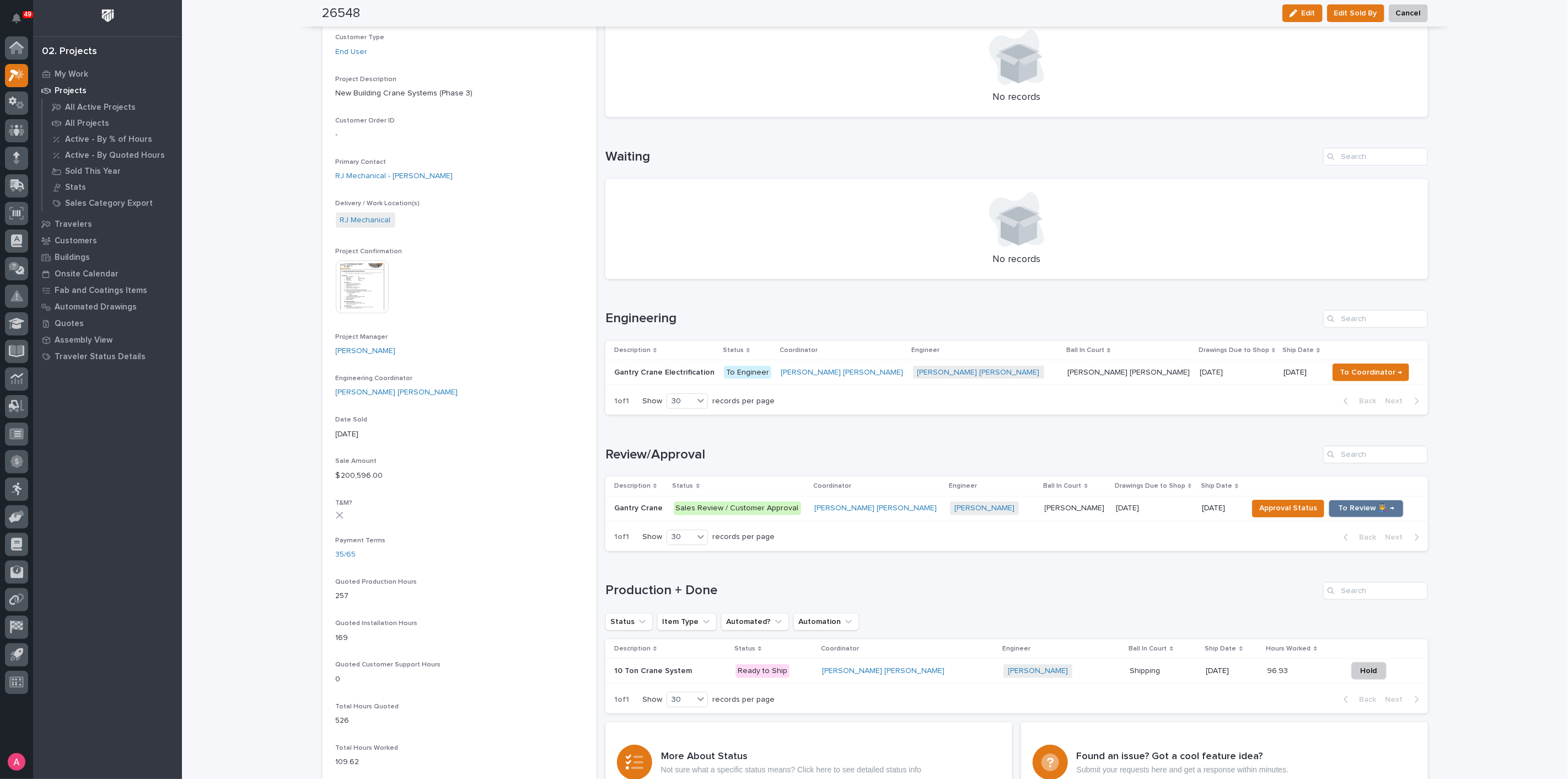
scroll to position [245, 0]
click at [805, 508] on p "Sales Review / Customer Approval" at bounding box center [740, 507] width 131 height 14
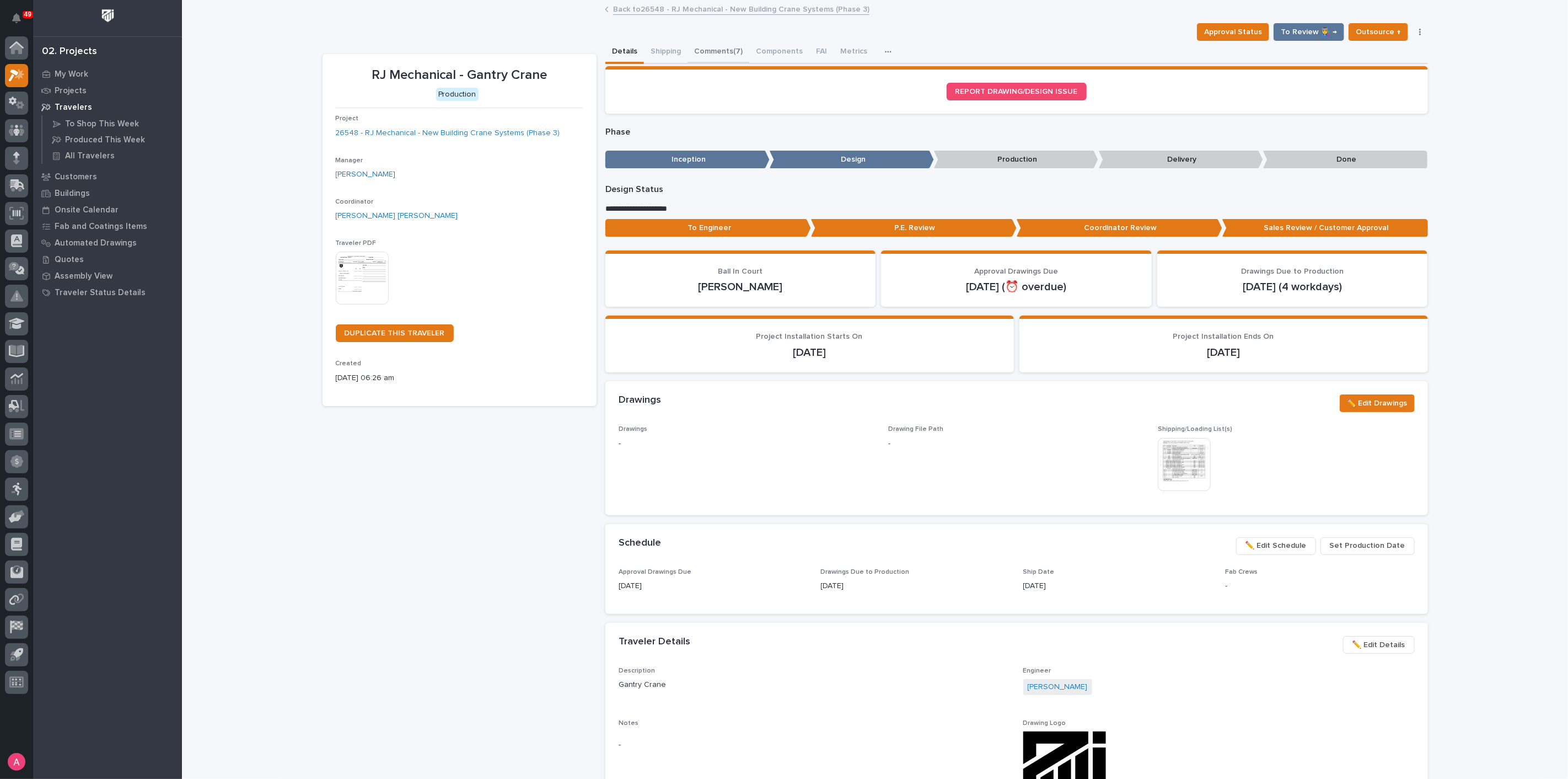
click at [706, 52] on button "Comments (7)" at bounding box center [718, 52] width 61 height 23
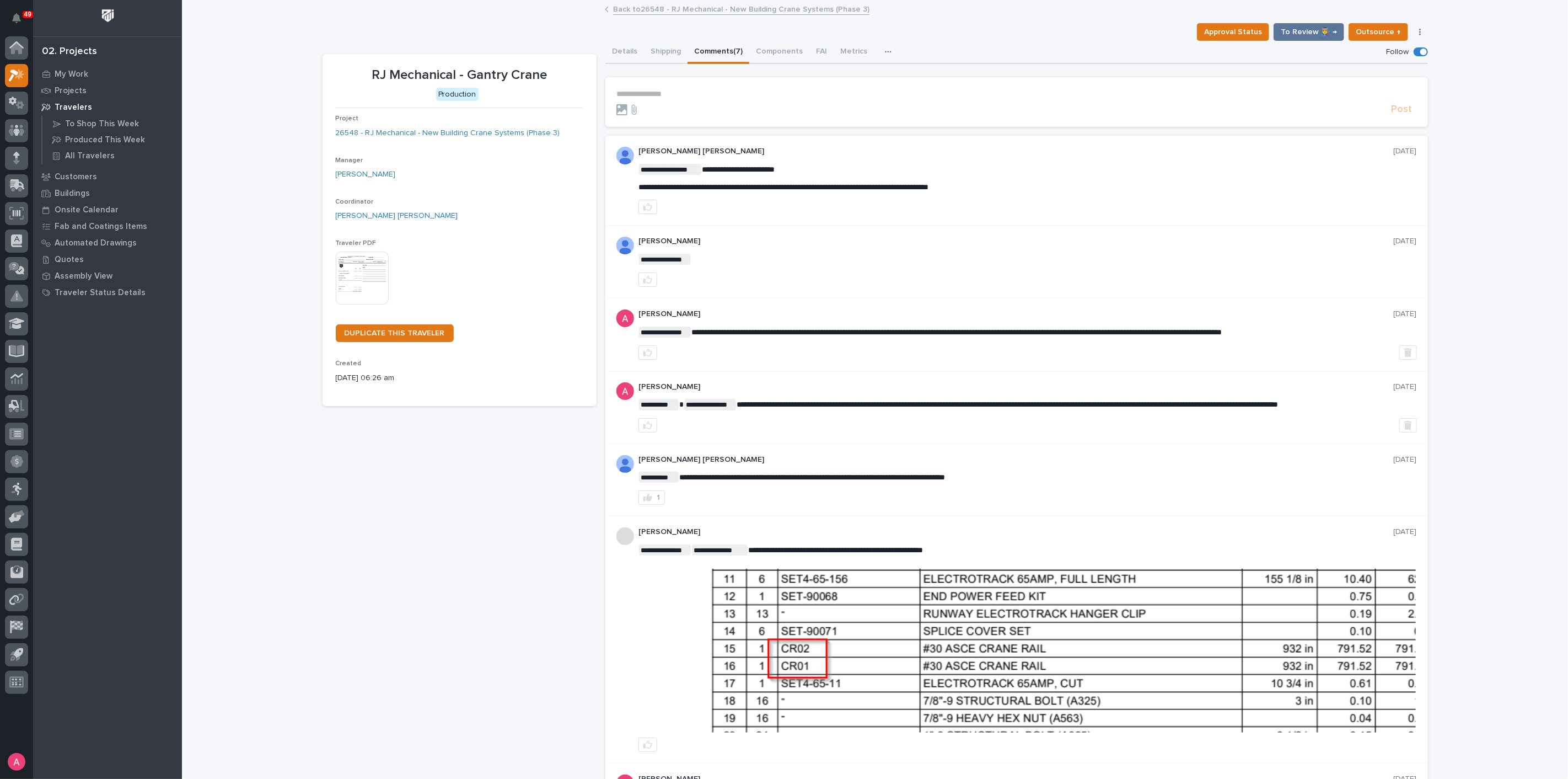
click at [724, 85] on section "**********" at bounding box center [1017, 102] width 822 height 50
click at [725, 90] on p "**********" at bounding box center [1017, 94] width 800 height 9
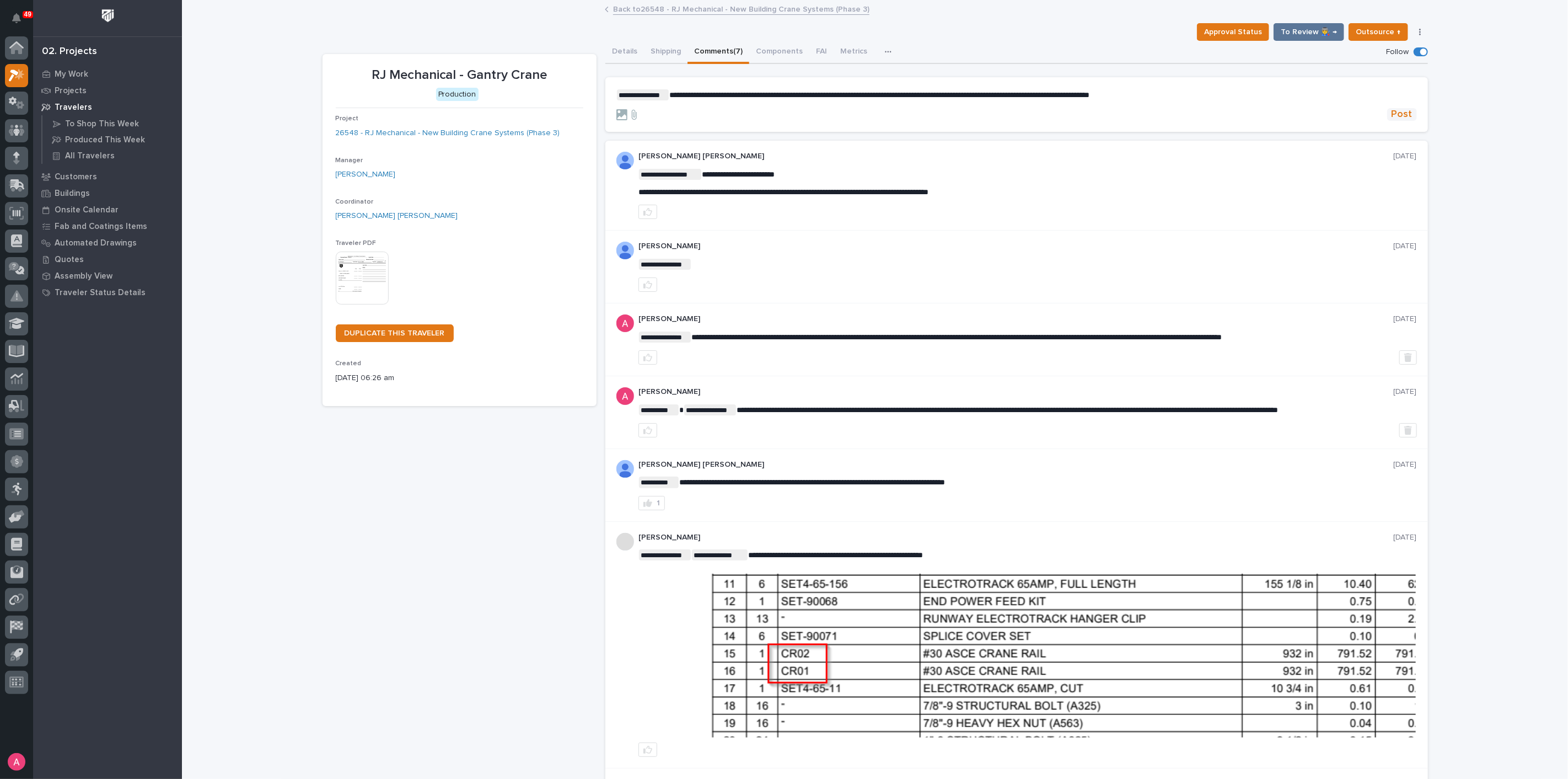
click at [1397, 108] on span "Post" at bounding box center [1402, 115] width 21 height 13
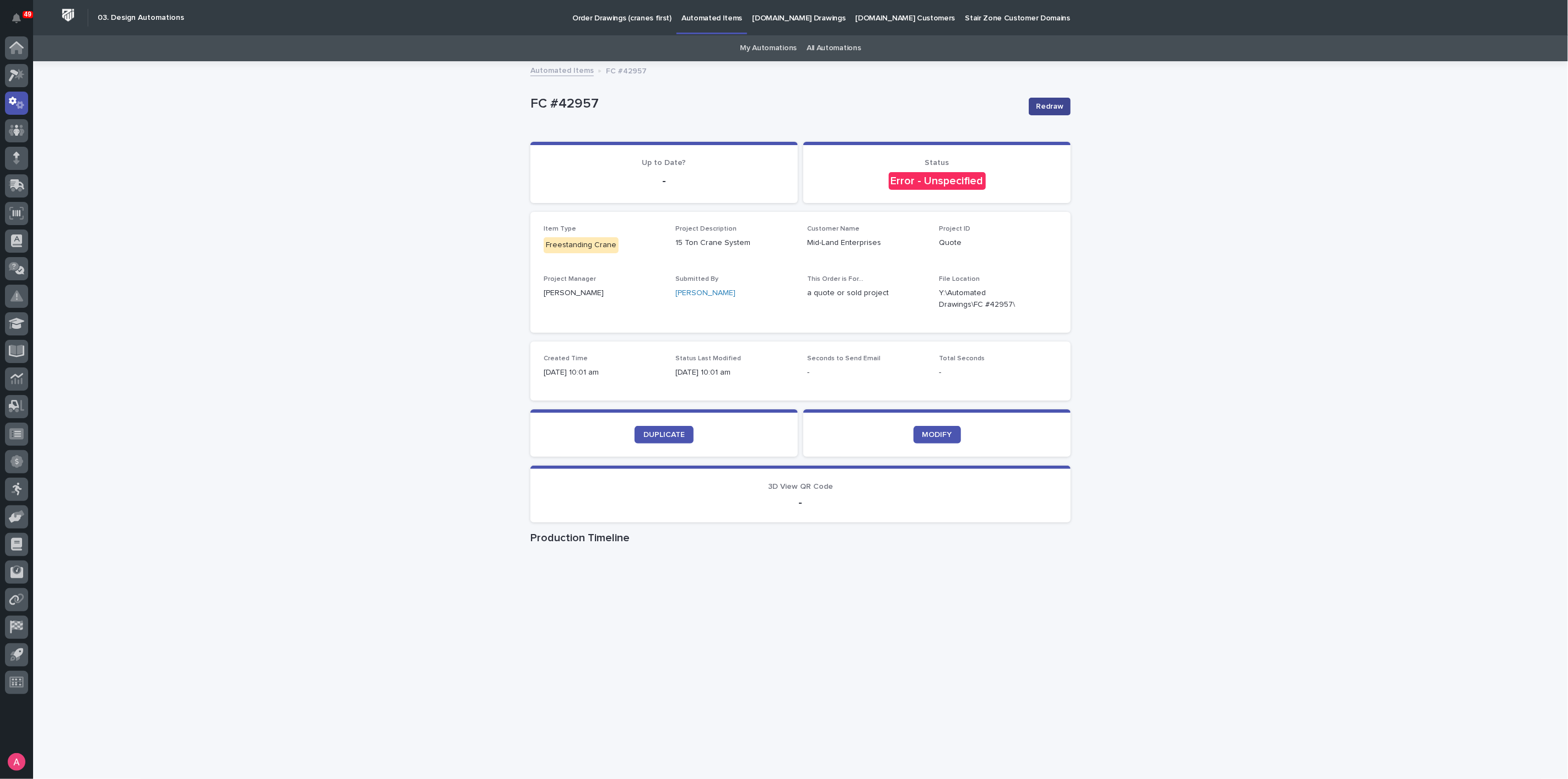
click at [1040, 102] on span "Redraw" at bounding box center [1049, 107] width 27 height 11
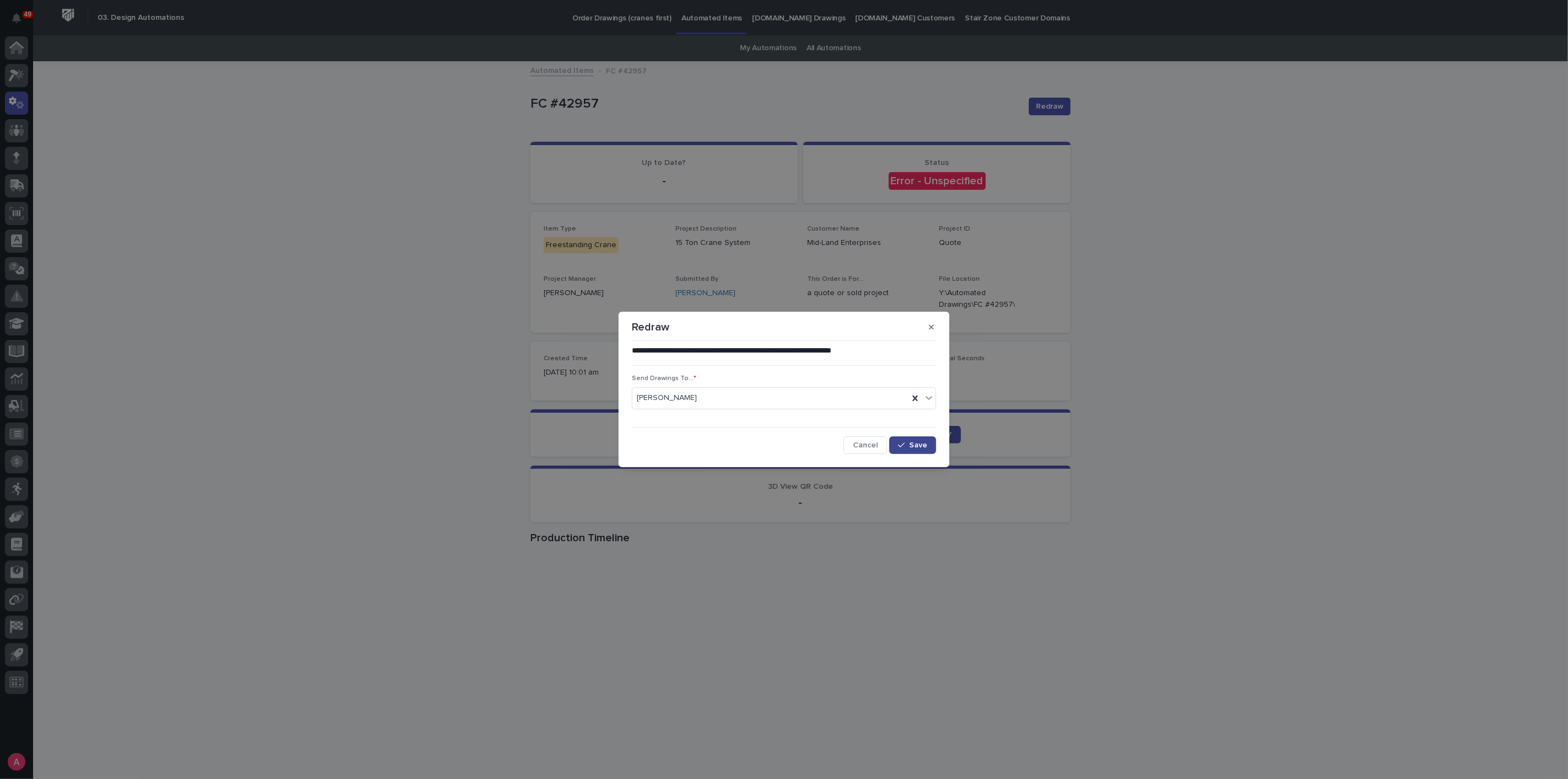
click at [922, 443] on span "Save" at bounding box center [919, 445] width 18 height 8
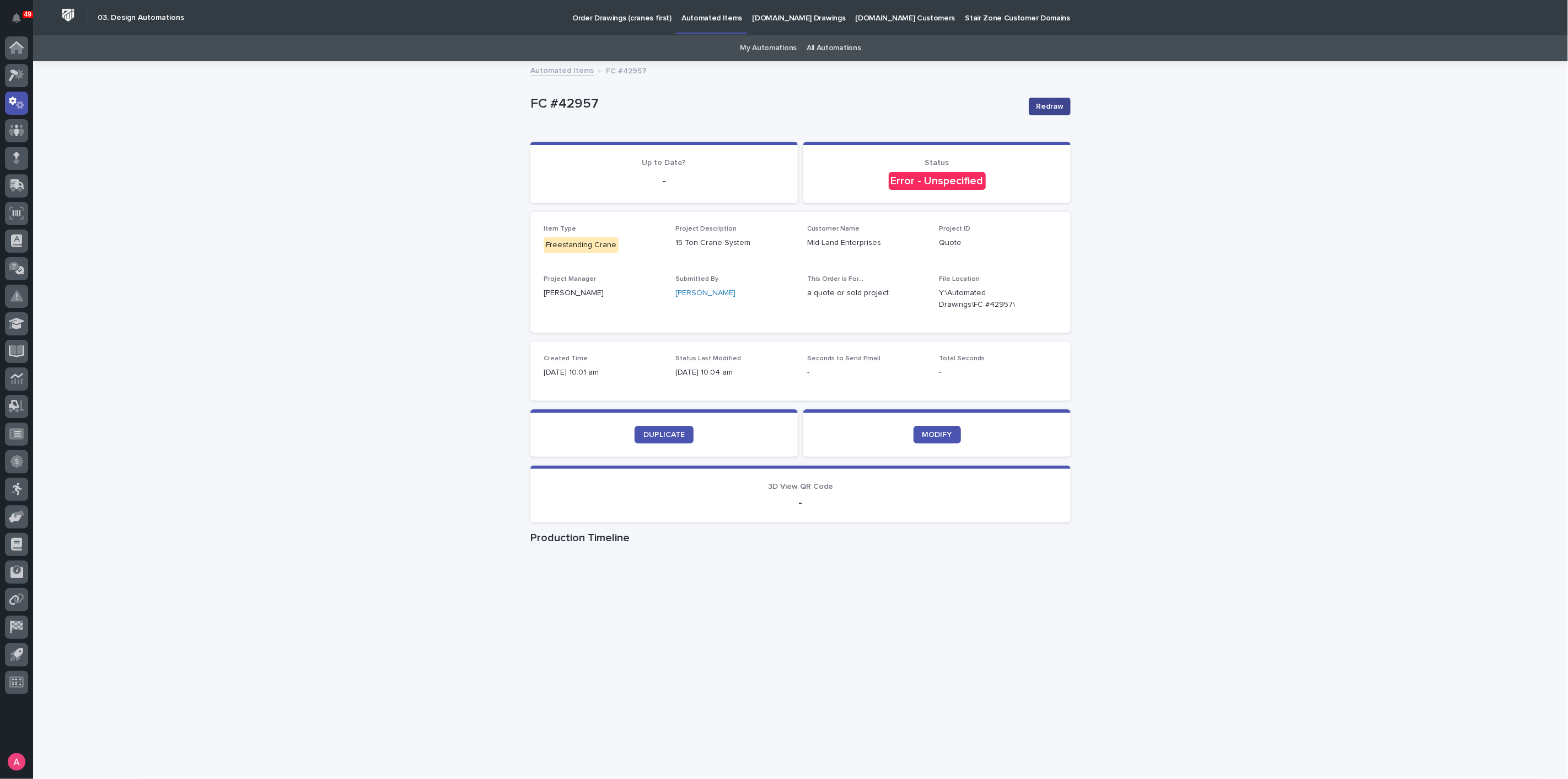
click at [1048, 104] on span "Redraw" at bounding box center [1049, 107] width 27 height 11
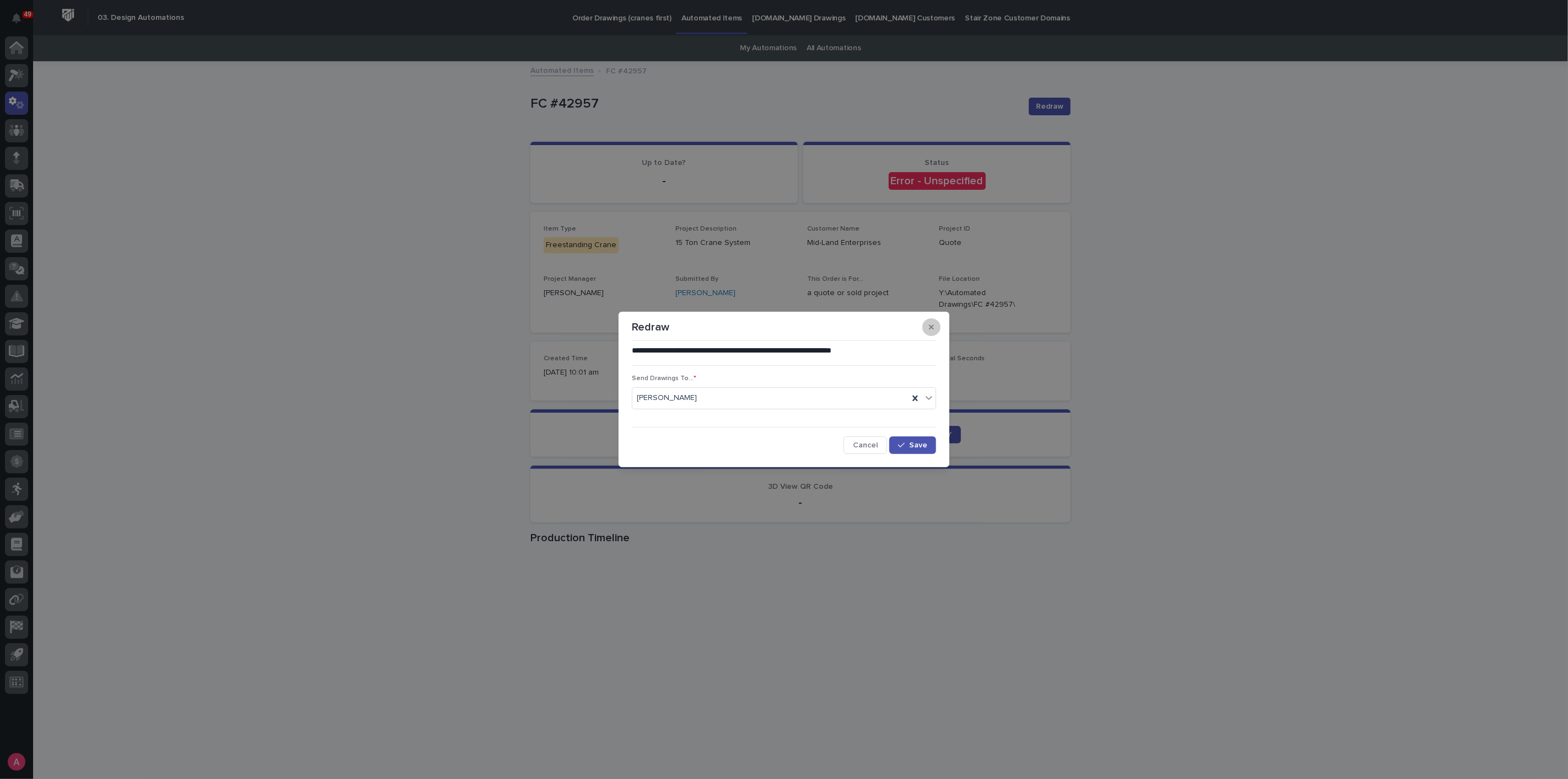
click at [933, 326] on icon "button" at bounding box center [931, 327] width 5 height 8
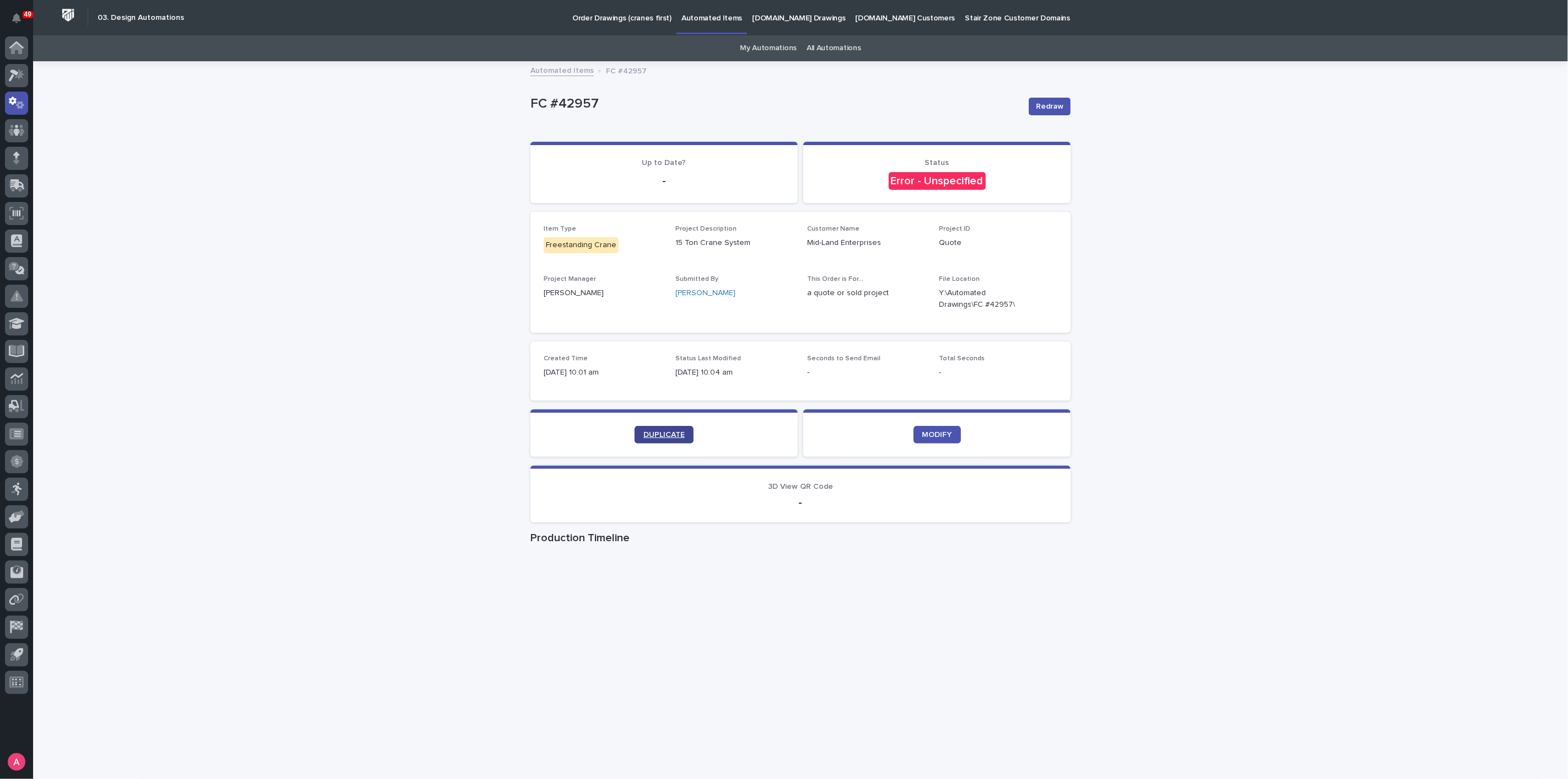
click at [663, 442] on link "DUPLICATE" at bounding box center [664, 434] width 59 height 18
click at [656, 428] on link "DUPLICATE" at bounding box center [664, 434] width 59 height 18
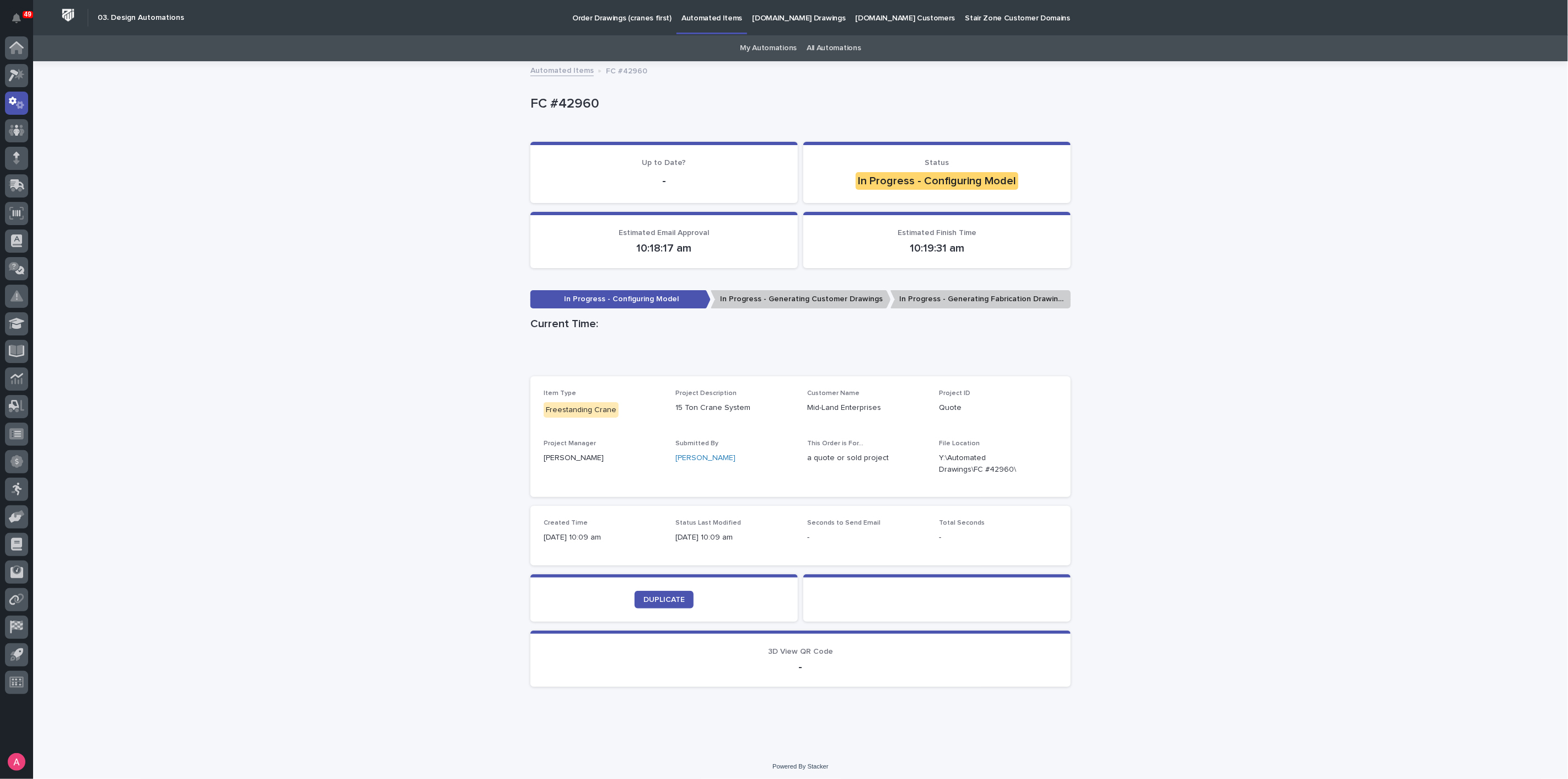
click at [387, 318] on div "Loading... Saving… Loading... Saving… FC #42960 FC #42960 Sorry, there was an e…" at bounding box center [800, 406] width 1535 height 689
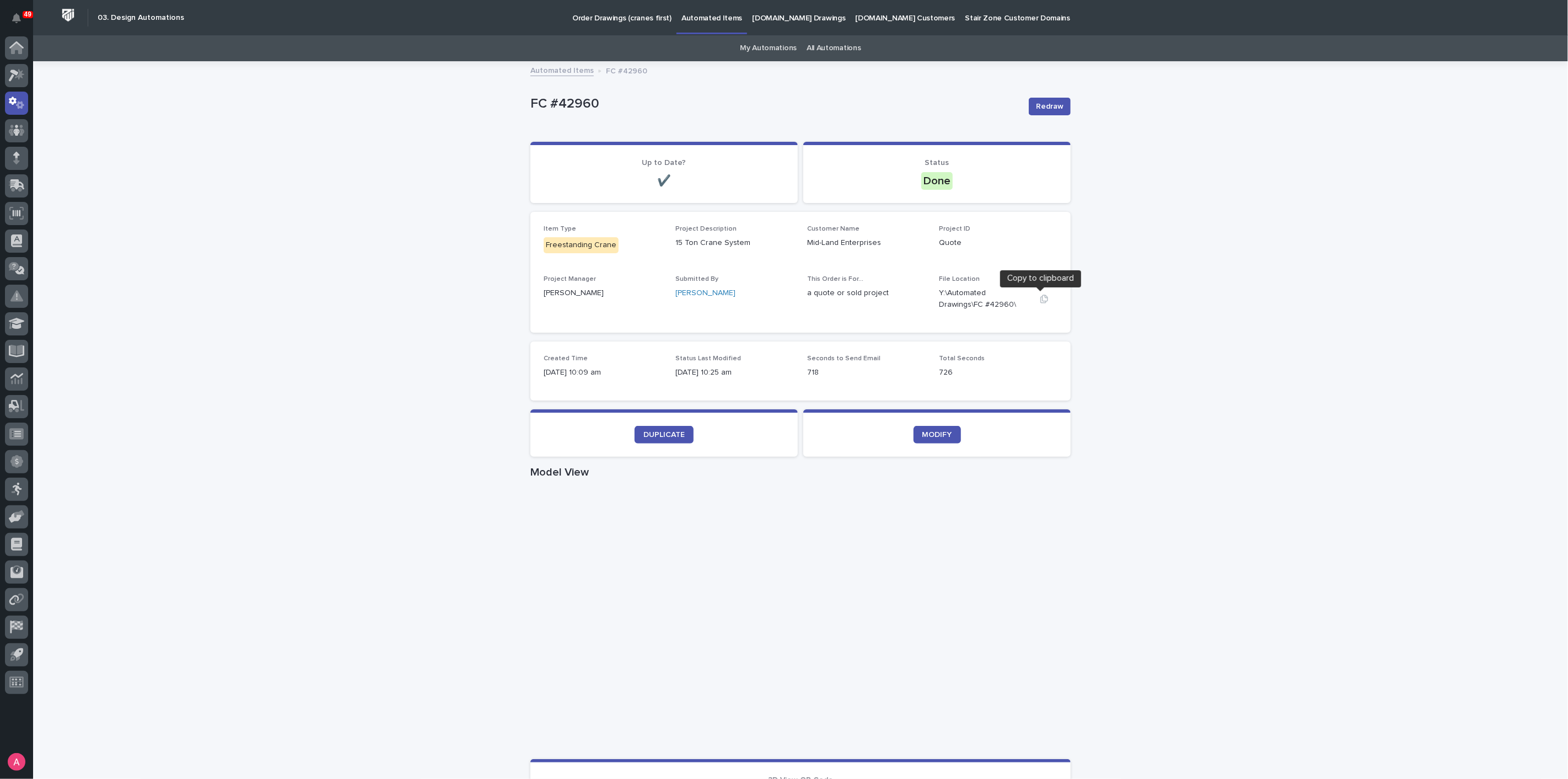
click at [1040, 298] on icon "button" at bounding box center [1044, 299] width 9 height 9
